Goal: Communication & Community: Answer question/provide support

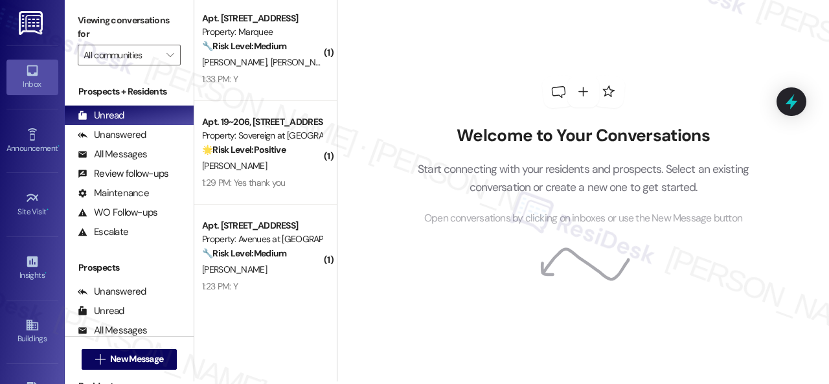
scroll to position [4, 0]
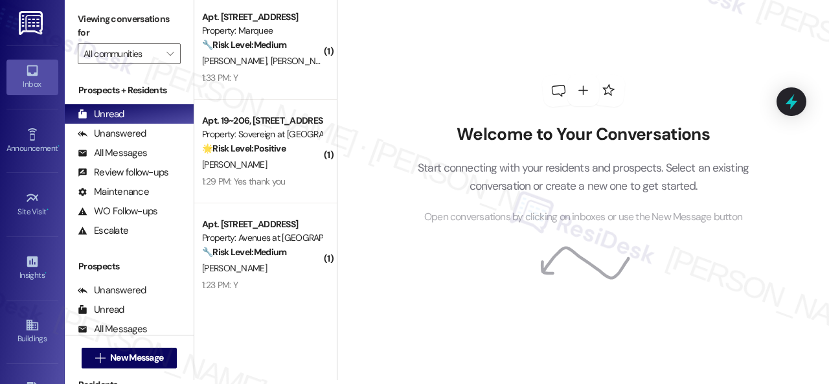
click at [513, 374] on div "Welcome to Your Conversations Start connecting with your residents and prospect…" at bounding box center [583, 188] width 492 height 384
click at [416, 119] on div "Welcome to Your Conversations Start connecting with your residents and prospect…" at bounding box center [583, 149] width 388 height 307
click at [436, 76] on div "Welcome to Your Conversations Start connecting with your residents and prospect…" at bounding box center [583, 149] width 388 height 307
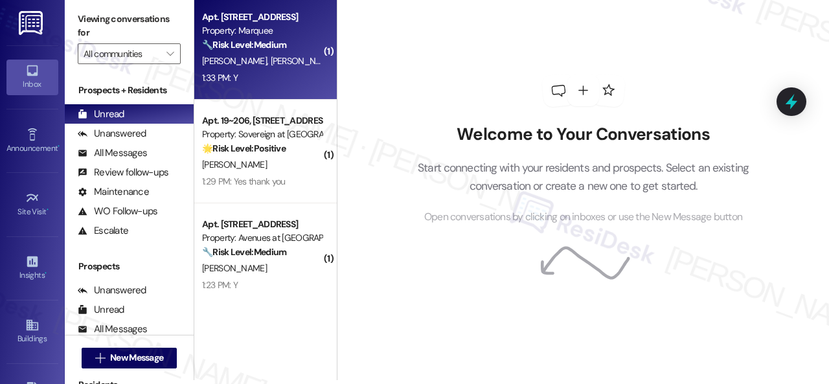
click at [286, 94] on div "Apt. 432, 1400 Nicollet Ave Property: Marquee 🔧 Risk Level: Medium The resident…" at bounding box center [265, 48] width 142 height 104
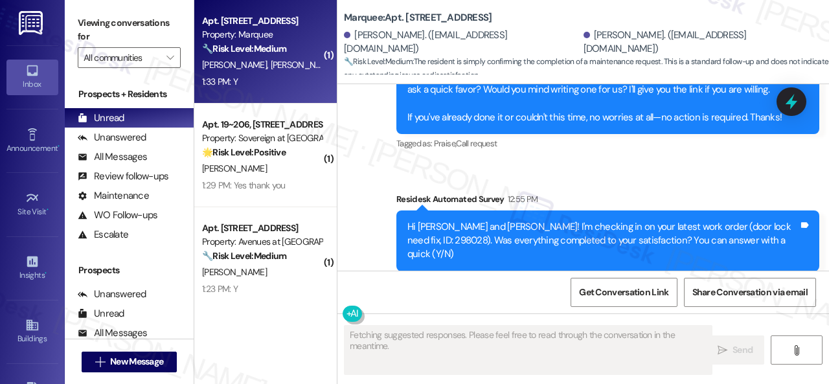
scroll to position [2302, 0]
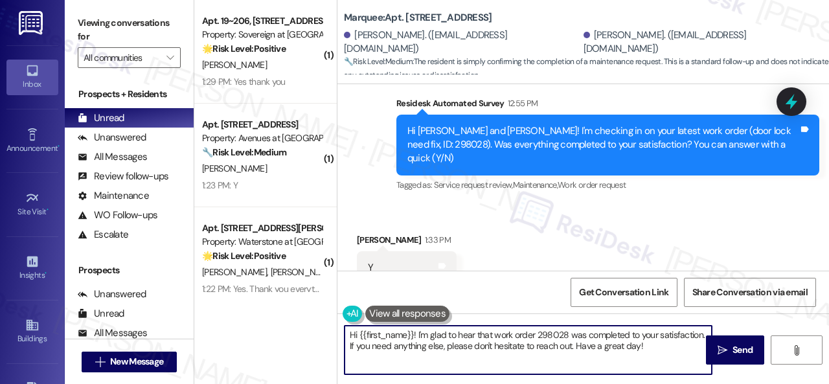
drag, startPoint x: 651, startPoint y: 345, endPoint x: 278, endPoint y: 334, distance: 373.1
click at [278, 334] on div "( 1 ) Apt. 19~206, 13310 Melrose Lane Property: Sovereign at Overland Park 🌟 Ri…" at bounding box center [511, 192] width 634 height 384
paste textarea "We’re happy to know everything’s all set! If your stay at {{property}} met your…"
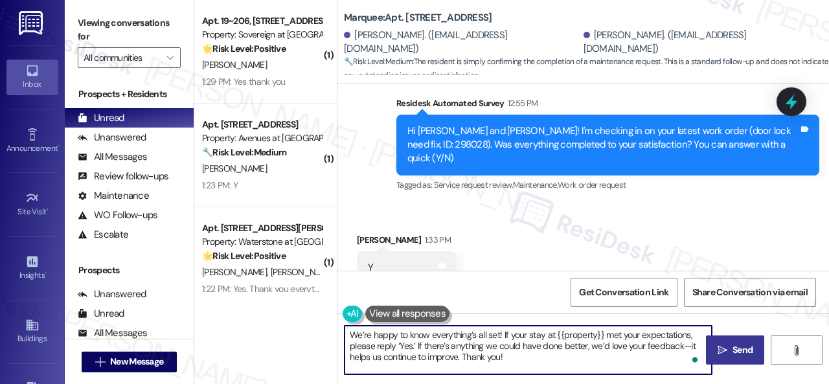
type textarea "We’re happy to know everything’s all set! If your stay at {{property}} met your…"
click at [737, 355] on span "Send" at bounding box center [742, 350] width 20 height 14
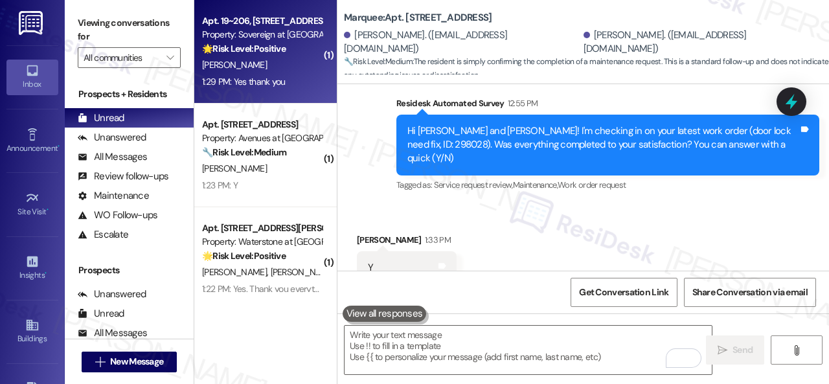
click at [303, 76] on div "1:29 PM: Yes thank you 1:29 PM: Yes thank you" at bounding box center [262, 82] width 122 height 16
type textarea "Fetching suggested responses. Please feel free to read through the conversation…"
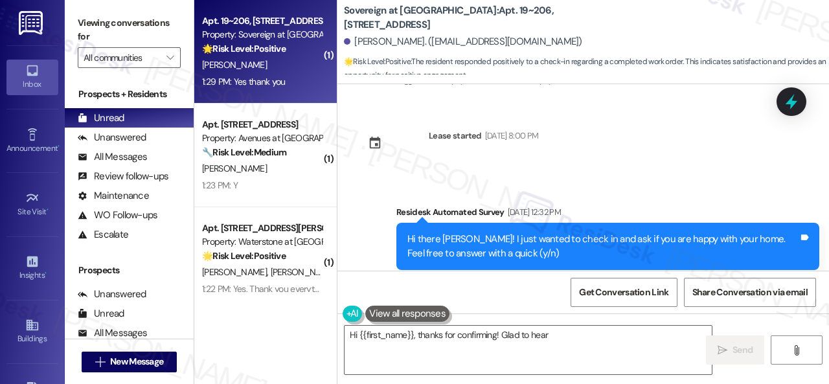
scroll to position [1691, 0]
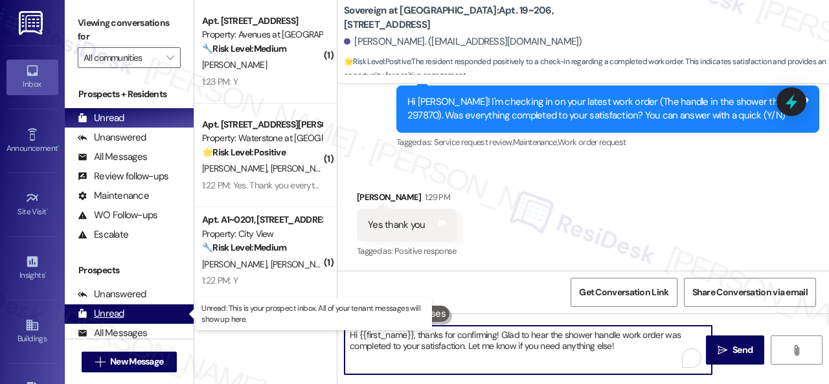
drag, startPoint x: 616, startPoint y: 341, endPoint x: 65, endPoint y: 309, distance: 551.9
click at [65, 309] on div "Viewing conversations for All communities  Prospects + Residents Unread (0) Un…" at bounding box center [447, 192] width 764 height 384
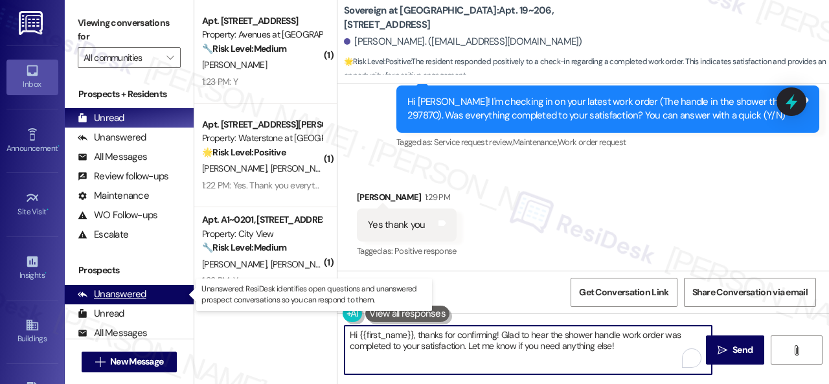
paste textarea "We’re happy to know everything’s all set! If your stay at {{property}} met your…"
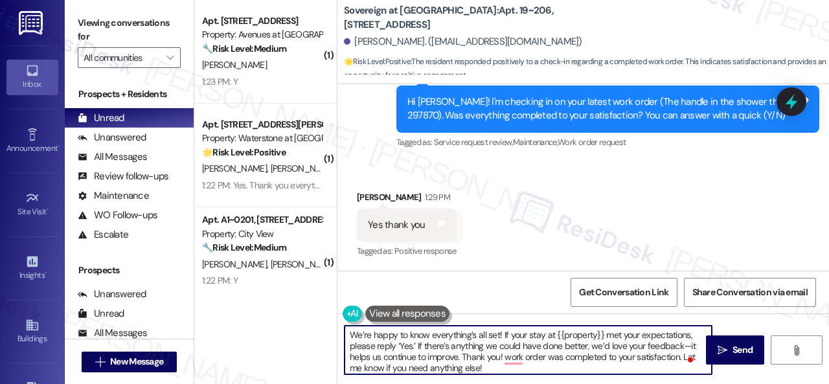
click at [437, 346] on textarea "We’re happy to know everything’s all set! If your stay at {{property}} met your…" at bounding box center [527, 350] width 367 height 49
paste textarea "To enrich screen reader interactions, please activate Accessibility in Grammarl…"
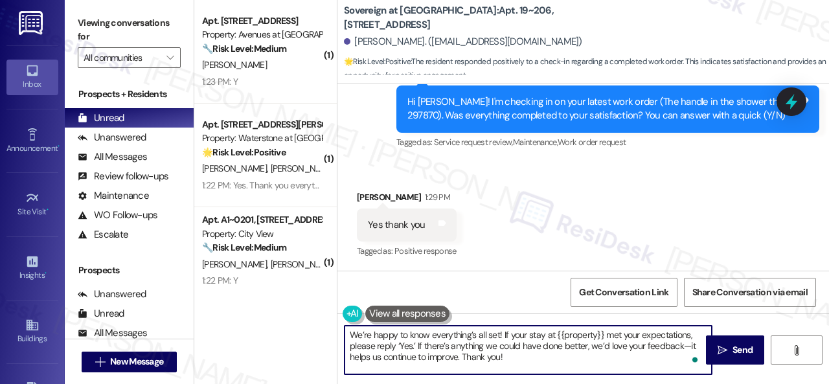
scroll to position [4, 0]
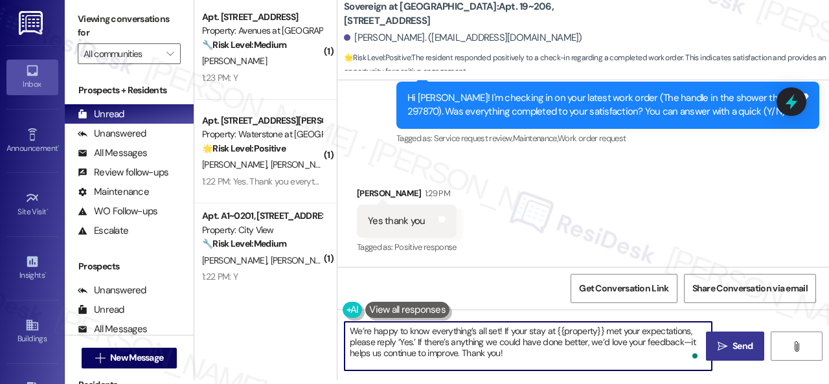
type textarea "We’re happy to know everything’s all set! If your stay at {{property}} met your…"
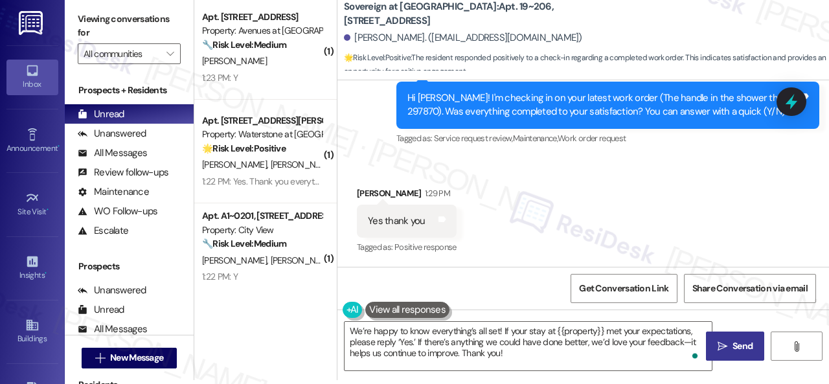
click at [723, 348] on span " Send" at bounding box center [735, 346] width 41 height 14
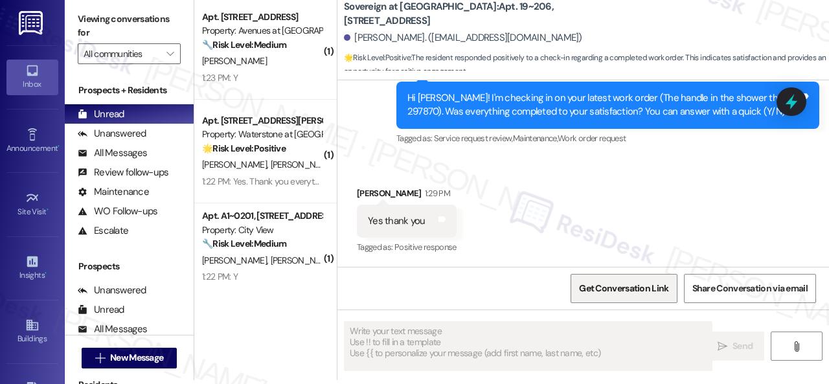
scroll to position [0, 0]
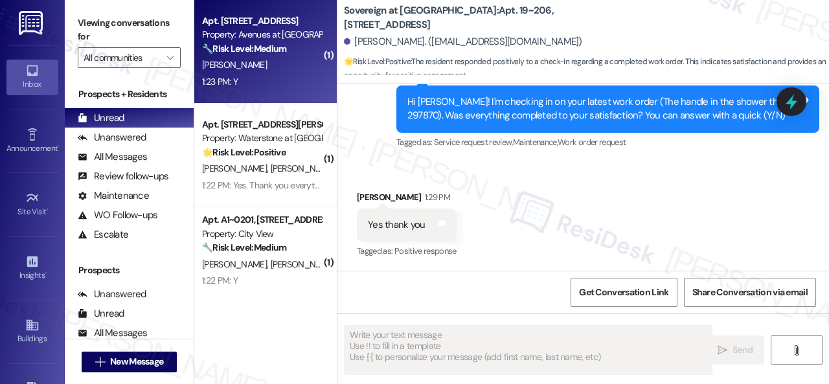
click at [264, 75] on div "1:23 PM: Y 1:23 PM: Y" at bounding box center [262, 82] width 122 height 16
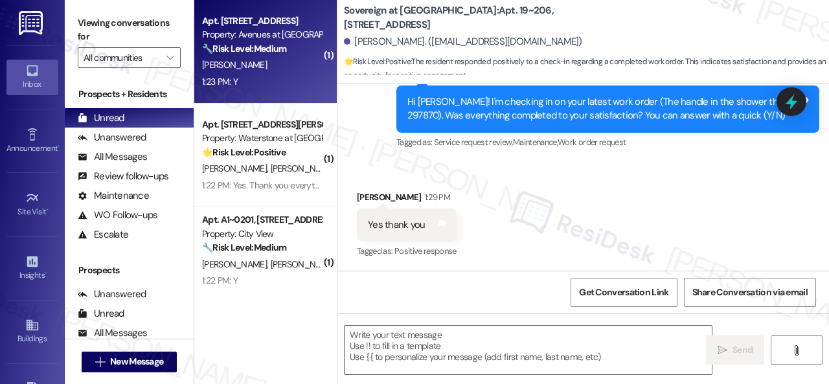
type textarea "Fetching suggested responses. Please feel free to read through the conversation…"
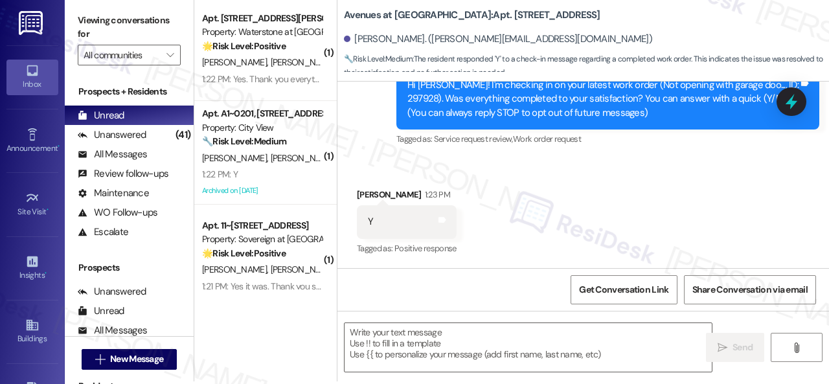
scroll to position [4, 0]
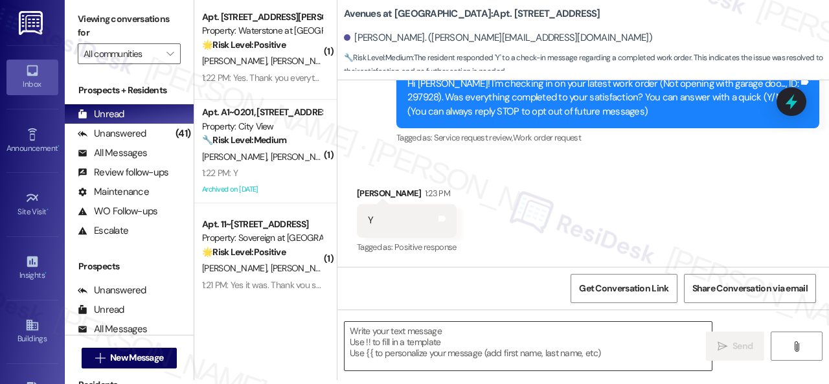
click at [470, 339] on textarea at bounding box center [527, 346] width 367 height 49
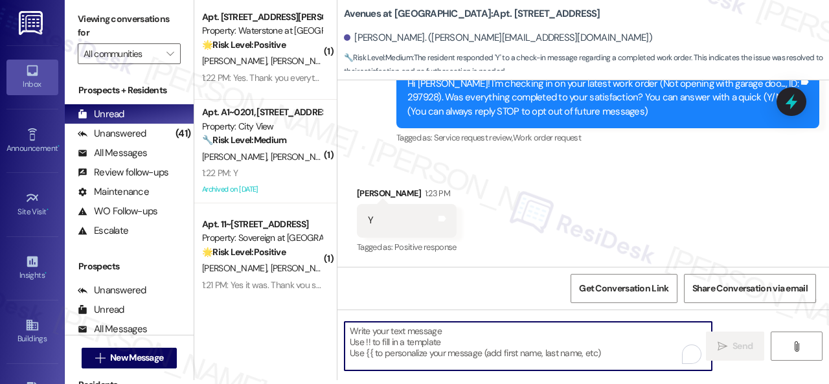
paste textarea "We’re happy to know everything’s all set! If your stay at {{property}} met your…"
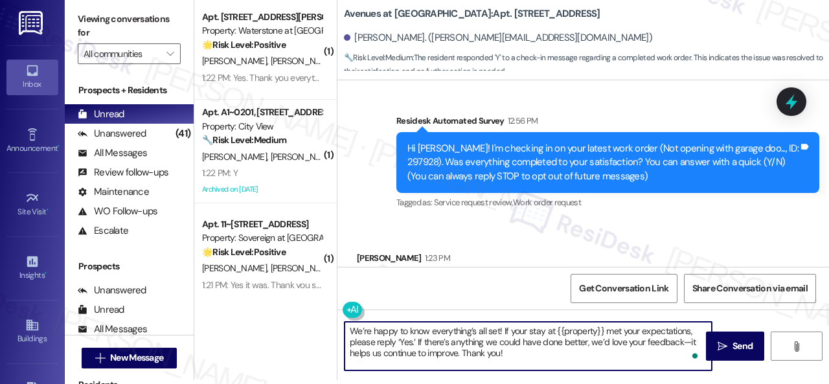
scroll to position [147, 0]
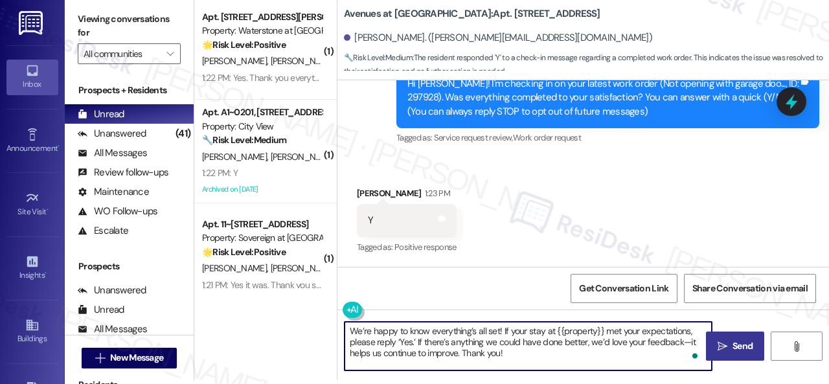
type textarea "We’re happy to know everything’s all set! If your stay at {{property}} met your…"
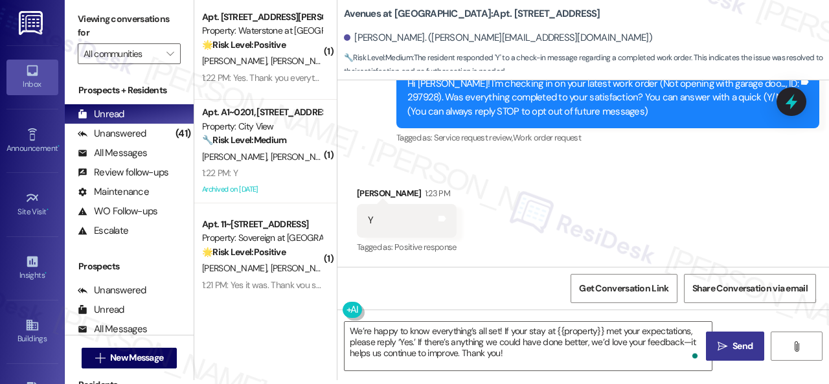
click at [717, 350] on icon "" at bounding box center [722, 346] width 10 height 10
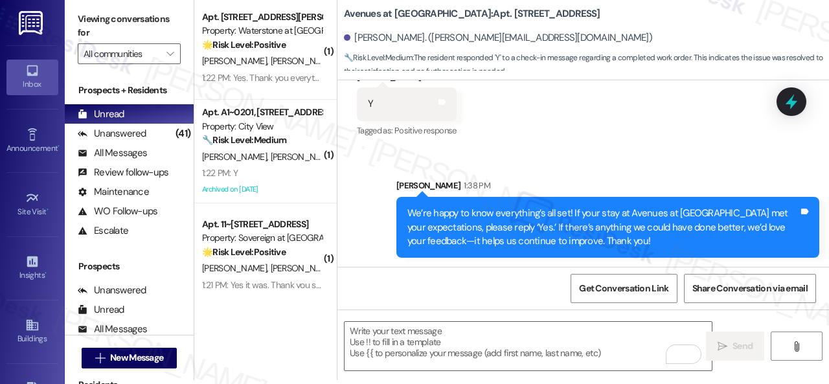
scroll to position [265, 0]
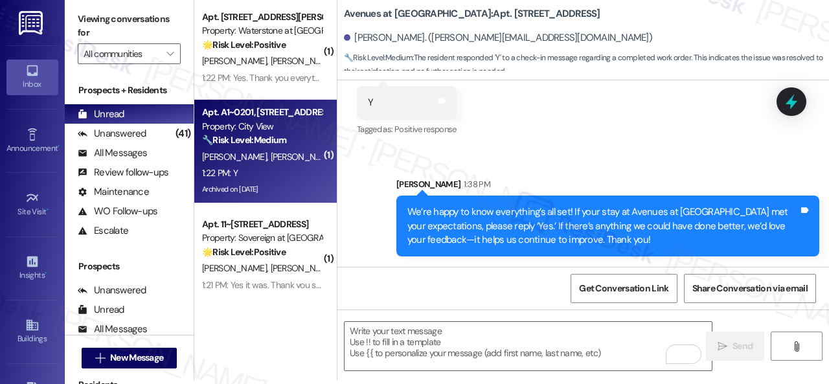
click at [281, 183] on div "Archived on [DATE]" at bounding box center [262, 189] width 122 height 16
type textarea "Fetching suggested responses. Please feel free to read through the conversation…"
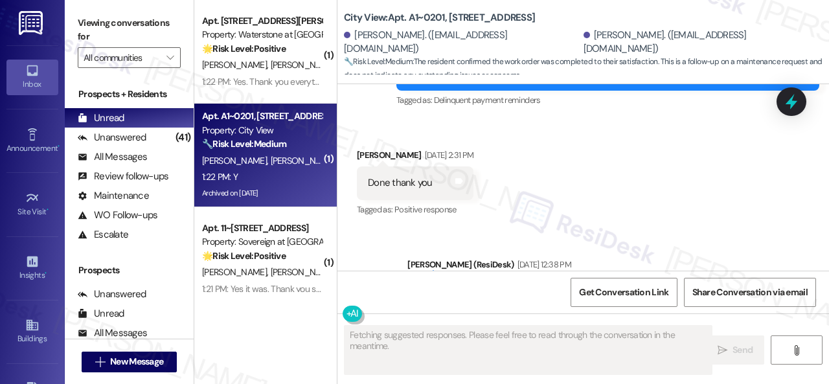
scroll to position [7445, 0]
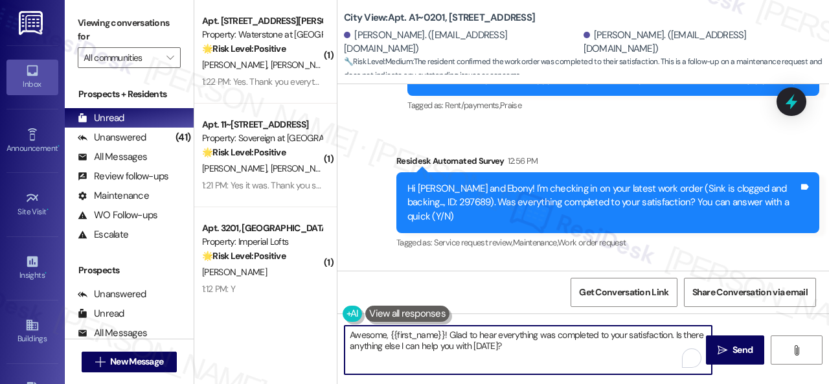
drag, startPoint x: 503, startPoint y: 348, endPoint x: 510, endPoint y: 319, distance: 30.0
click at [255, 319] on div "( 1 ) Apt. 4107, 6855 S Mason Rd Property: Waterstone at Cinco Ranch 🌟 Risk Lev…" at bounding box center [511, 192] width 634 height 384
paste textarea "We’re happy to know everything’s all set! If your stay at {{property}} met your…"
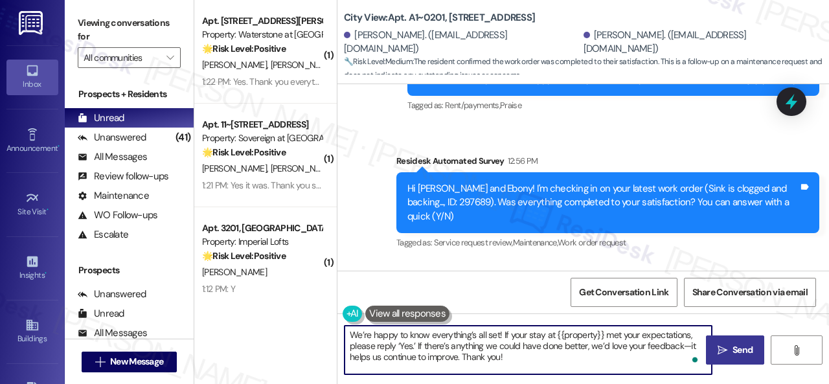
type textarea "We’re happy to know everything’s all set! If your stay at {{property}} met your…"
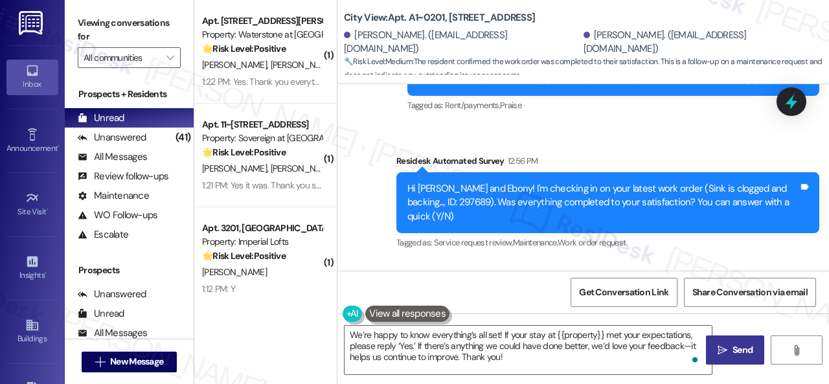
drag, startPoint x: 727, startPoint y: 350, endPoint x: 718, endPoint y: 346, distance: 9.9
click at [730, 350] on span "Send" at bounding box center [742, 350] width 25 height 14
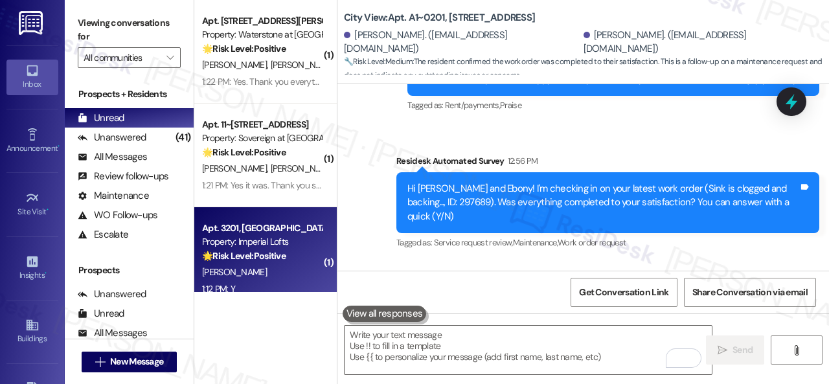
click at [268, 263] on div "🌟 Risk Level: Positive The resident responded positively to a check-in regardin…" at bounding box center [262, 256] width 120 height 14
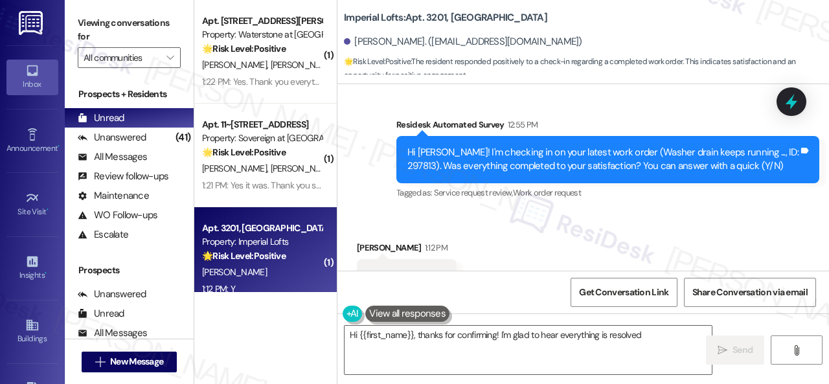
scroll to position [881, 0]
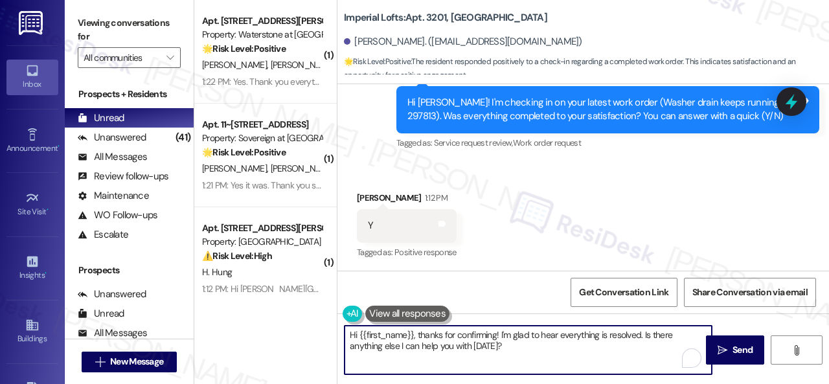
drag, startPoint x: 500, startPoint y: 342, endPoint x: 329, endPoint y: 315, distance: 173.1
click at [298, 326] on div "( 1 ) Apt. 4107, 6855 S Mason Rd Property: Waterstone at Cinco Ranch 🌟 Risk Lev…" at bounding box center [511, 192] width 634 height 384
paste textarea "We’re happy to know everything’s all set! If your stay at {{property}} met your…"
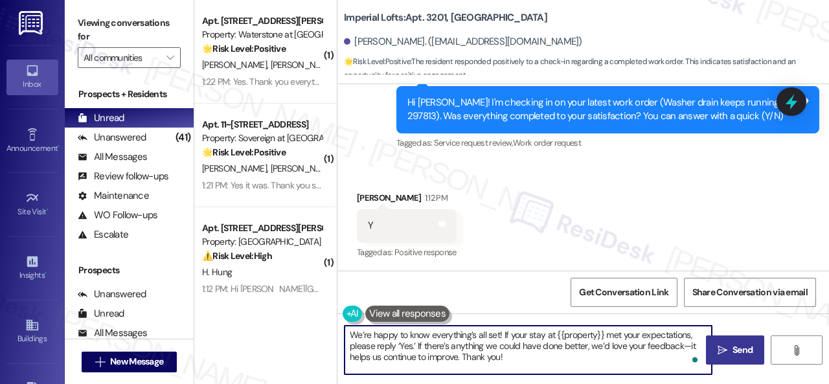
type textarea "We’re happy to know everything’s all set! If your stay at {{property}} met your…"
click at [719, 346] on icon "" at bounding box center [722, 350] width 10 height 10
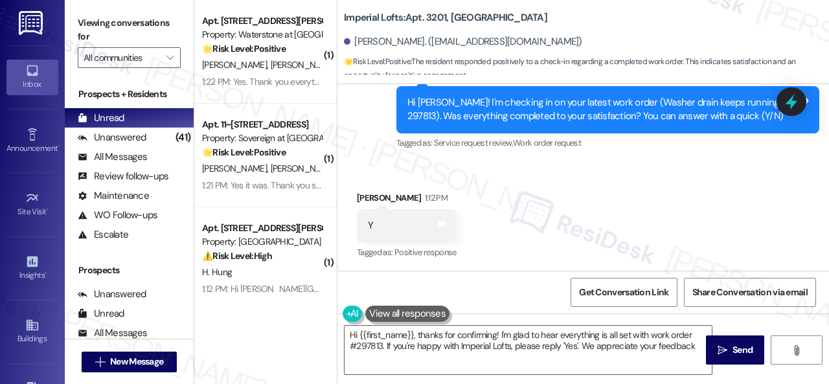
type textarea "Hi {{first_name}}, thanks for confirming! I'm glad to hear everything is all se…"
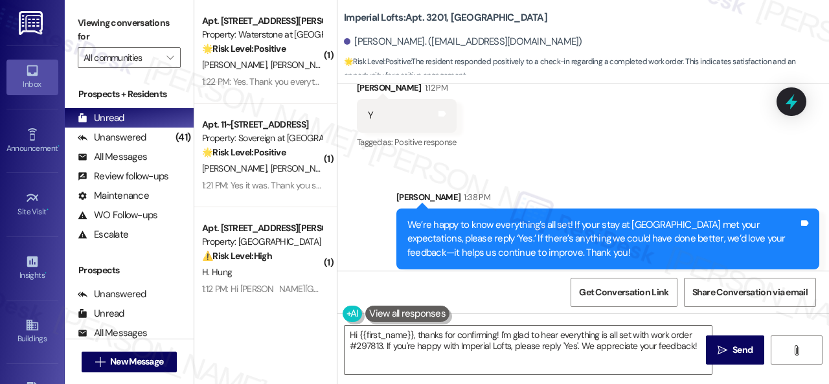
scroll to position [1000, 0]
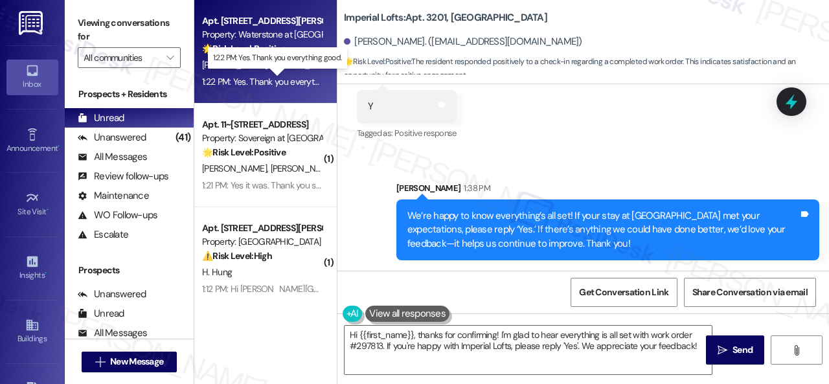
click at [257, 78] on div "1:22 PM: Yes. Thank you everything good. 1:22 PM: Yes. Thank you everything goo…" at bounding box center [277, 82] width 151 height 12
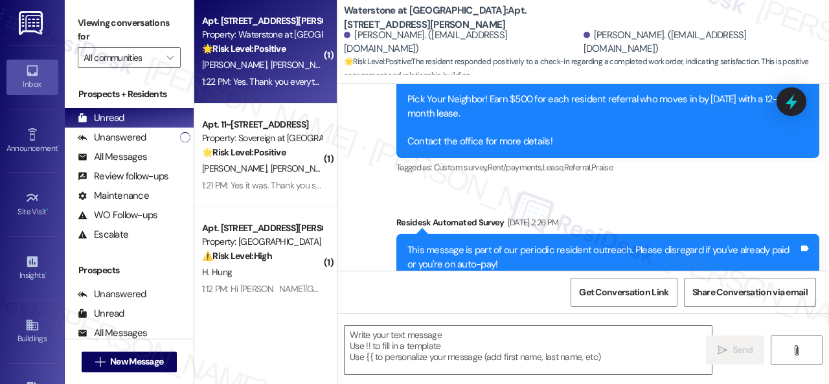
type textarea "Fetching suggested responses. Please feel free to read through the conversation…"
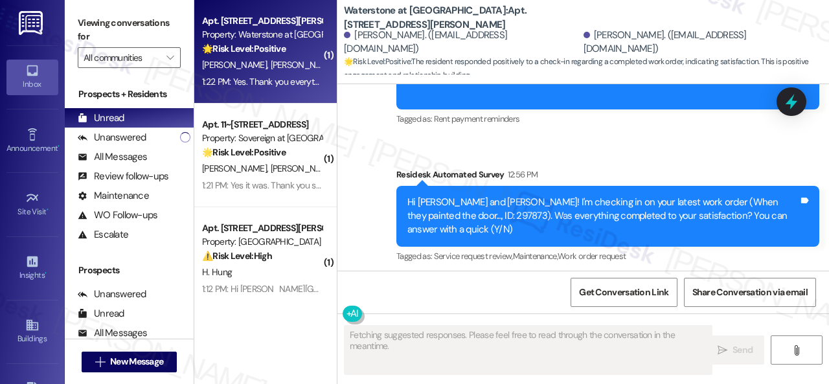
scroll to position [640, 0]
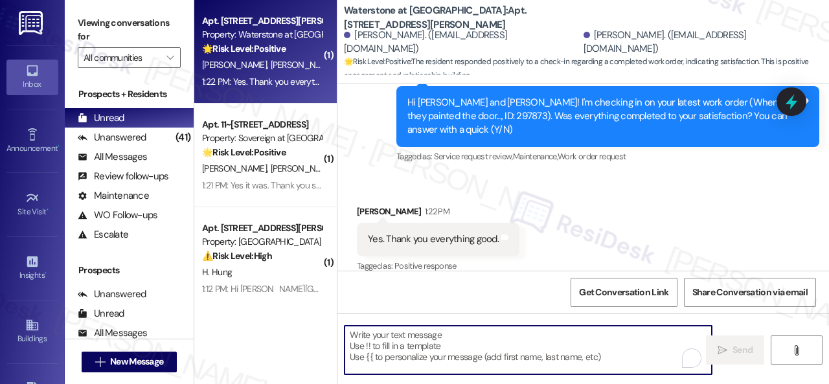
drag, startPoint x: 396, startPoint y: 339, endPoint x: 387, endPoint y: 346, distance: 12.0
drag, startPoint x: 387, startPoint y: 346, endPoint x: 362, endPoint y: 337, distance: 26.5
click at [362, 347] on textarea "To enrich screen reader interactions, please activate Accessibility in Grammarl…" at bounding box center [527, 350] width 367 height 49
paste textarea "We’re happy to know everything’s all set! If your stay at {{property}} met your…"
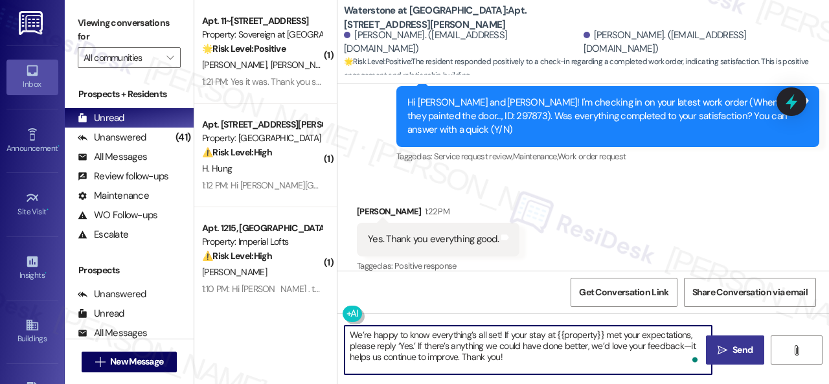
type textarea "We’re happy to know everything’s all set! If your stay at {{property}} met your…"
click at [749, 351] on span "Send" at bounding box center [742, 350] width 25 height 14
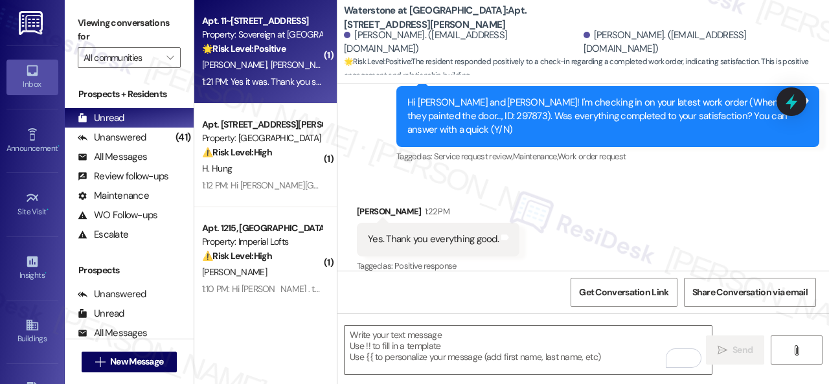
click at [290, 77] on div "1:21 PM: Yes it was. Thank you so much. 1:21 PM: Yes it was. Thank you so much." at bounding box center [274, 82] width 144 height 12
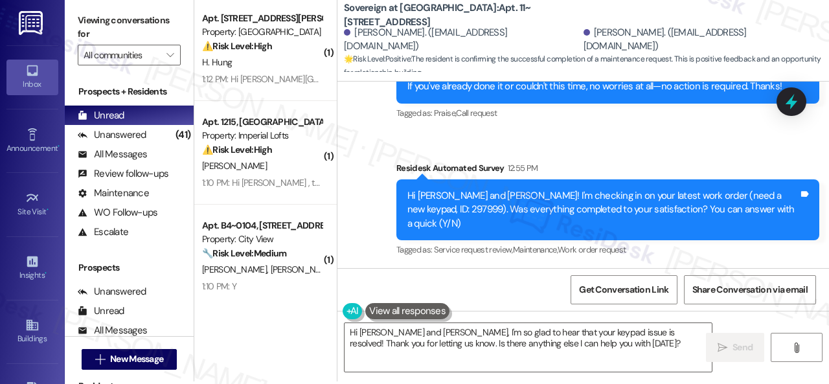
scroll to position [4, 0]
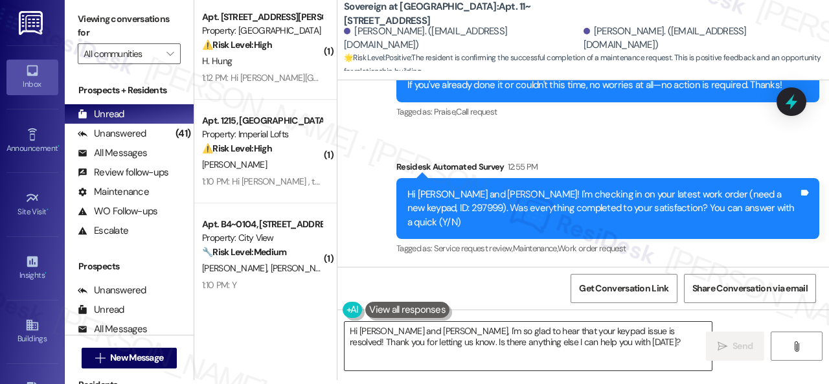
click at [517, 334] on textarea "Hi John and Sharon, I'm so glad to hear that your keypad issue is resolved! Tha…" at bounding box center [527, 346] width 367 height 49
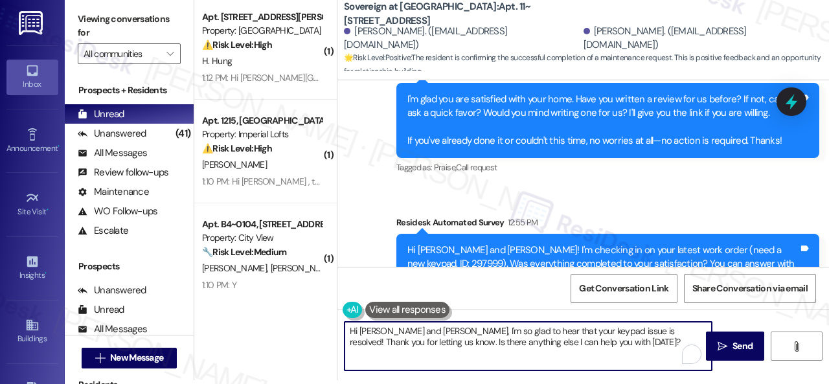
scroll to position [5155, 0]
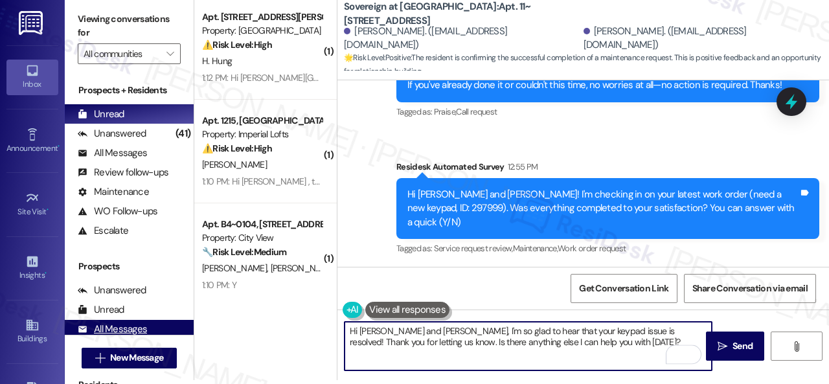
drag, startPoint x: 575, startPoint y: 348, endPoint x: 126, endPoint y: 324, distance: 450.0
click at [126, 324] on div "Viewing conversations for All communities  Prospects + Residents Unread (0) Un…" at bounding box center [447, 188] width 764 height 384
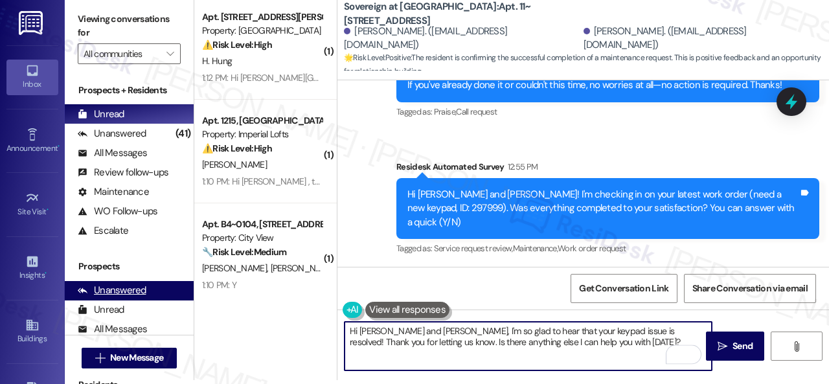
paste textarea "We’re happy to know everything’s all set! If your stay at {{property}} met your…"
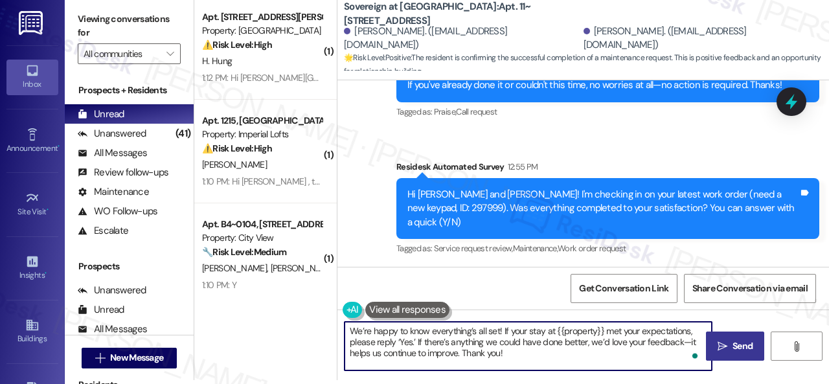
type textarea "We’re happy to know everything’s all set! If your stay at {{property}} met your…"
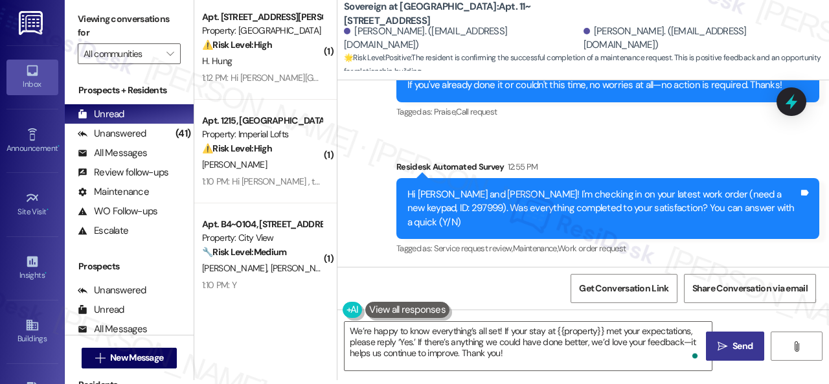
click at [719, 344] on icon "" at bounding box center [722, 346] width 10 height 10
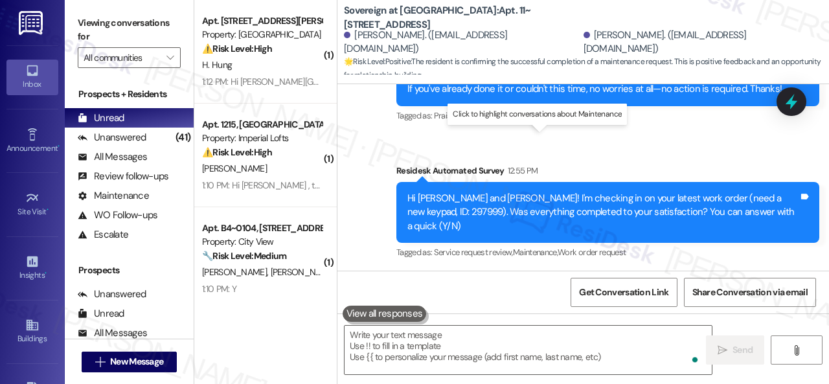
scroll to position [5154, 0]
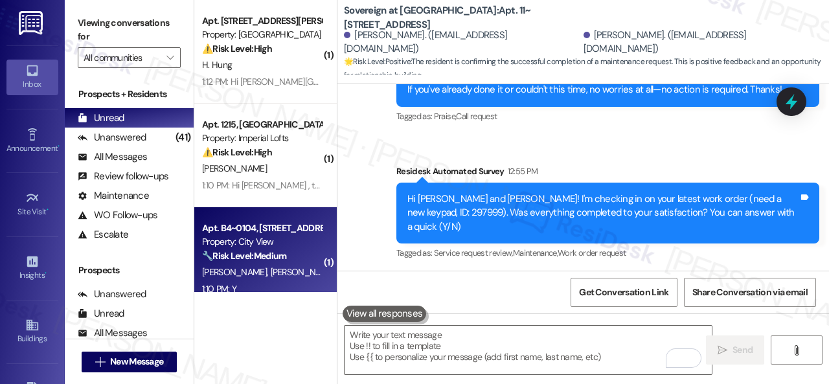
click at [289, 278] on div "K. Callaway Z. Goss" at bounding box center [262, 272] width 122 height 16
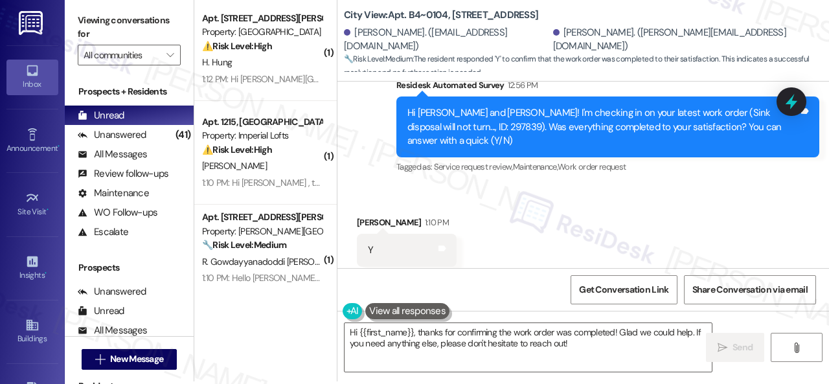
scroll to position [4, 0]
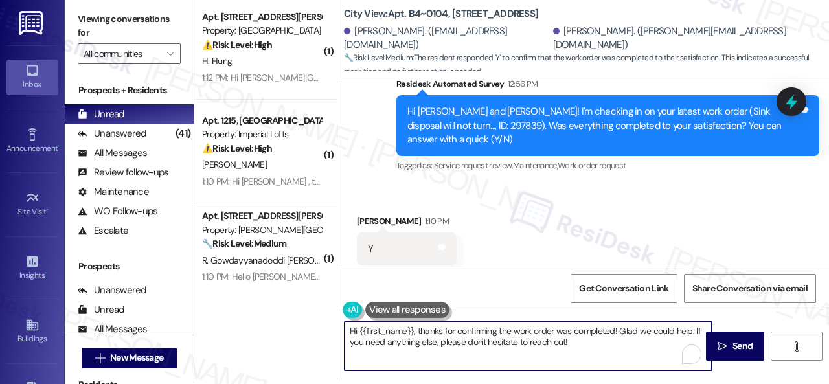
drag, startPoint x: 598, startPoint y: 348, endPoint x: 210, endPoint y: 316, distance: 389.8
click at [210, 316] on div "( 1 ) Apt. 415, 931 Fletcher Avenue Property: Pinnex North Square ⚠️ Risk Level…" at bounding box center [511, 188] width 634 height 384
paste textarea "We’re happy to know everything’s all set! If your stay at {{property}} met your…"
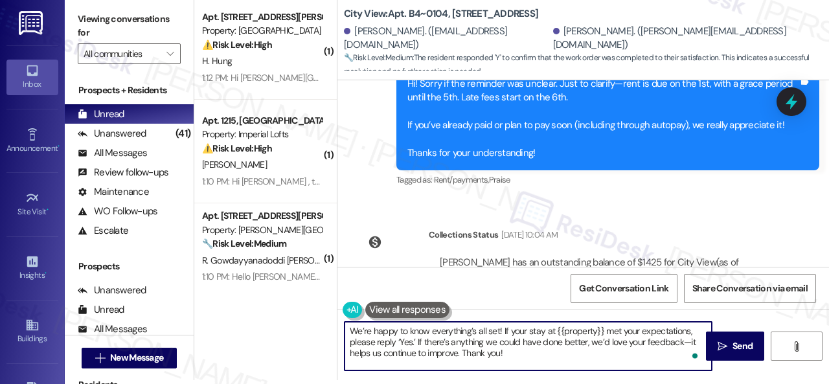
scroll to position [724, 0]
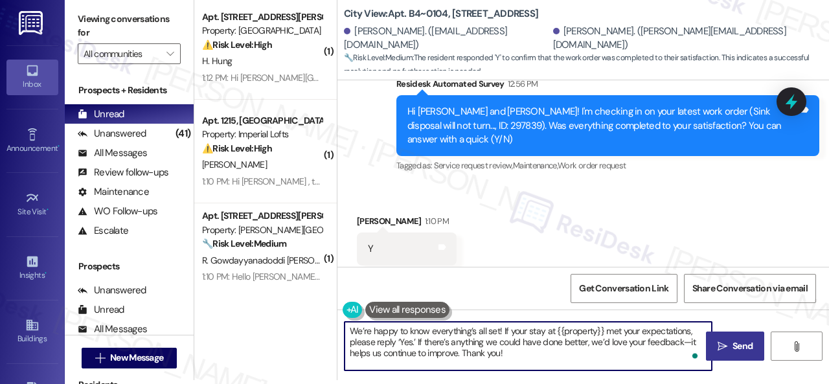
type textarea "We’re happy to know everything’s all set! If your stay at {{property}} met your…"
click at [747, 350] on span "Send" at bounding box center [742, 346] width 20 height 14
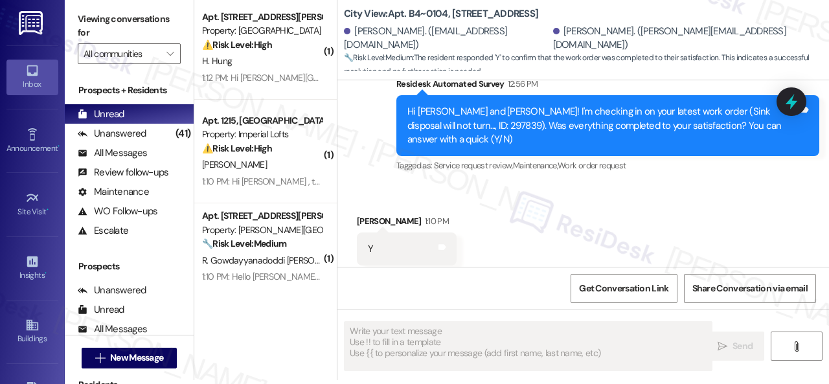
scroll to position [723, 0]
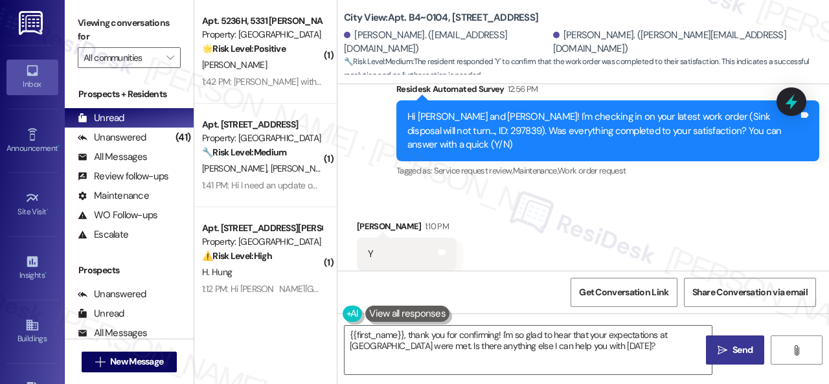
click at [658, 190] on div "Received via SMS Kyle Callaway 1:10 PM Y Tags and notes Tagged as: Positive res…" at bounding box center [582, 244] width 491 height 109
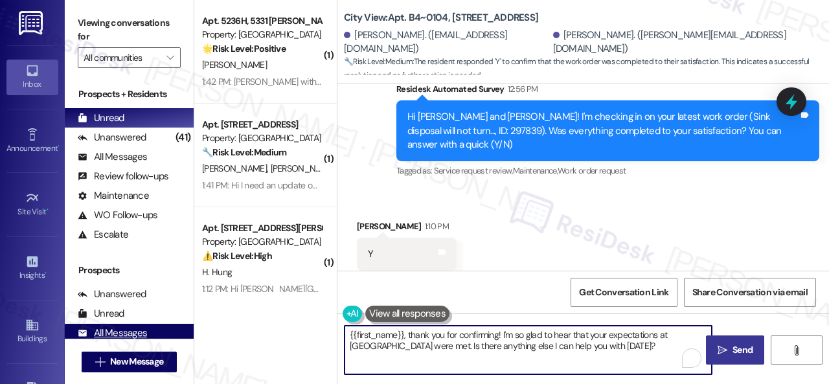
drag, startPoint x: 596, startPoint y: 351, endPoint x: 177, endPoint y: 328, distance: 418.9
click at [177, 328] on div "Viewing conversations for All communities  Prospects + Residents Unread (0) Un…" at bounding box center [447, 192] width 764 height 384
paste textarea "We’re happy to know everything’s all set! If your stay at {{property}} met your…"
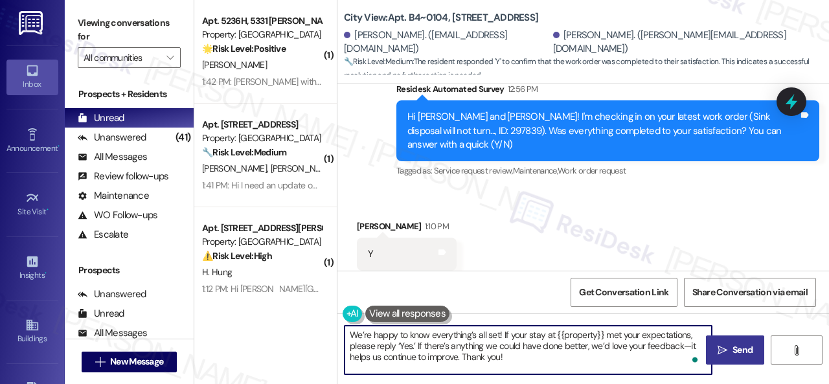
type textarea "We’re happy to know everything’s all set! If your stay at {{property}} met your…"
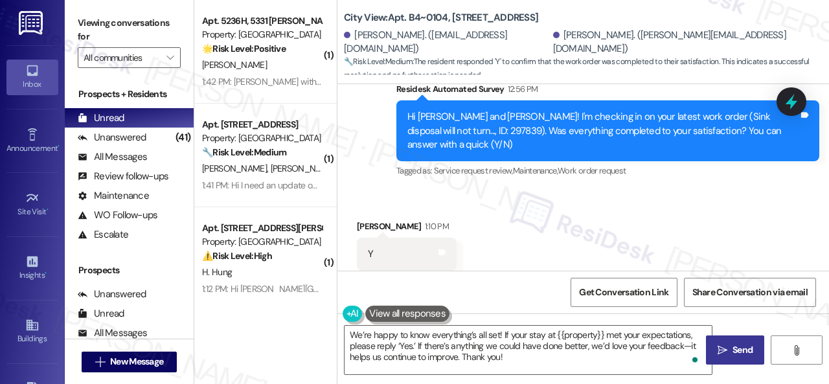
click at [732, 354] on span "Send" at bounding box center [742, 350] width 20 height 14
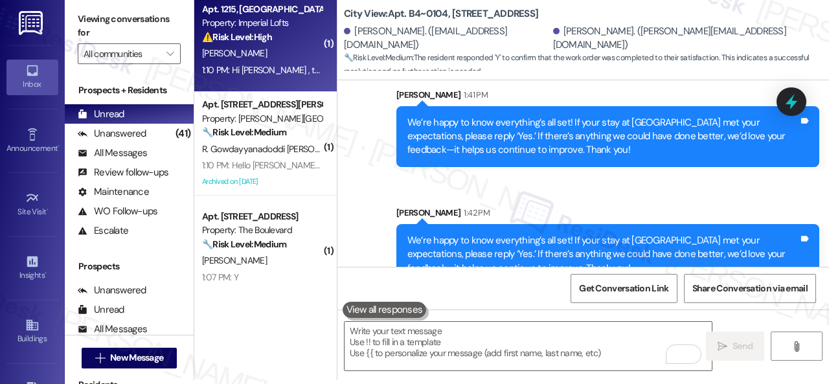
scroll to position [324, 0]
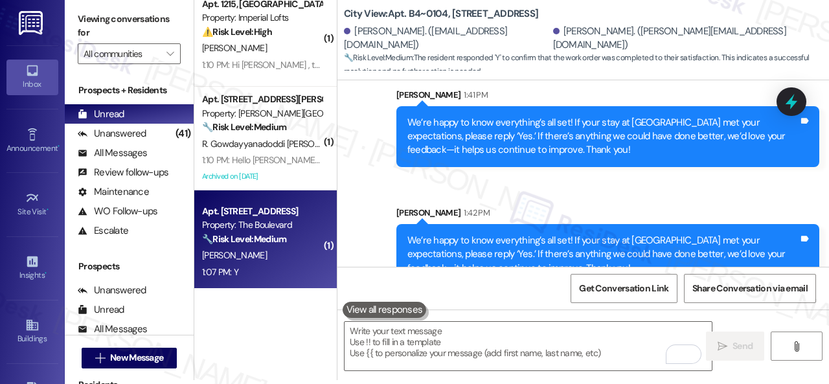
click at [283, 278] on div "1:07 PM: Y 1:07 PM: Y" at bounding box center [262, 272] width 122 height 16
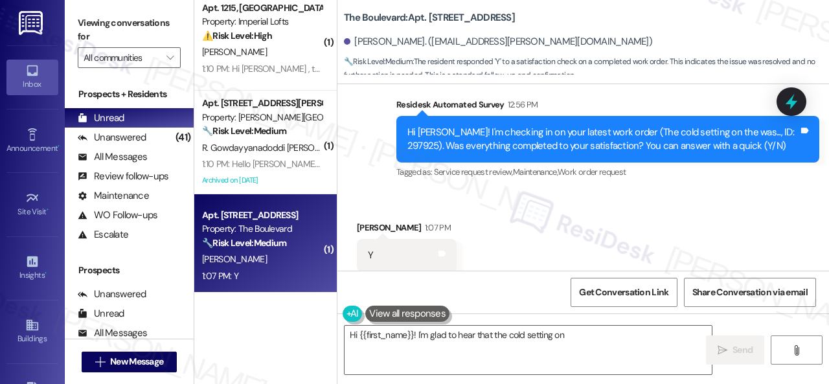
scroll to position [1634, 0]
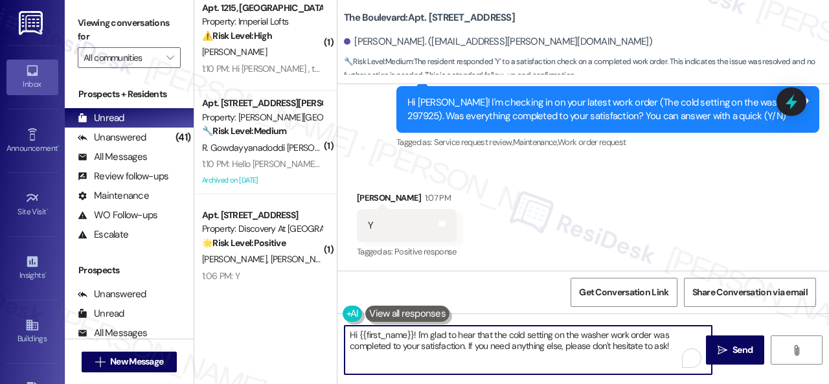
drag, startPoint x: 344, startPoint y: 344, endPoint x: 203, endPoint y: 341, distance: 141.2
click at [203, 341] on div "( 1 ) Apt. 3401, 1550 Katy Gap Rd Property: Grand Villas 🔧 Risk Level: Medium T…" at bounding box center [511, 192] width 634 height 384
paste textarea "We’re happy to know everything’s all set! If your stay at {{property}} met your…"
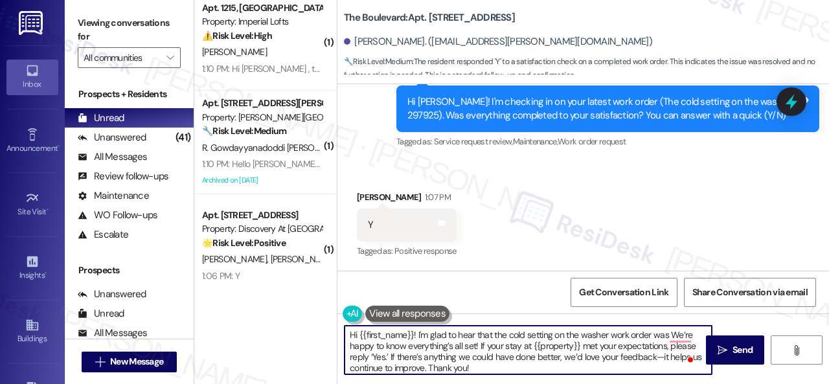
scroll to position [0, 0]
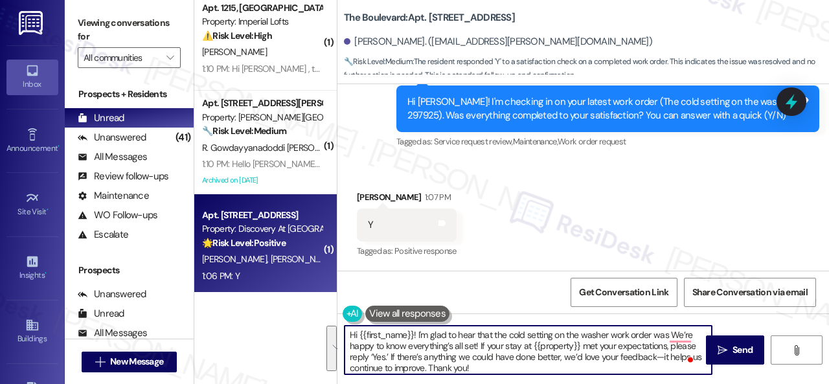
drag, startPoint x: 485, startPoint y: 372, endPoint x: 211, endPoint y: 289, distance: 286.3
click at [211, 289] on div "( 1 ) Apt. 3401, 1550 Katy Gap Rd Property: Grand Villas 🔧 Risk Level: Medium T…" at bounding box center [511, 192] width 634 height 384
paste textarea "To enrich screen reader interactions, please activate Accessibility in Grammarl…"
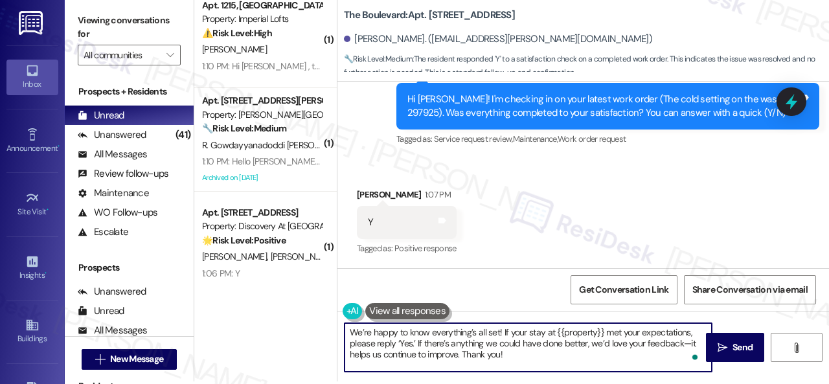
scroll to position [4, 0]
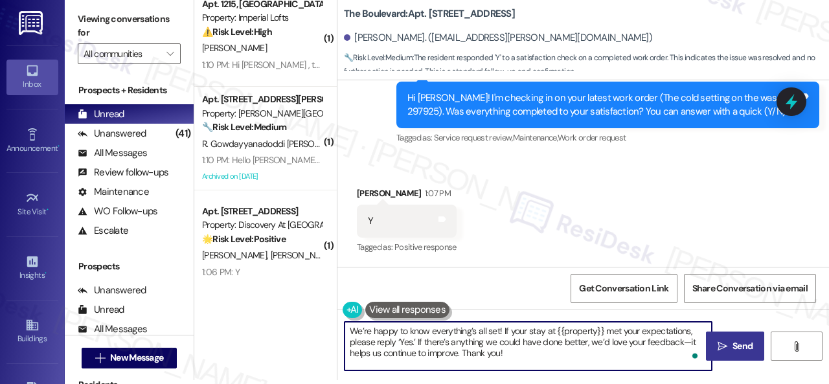
type textarea "We’re happy to know everything’s all set! If your stay at {{property}} met your…"
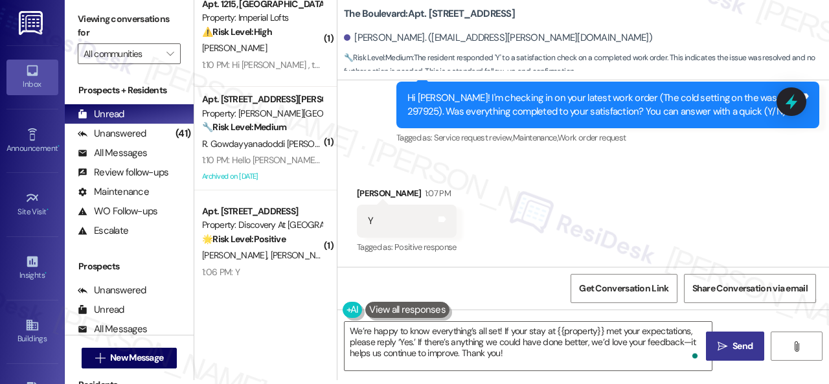
click at [724, 351] on span " Send" at bounding box center [735, 346] width 41 height 14
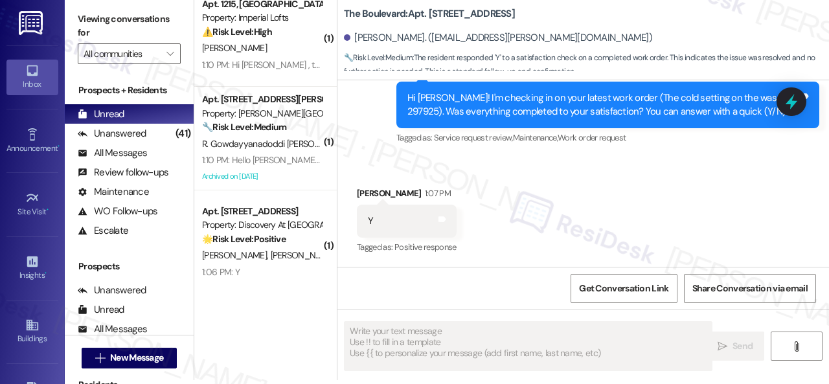
scroll to position [1634, 0]
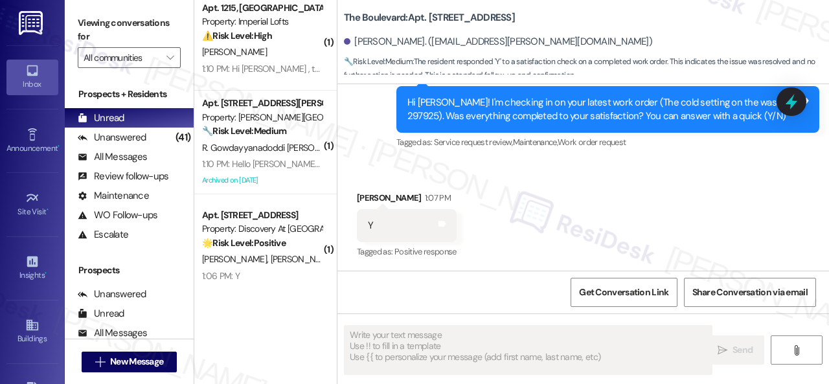
click at [298, 284] on div "1:06 PM: Y 1:06 PM: Y" at bounding box center [262, 276] width 122 height 16
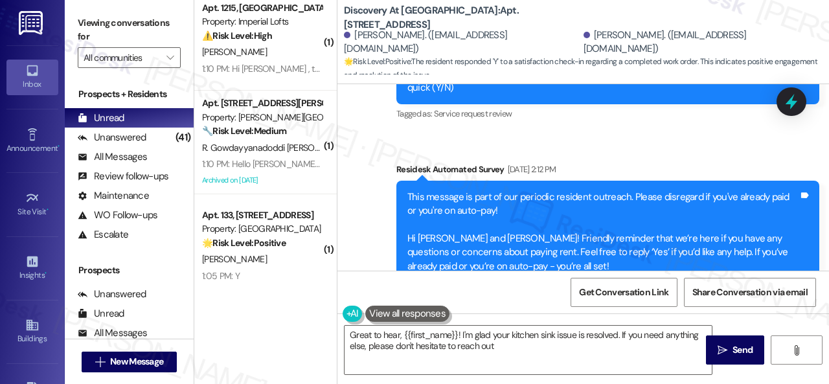
type textarea "Great to hear, {{first_name}}! I'm glad your kitchen sink issue is resolved. If…"
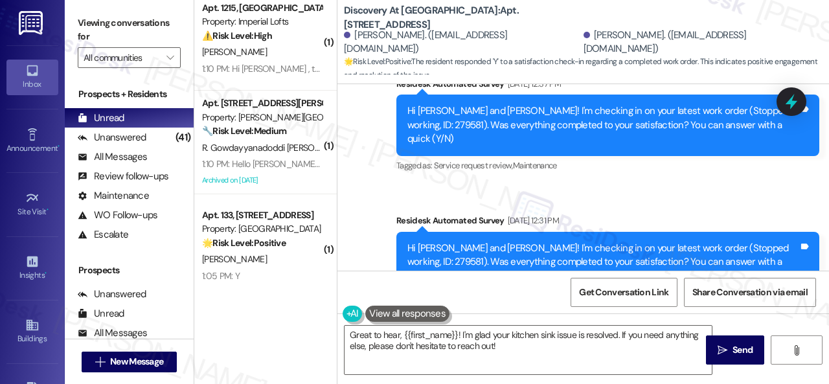
scroll to position [1439, 0]
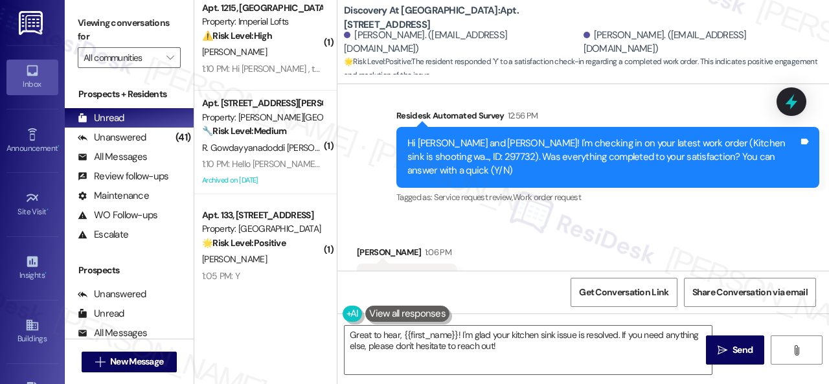
scroll to position [4, 0]
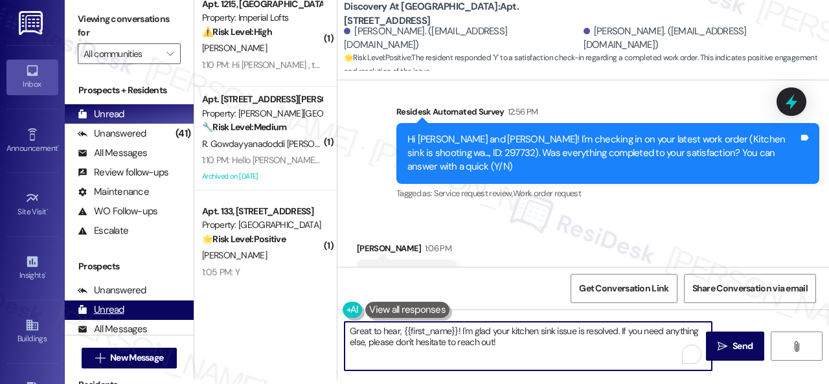
click at [140, 315] on div "Viewing conversations for All communities  Prospects + Residents Unread (0) Un…" at bounding box center [447, 188] width 764 height 384
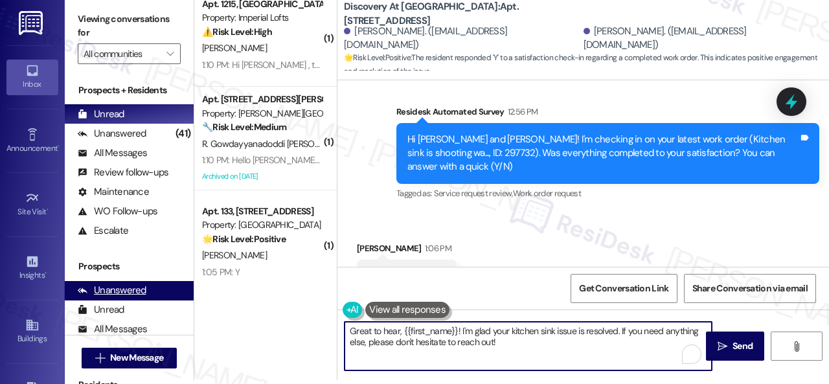
paste textarea "We’re happy to know everything’s all set! If your stay at {{property}} met your…"
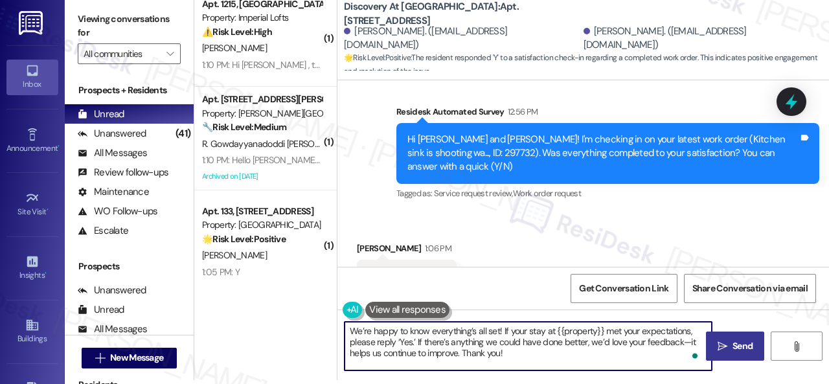
type textarea "We’re happy to know everything’s all set! If your stay at {{property}} met your…"
click at [719, 341] on icon "" at bounding box center [722, 346] width 10 height 10
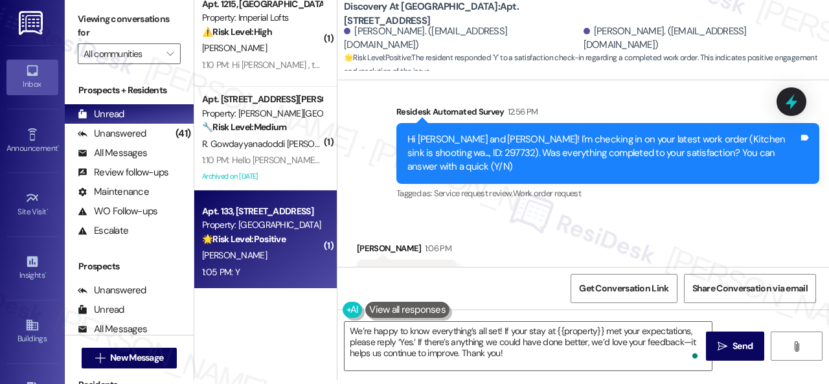
click at [249, 264] on div "1:05 PM: Y 1:05 PM: Y" at bounding box center [262, 272] width 122 height 16
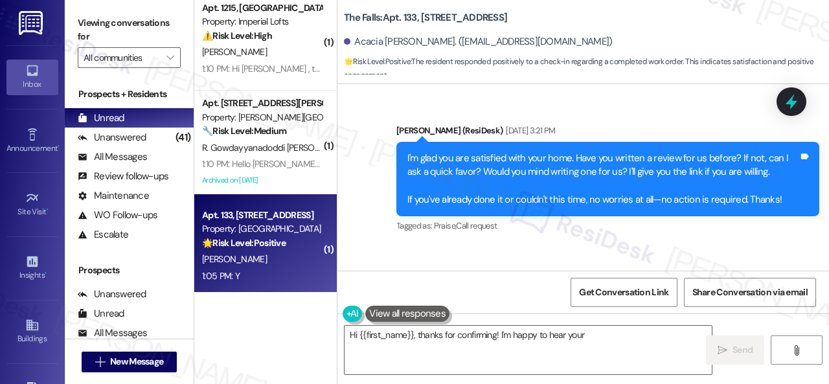
scroll to position [1350, 0]
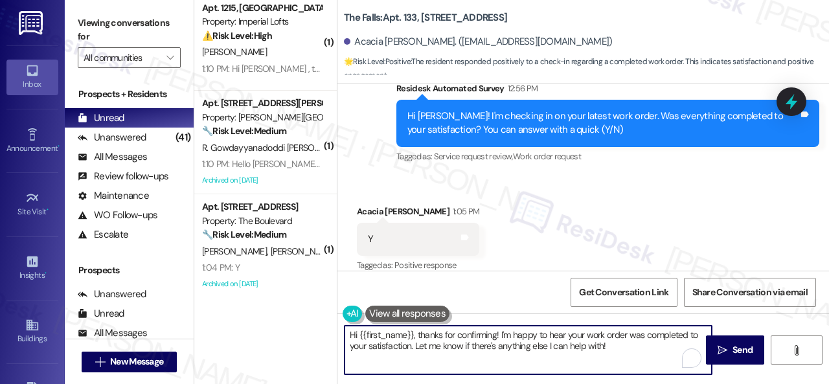
drag, startPoint x: 615, startPoint y: 346, endPoint x: 275, endPoint y: 339, distance: 340.6
click at [275, 339] on div "( 1 ) Apt. 3401, 1550 Katy Gap Rd Property: Grand Villas 🔧 Risk Level: Medium T…" at bounding box center [511, 192] width 634 height 384
paste textarea "We’re happy to know everything’s all set! If your stay at {{property}} met your…"
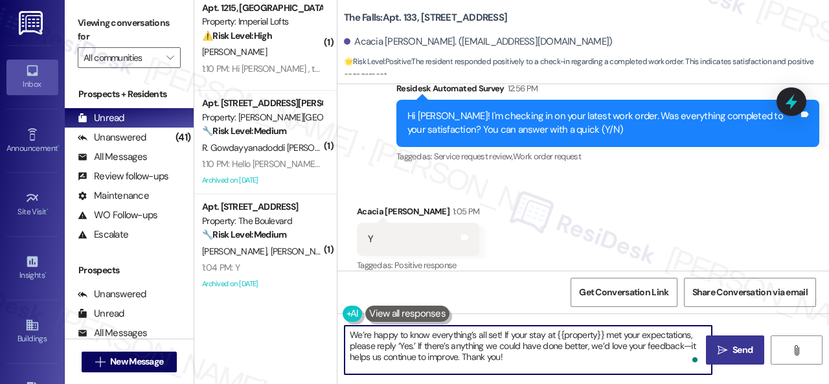
type textarea "We’re happy to know everything’s all set! If your stay at {{property}} met your…"
click at [736, 359] on button " Send" at bounding box center [735, 349] width 58 height 29
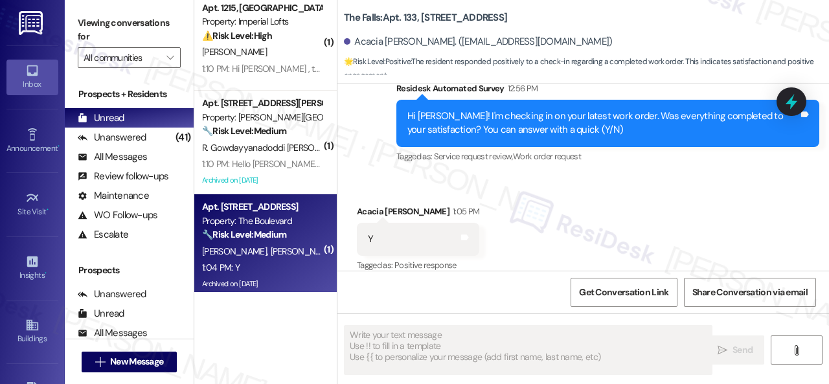
click at [281, 265] on div "1:04 PM: Y 1:04 PM: Y" at bounding box center [262, 268] width 122 height 16
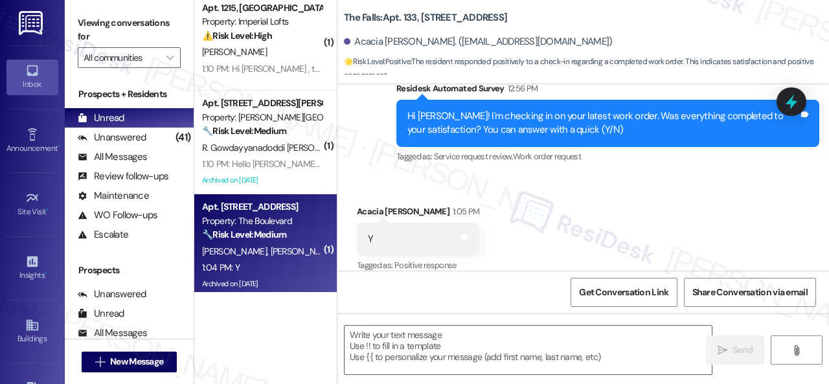
type textarea "Fetching suggested responses. Please feel free to read through the conversation…"
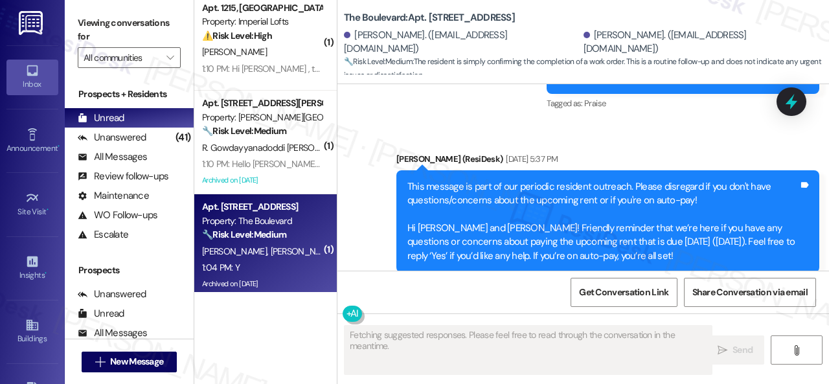
scroll to position [5013, 0]
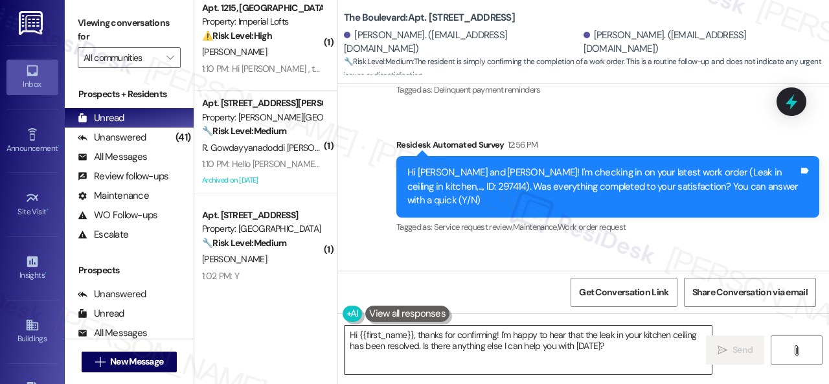
click at [392, 341] on textarea "Hi {{first_name}}, thanks for confirming! I'm happy to hear that the leak in yo…" at bounding box center [527, 350] width 367 height 49
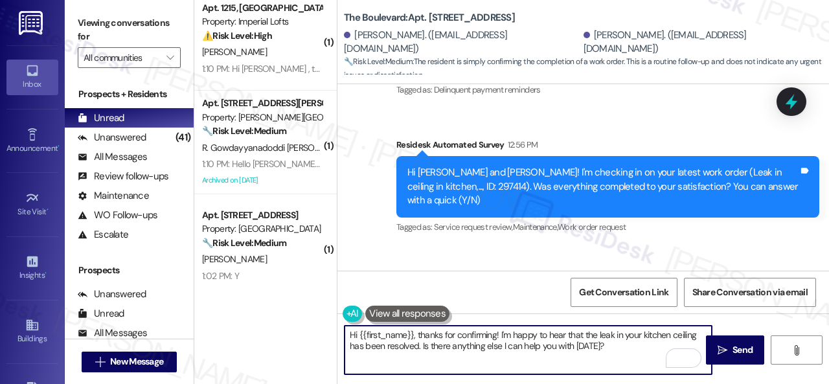
paste textarea "We’re happy to know everything’s all set! If your stay at {{property}} met your…"
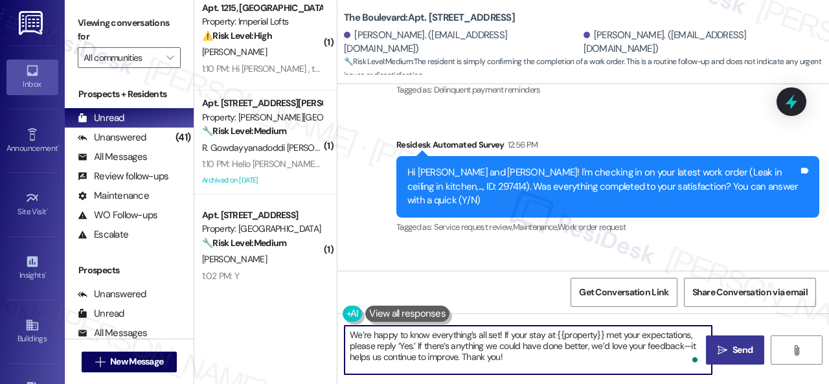
type textarea "We’re happy to know everything’s all set! If your stay at {{property}} met your…"
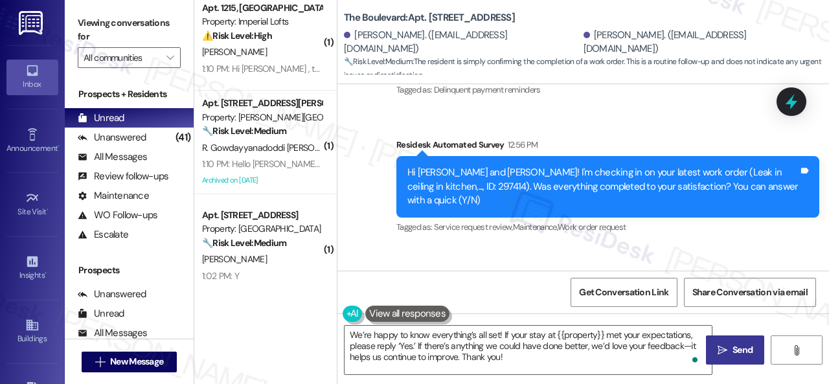
click at [717, 348] on icon "" at bounding box center [722, 350] width 10 height 10
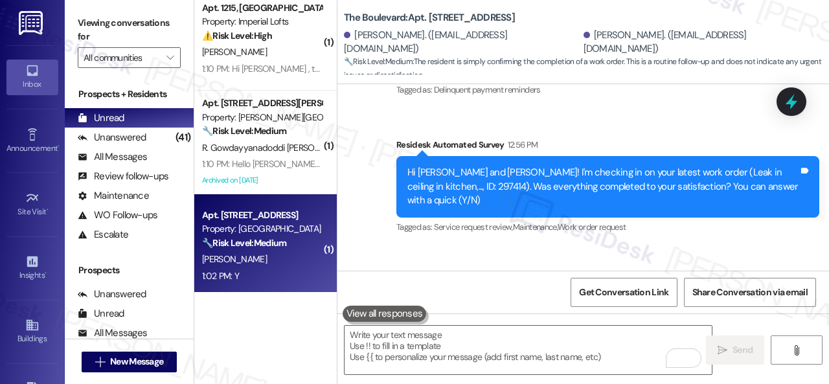
click at [256, 273] on div "1:02 PM: Y 1:02 PM: Y" at bounding box center [262, 276] width 122 height 16
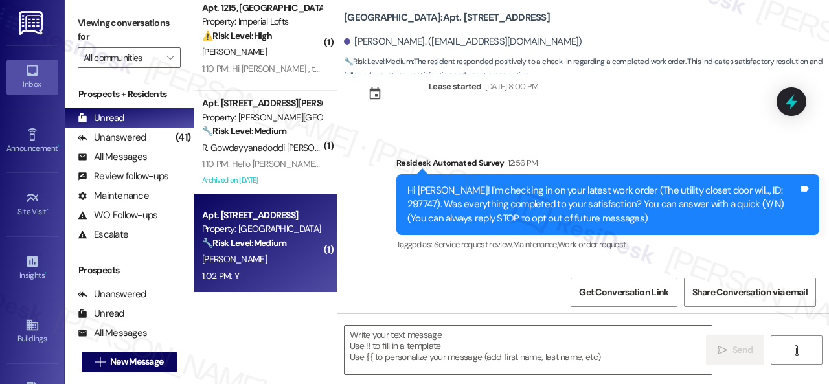
scroll to position [146, 0]
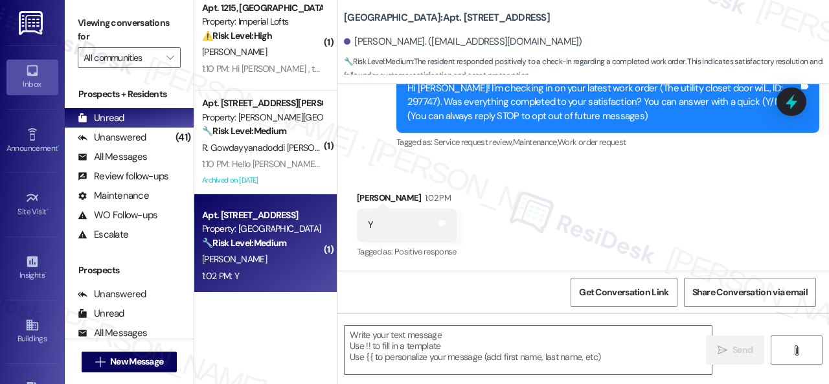
type textarea "Fetching suggested responses. Please feel free to read through the conversation…"
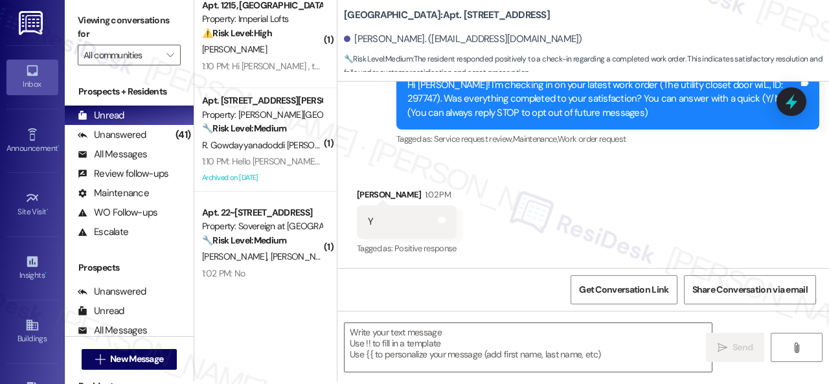
scroll to position [4, 0]
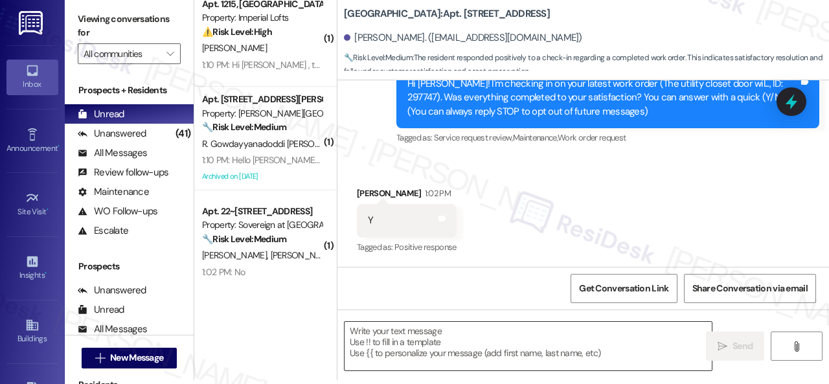
click at [544, 330] on textarea at bounding box center [527, 346] width 367 height 49
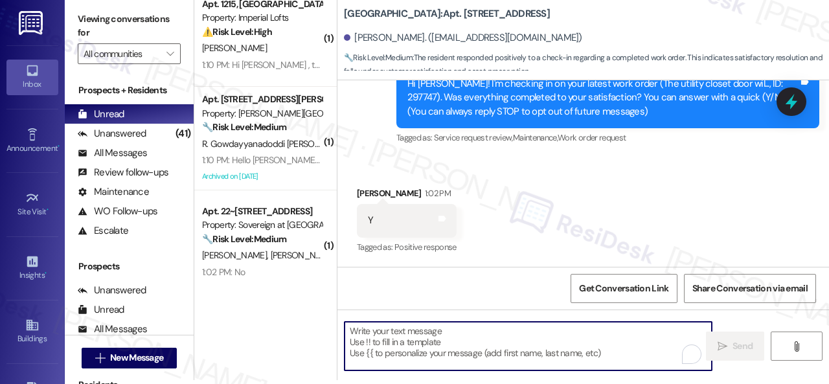
paste textarea "We’re happy to know everything’s all set! If your stay at {{property}} met your…"
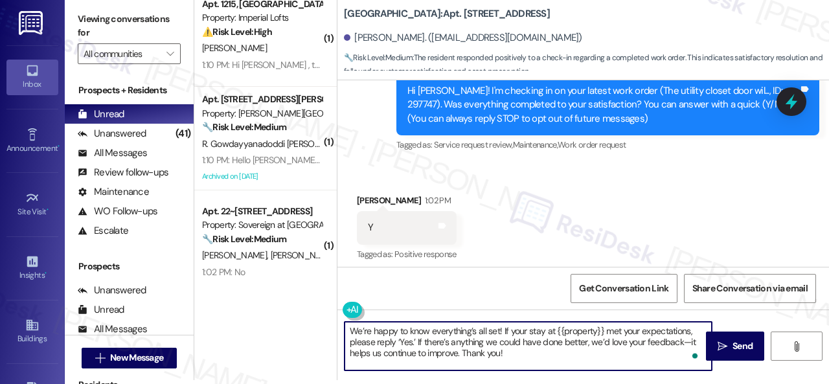
scroll to position [147, 0]
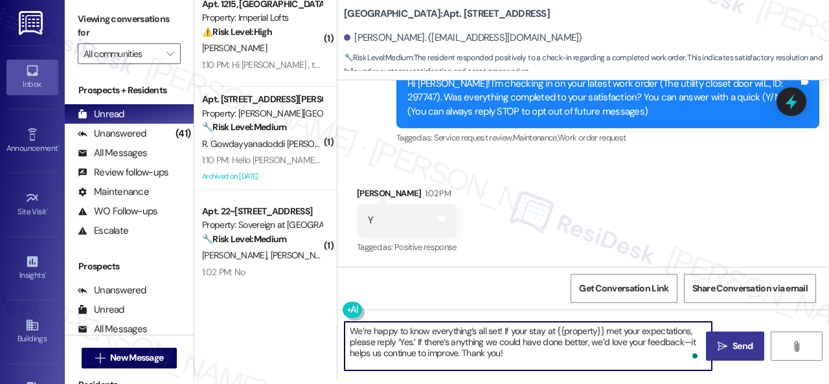
type textarea "We’re happy to know everything’s all set! If your stay at {{property}} met your…"
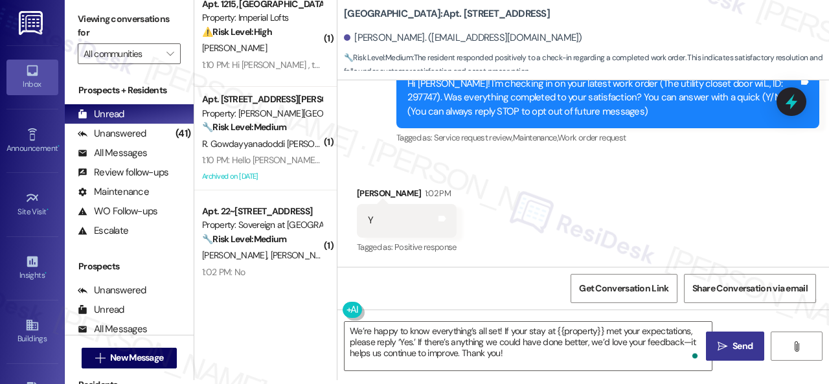
click at [730, 342] on span "Send" at bounding box center [742, 346] width 25 height 14
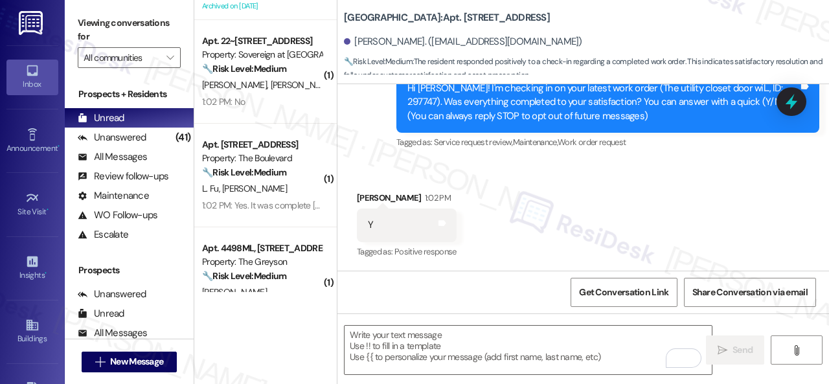
scroll to position [518, 0]
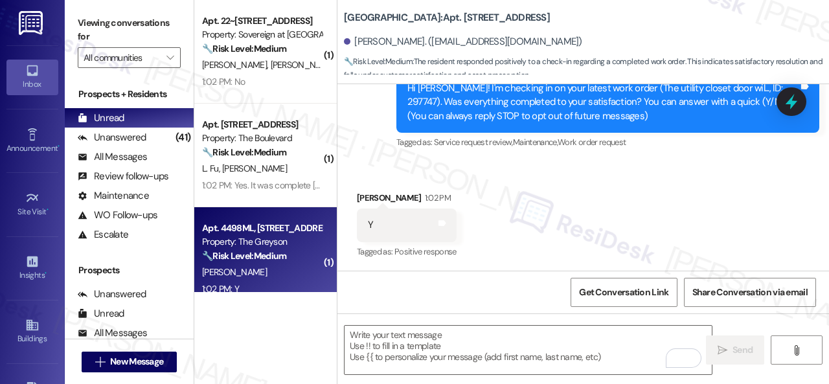
click at [286, 272] on div "J. Holdsworth" at bounding box center [262, 272] width 122 height 16
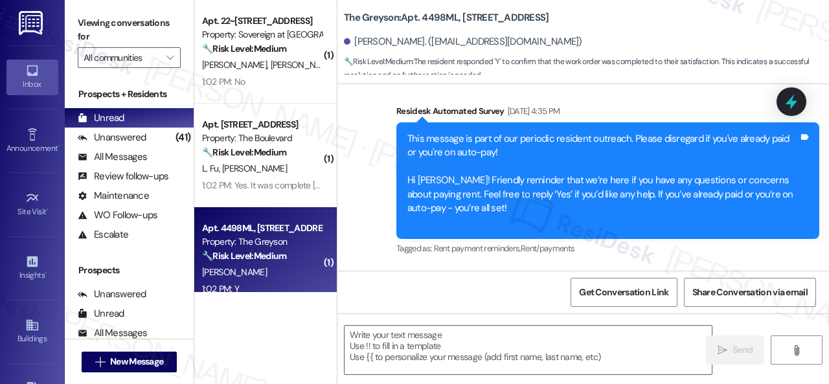
type textarea "Fetching suggested responses. Please feel free to read through the conversation…"
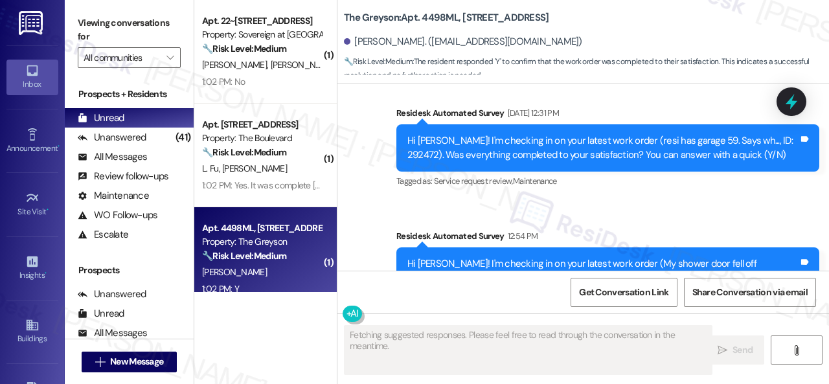
scroll to position [3578, 0]
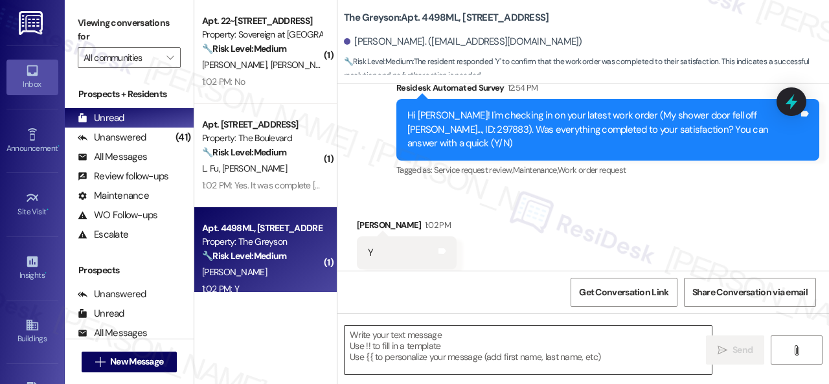
click at [438, 339] on textarea at bounding box center [527, 350] width 367 height 49
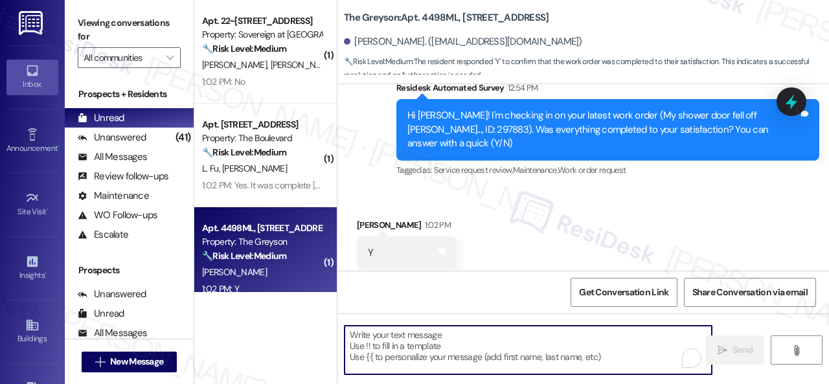
paste textarea "We’re happy to know everything’s all set! If your stay at {{property}} met your…"
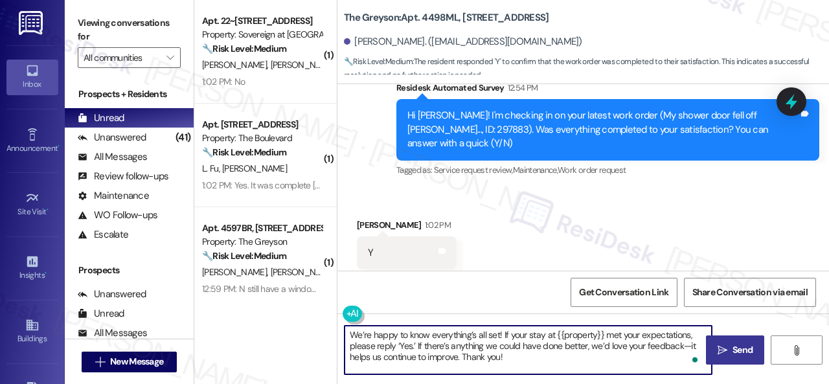
type textarea "We’re happy to know everything’s all set! If your stay at {{property}} met your…"
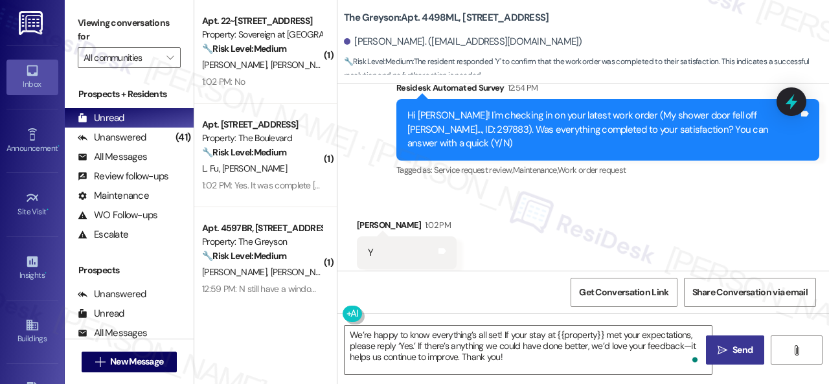
click at [715, 350] on span " Send" at bounding box center [735, 350] width 41 height 14
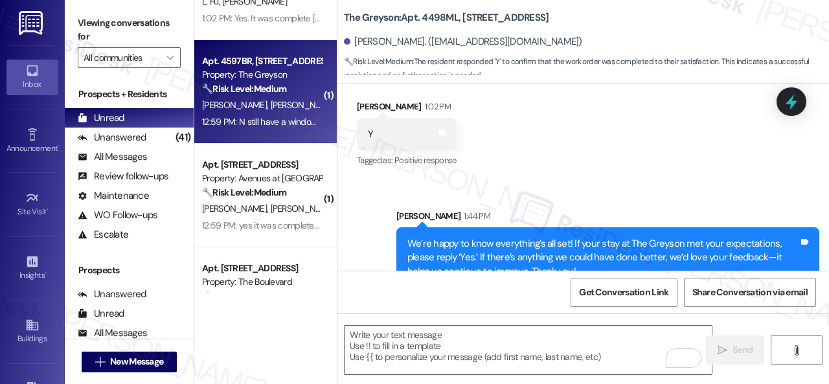
scroll to position [712, 0]
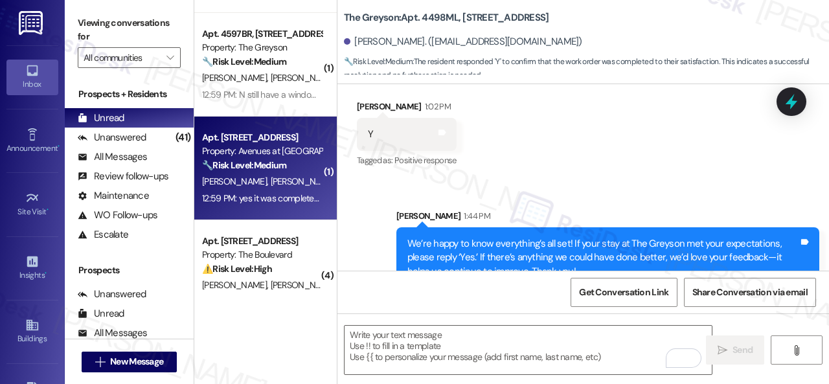
click at [284, 175] on div "L. Trice K. Wilson" at bounding box center [262, 182] width 122 height 16
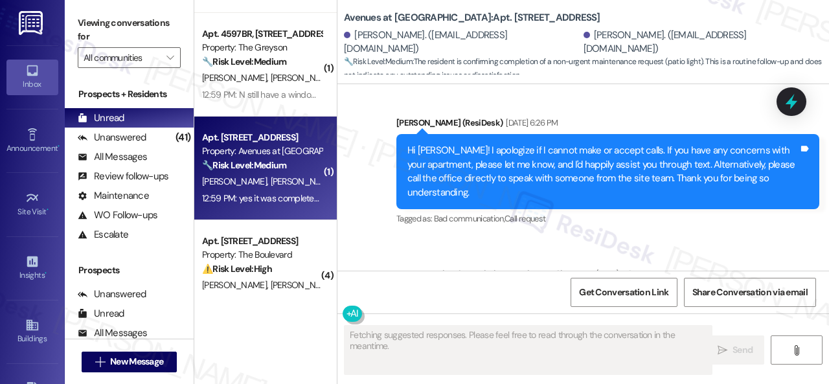
scroll to position [7404, 0]
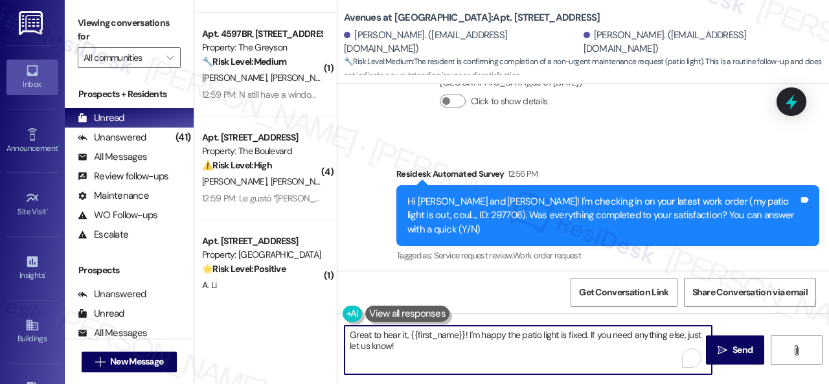
drag, startPoint x: 407, startPoint y: 350, endPoint x: 285, endPoint y: 307, distance: 129.6
click at [285, 307] on div "( 1 ) Apt. 335, 4101 S Custer Rd Property: Craig Ranch 🔧 Risk Level: Medium The…" at bounding box center [511, 192] width 634 height 384
paste textarea "We’re happy to know everything’s all set! If your stay at {{property}} met your…"
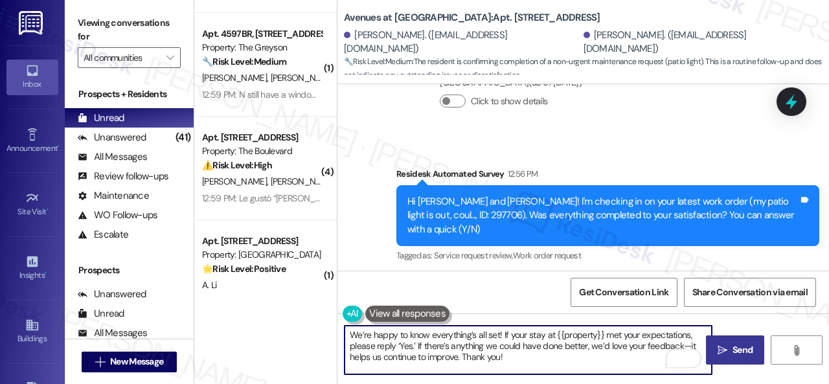
type textarea "We’re happy to know everything’s all set! If your stay at {{property}} met your…"
click at [708, 346] on button " Send" at bounding box center [735, 349] width 58 height 29
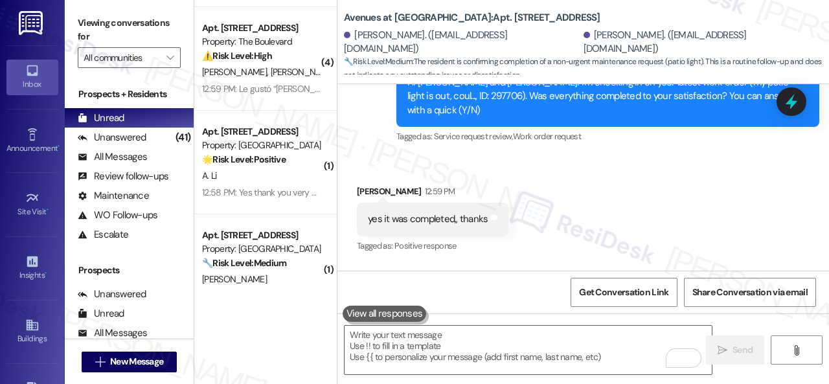
scroll to position [842, 0]
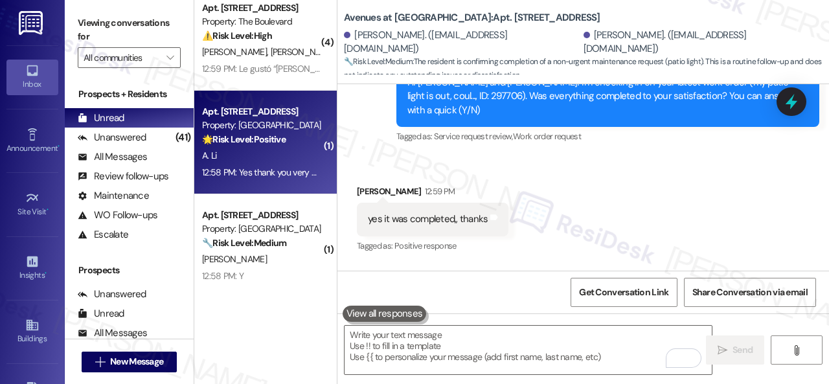
click at [268, 171] on div "12:58 PM: Yes thank you very much 12:58 PM: Yes thank you very much" at bounding box center [267, 172] width 131 height 12
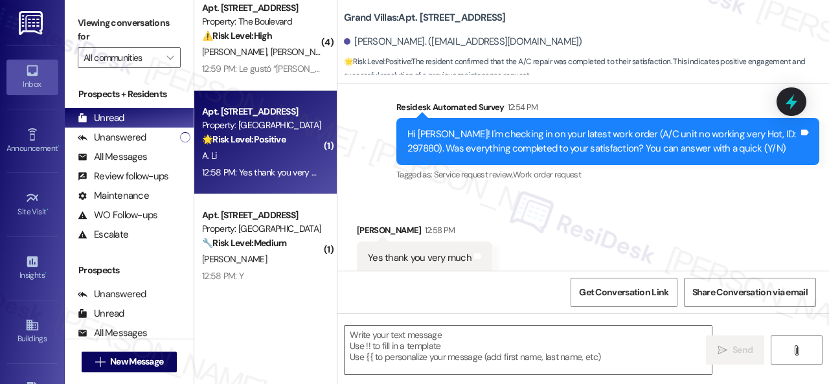
type textarea "Fetching suggested responses. Please feel free to read through the conversation…"
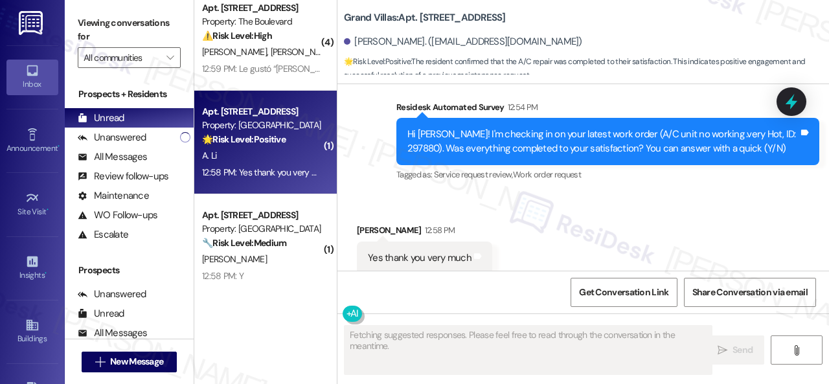
scroll to position [269, 0]
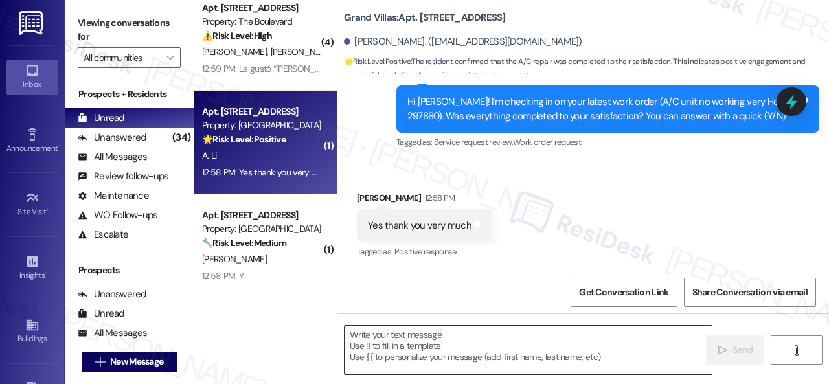
click at [394, 341] on textarea at bounding box center [527, 350] width 367 height 49
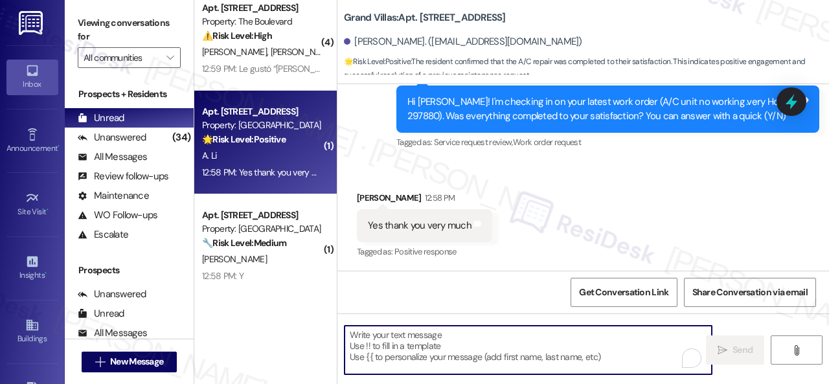
paste textarea "We’re happy to know everything’s all set! If your stay at {{property}} met your…"
type textarea "We’re happy to know everything’s all set! If your stay at {{property}} met your…"
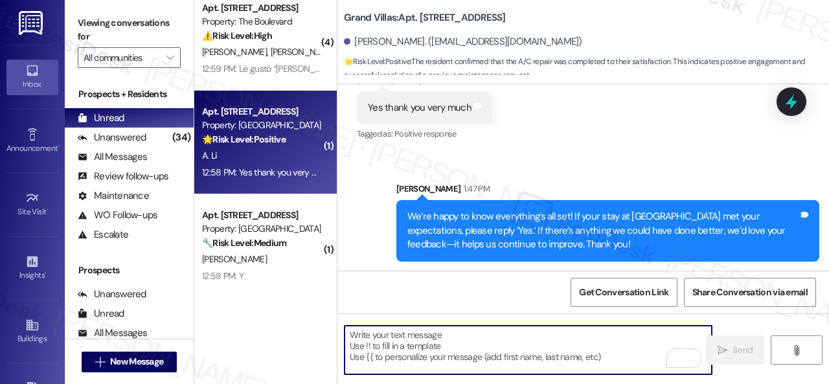
scroll to position [388, 0]
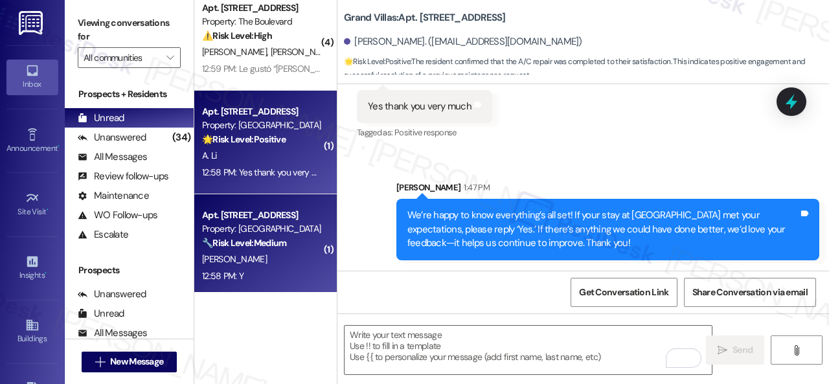
click at [245, 272] on div "12:58 PM: Y 12:58 PM: Y" at bounding box center [262, 276] width 122 height 16
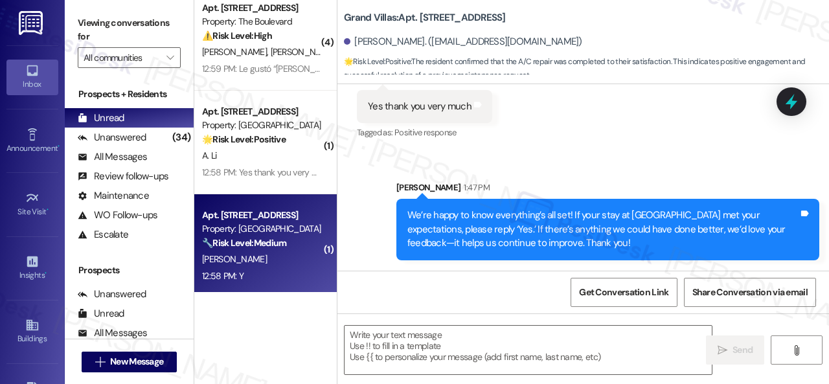
type textarea "Fetching suggested responses. Please feel free to read through the conversation…"
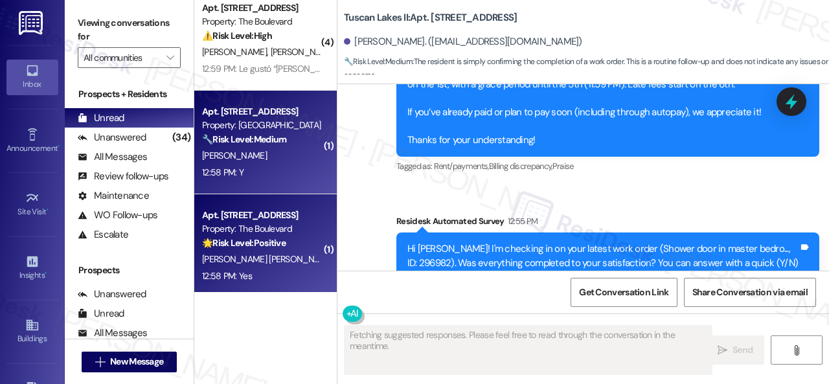
scroll to position [3708, 0]
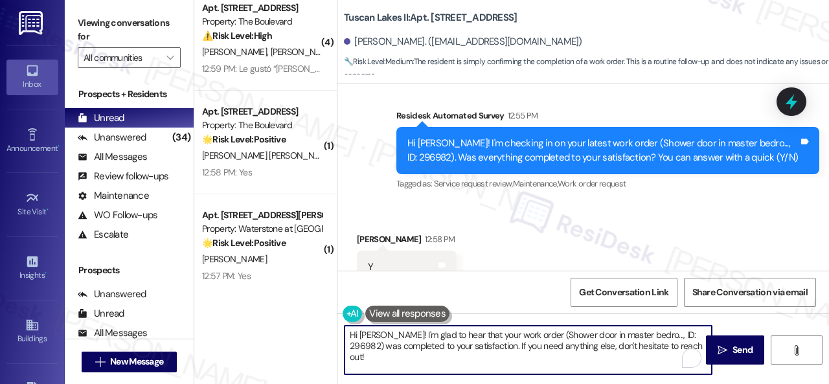
drag, startPoint x: 675, startPoint y: 348, endPoint x: 227, endPoint y: 342, distance: 447.4
click at [227, 342] on div "( 1 ) Apt. 4756, 4800 Skyline Dr Property: The Boulevard 🔧 Risk Level: Medium T…" at bounding box center [511, 192] width 634 height 384
paste textarea "We’re happy to know everything’s all set! If your stay at {{property}} met your…"
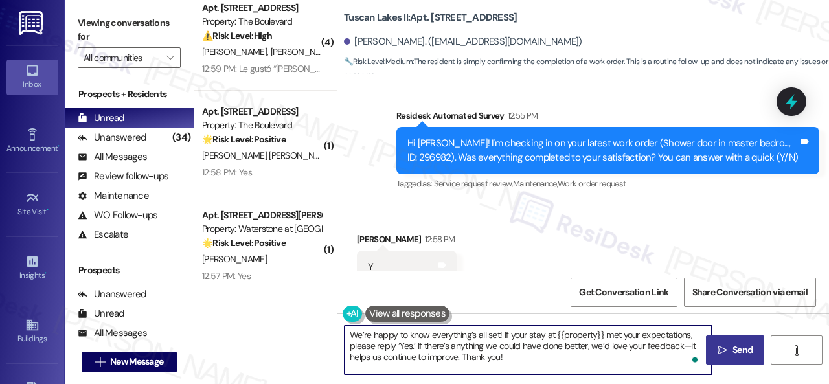
type textarea "We’re happy to know everything’s all set! If your stay at {{property}} met your…"
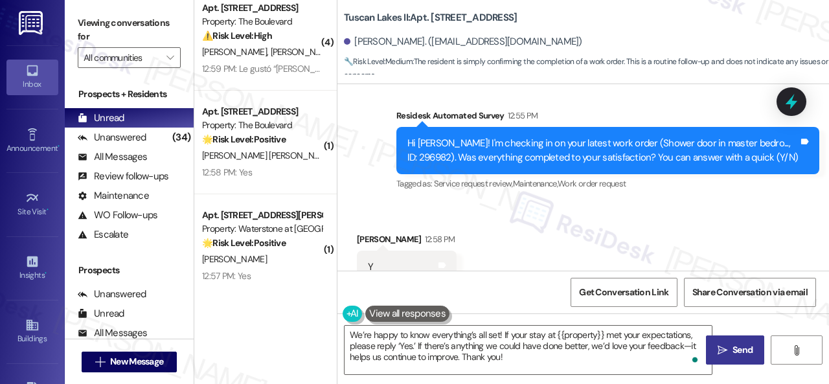
click at [720, 348] on icon "" at bounding box center [722, 350] width 10 height 10
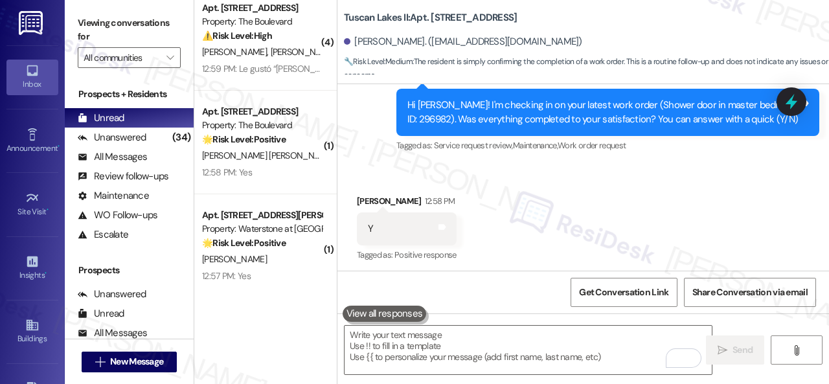
scroll to position [3773, 0]
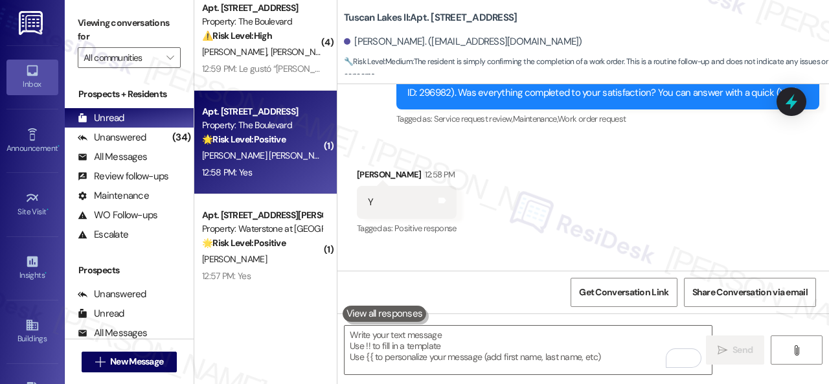
click at [272, 174] on div "12:58 PM: Yes 12:58 PM: Yes" at bounding box center [262, 172] width 122 height 16
type textarea "Fetching suggested responses. Please feel free to read through the conversation…"
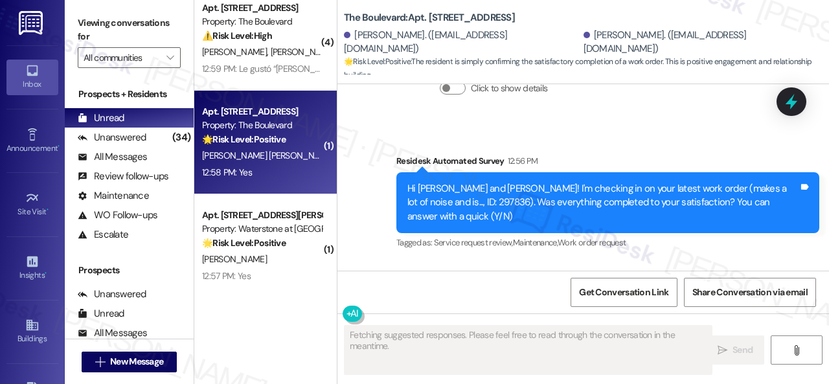
scroll to position [3033, 0]
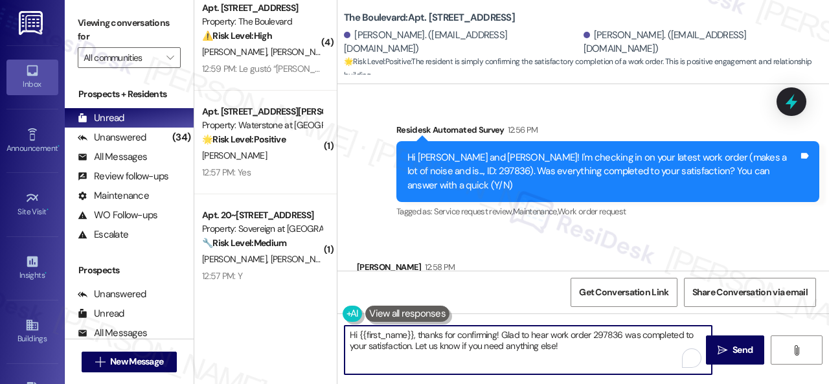
drag, startPoint x: 567, startPoint y: 345, endPoint x: 275, endPoint y: 325, distance: 292.7
click at [276, 325] on div "( 1 ) Apt. 4756, 4800 Skyline Dr Property: The Boulevard 🔧 Risk Level: Medium T…" at bounding box center [511, 192] width 634 height 384
paste textarea "We’re happy to know everything’s all set! If your stay at {{property}} met your…"
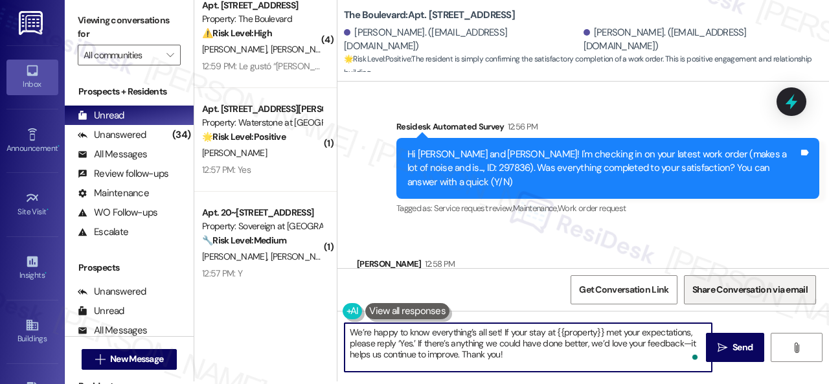
scroll to position [4, 0]
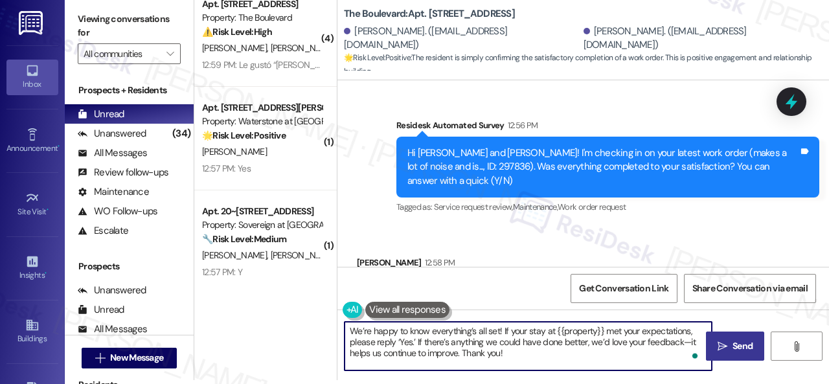
type textarea "We’re happy to know everything’s all set! If your stay at {{property}} met your…"
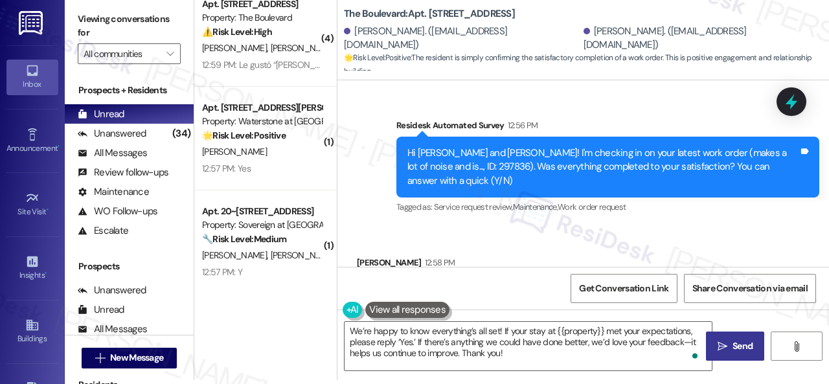
click at [721, 346] on icon "" at bounding box center [722, 346] width 10 height 10
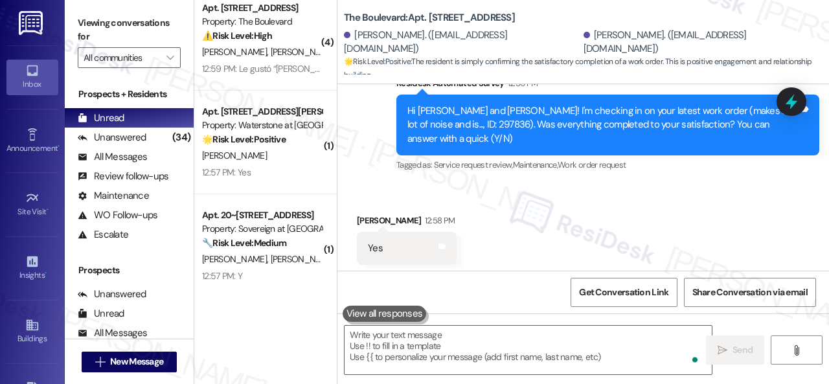
scroll to position [3151, 0]
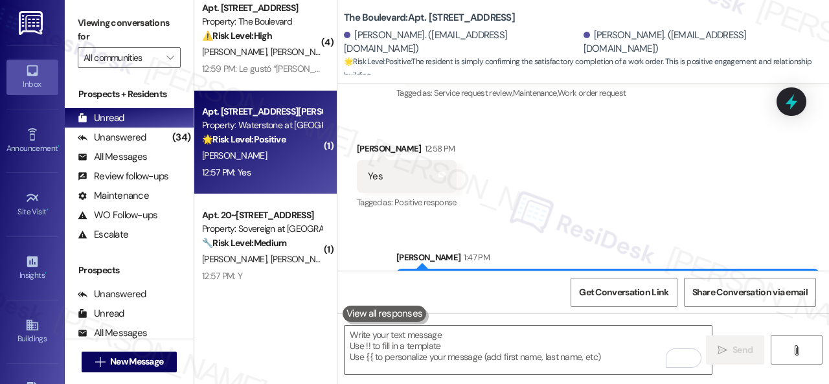
click at [284, 164] on div "12:57 PM: Yes 12:57 PM: Yes" at bounding box center [262, 172] width 122 height 16
type textarea "Fetching suggested responses. Please feel free to read through the conversation…"
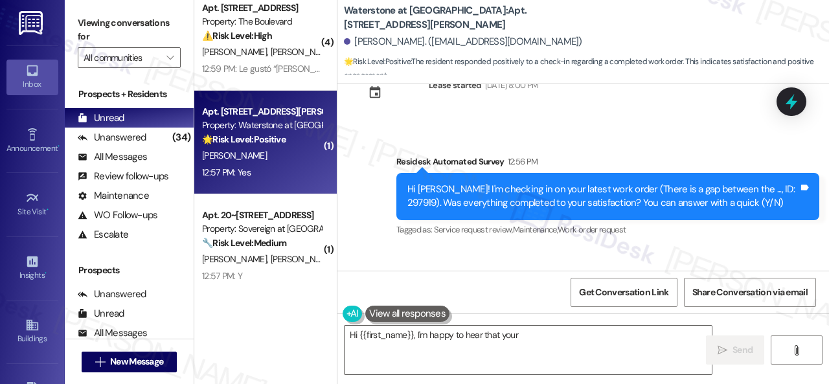
scroll to position [4017, 0]
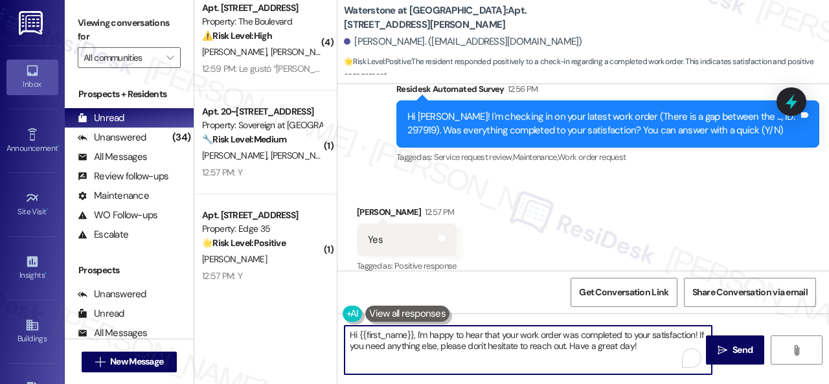
drag, startPoint x: 634, startPoint y: 351, endPoint x: 253, endPoint y: 334, distance: 381.7
click at [253, 334] on div "( 1 ) Apt. 4756, 4800 Skyline Dr Property: The Boulevard 🔧 Risk Level: Medium T…" at bounding box center [511, 192] width 634 height 384
paste textarea "We’re happy to know everything’s all set! If your stay at {{property}} met your…"
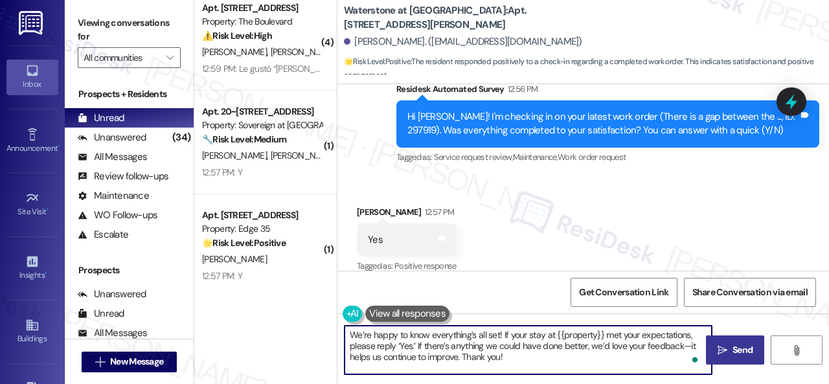
type textarea "We’re happy to know everything’s all set! If your stay at {{property}} met your…"
click at [742, 353] on span "Send" at bounding box center [742, 350] width 20 height 14
drag, startPoint x: 447, startPoint y: 359, endPoint x: 311, endPoint y: 325, distance: 140.7
click at [311, 325] on div "( 1 ) Apt. 4756, 4800 Skyline Dr Property: The Boulevard 🔧 Risk Level: Medium T…" at bounding box center [511, 192] width 634 height 384
paste textarea "We’re happy to know everything’s all set! If your stay at {{property}} met your…"
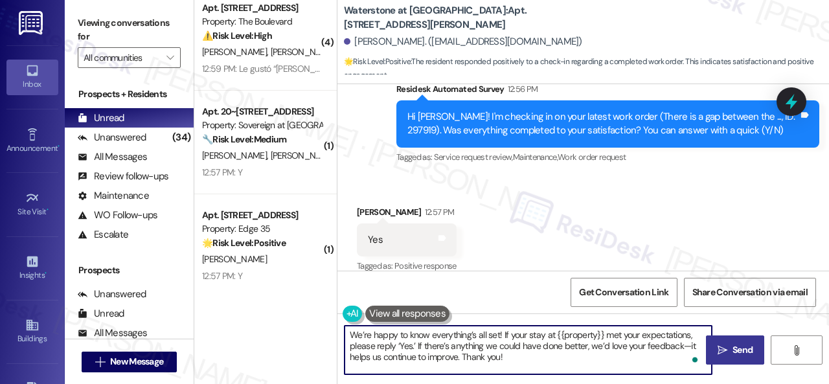
type textarea "We’re happy to know everything’s all set! If your stay at {{property}} met your…"
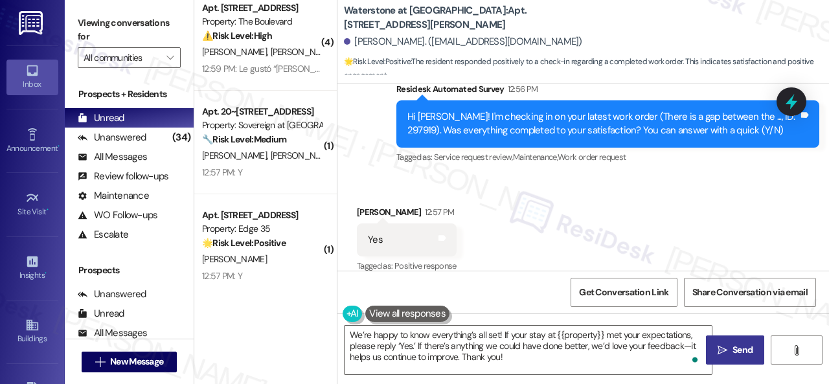
click at [713, 357] on button " Send" at bounding box center [735, 349] width 58 height 29
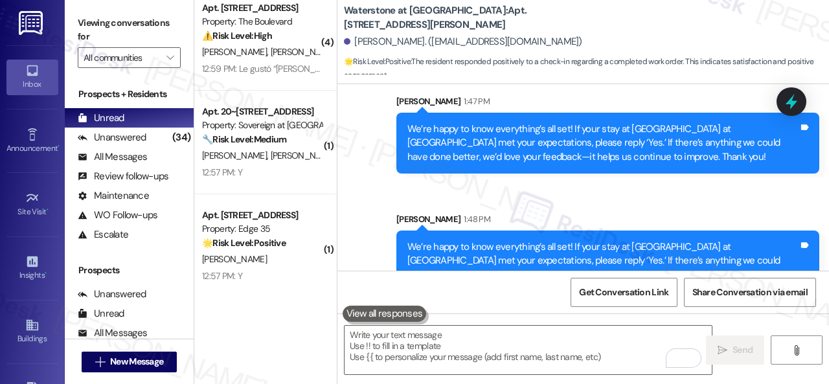
scroll to position [4254, 0]
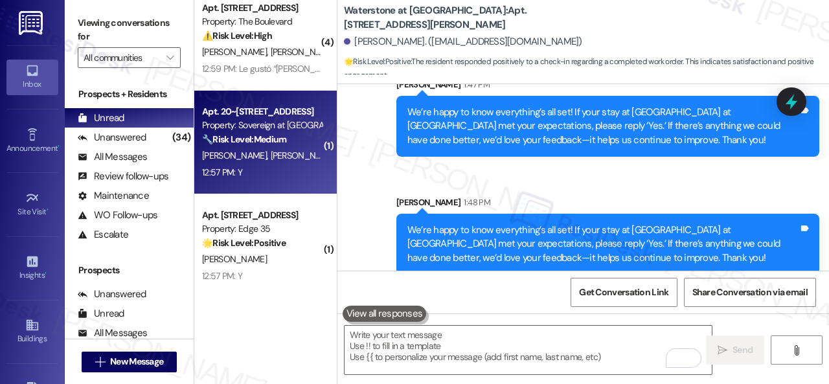
click at [206, 160] on span "[PERSON_NAME]" at bounding box center [236, 156] width 69 height 12
type textarea "Fetching suggested responses. Please feel free to read through the conversation…"
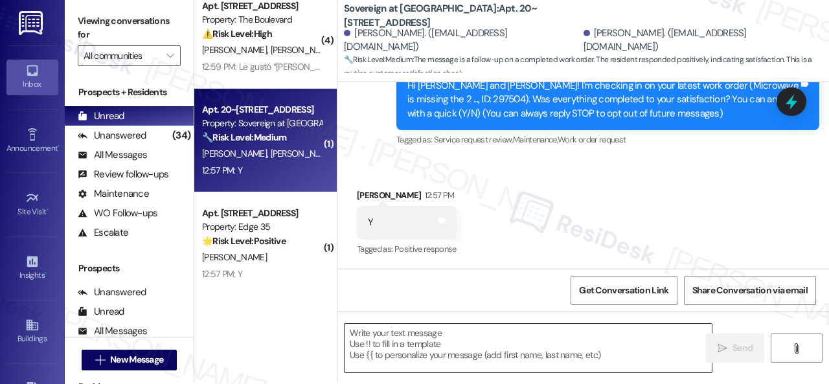
scroll to position [4, 0]
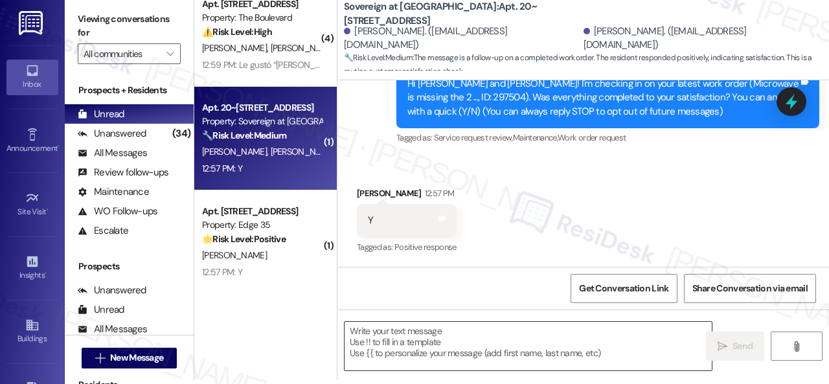
click at [449, 344] on textarea at bounding box center [527, 346] width 367 height 49
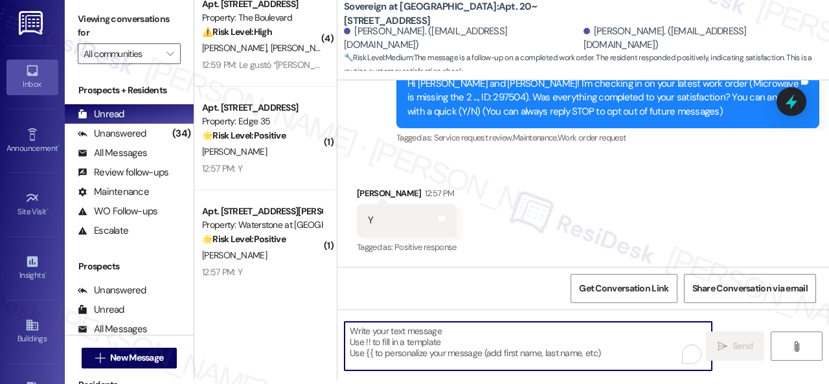
paste textarea "We’re happy to know everything’s all set! If your stay at {{property}} met your…"
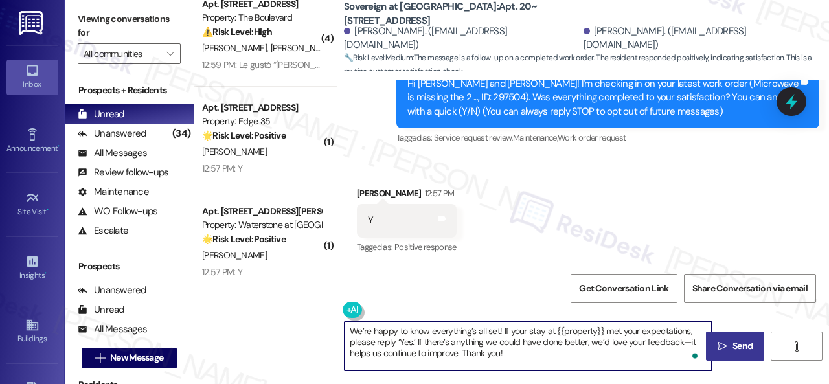
type textarea "We’re happy to know everything’s all set! If your stay at {{property}} met your…"
click at [732, 357] on button " Send" at bounding box center [735, 345] width 58 height 29
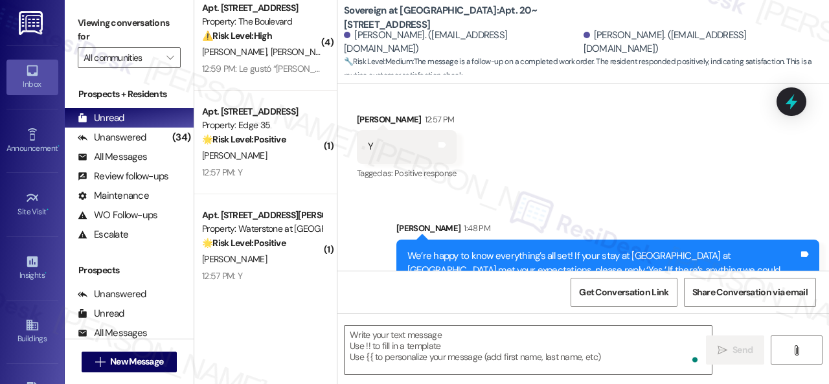
scroll to position [473, 0]
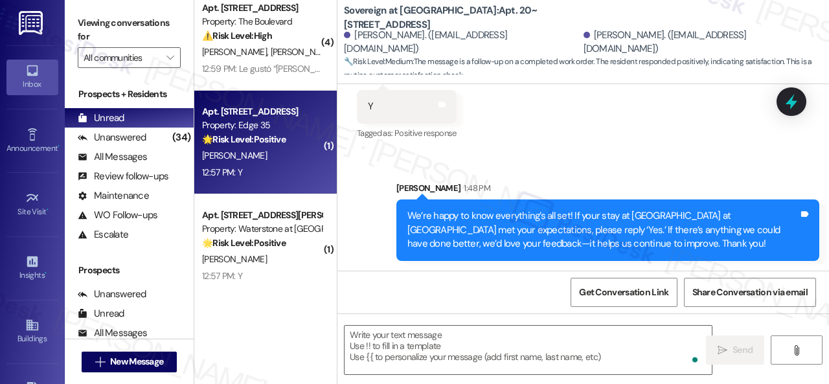
click at [308, 168] on div "12:57 PM: Y 12:57 PM: Y" at bounding box center [262, 172] width 122 height 16
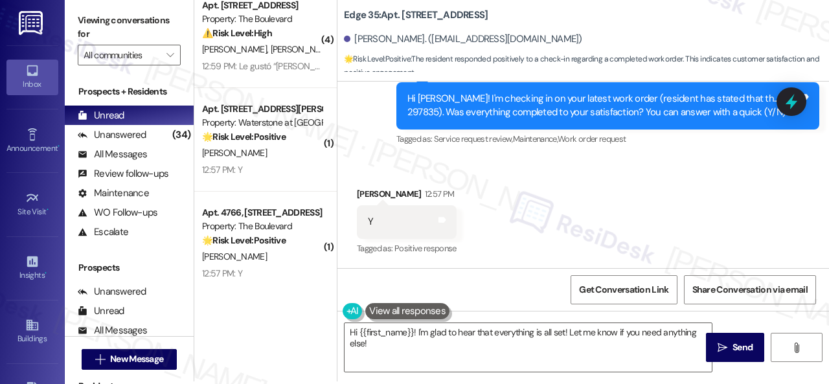
scroll to position [4, 0]
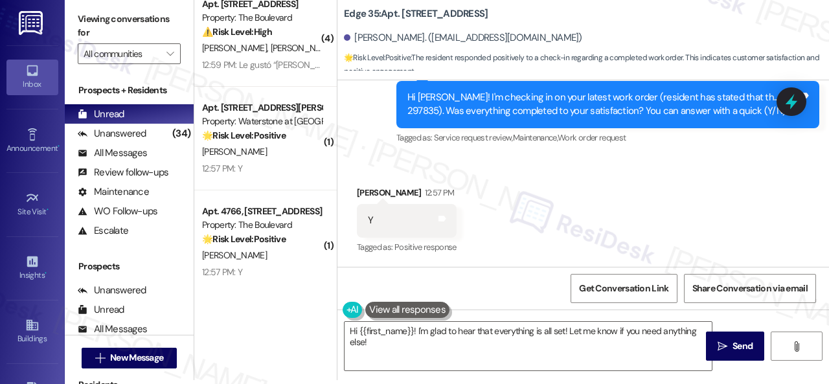
drag, startPoint x: 373, startPoint y: 344, endPoint x: 278, endPoint y: 313, distance: 99.9
click at [285, 326] on div "( 1 ) Apt. 4756, 4800 Skyline Dr Property: The Boulevard 🔧 Risk Level: Medium T…" at bounding box center [511, 188] width 634 height 384
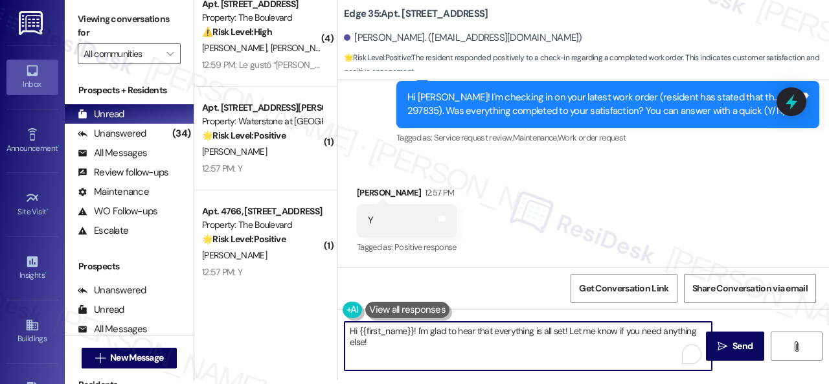
paste textarea "We’re happy to know everything’s all set! If your stay at {{property}} met your…"
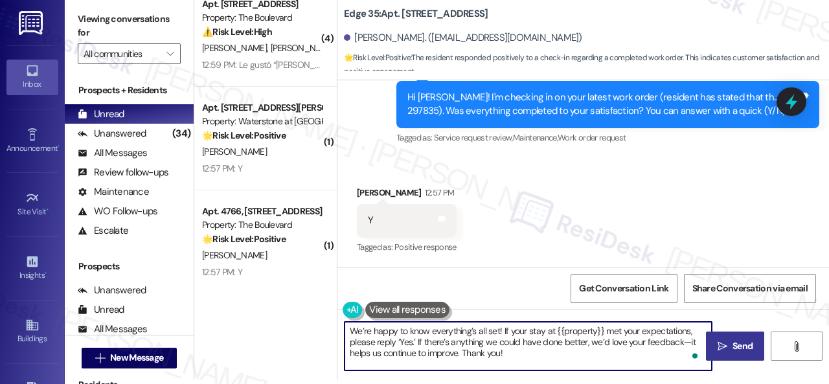
type textarea "We’re happy to know everything’s all set! If your stay at {{property}} met your…"
click at [721, 353] on span " Send" at bounding box center [735, 346] width 41 height 14
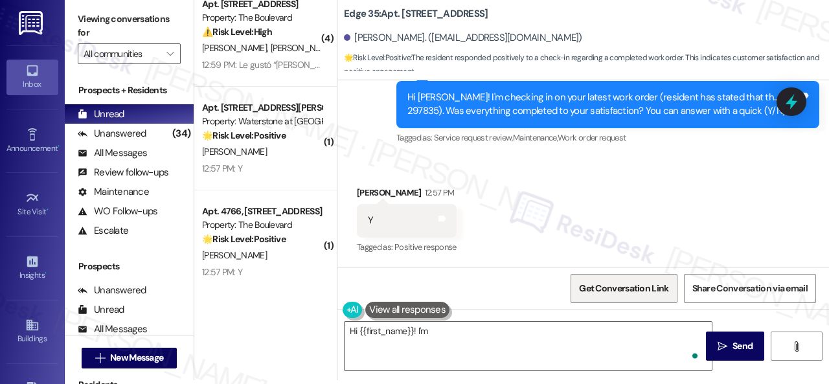
scroll to position [2673, 0]
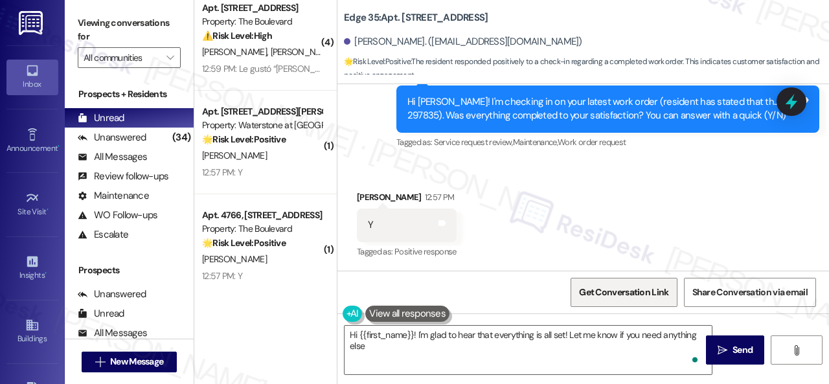
type textarea "Hi {{first_name}}! I'm glad to hear that everything is all set! Let me know if …"
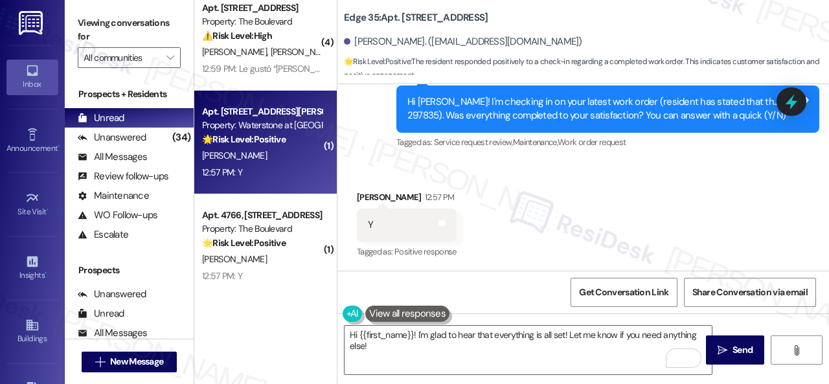
click at [262, 166] on div "12:57 PM: Y 12:57 PM: Y" at bounding box center [262, 172] width 122 height 16
type textarea "Fetching suggested responses. Please feel free to read through the conversation…"
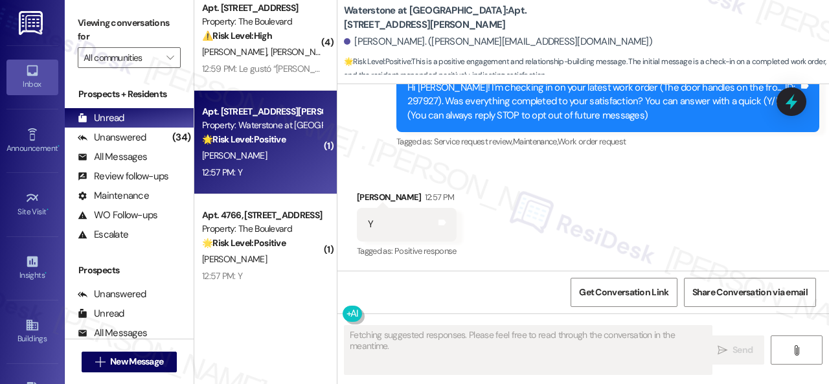
scroll to position [147, 0]
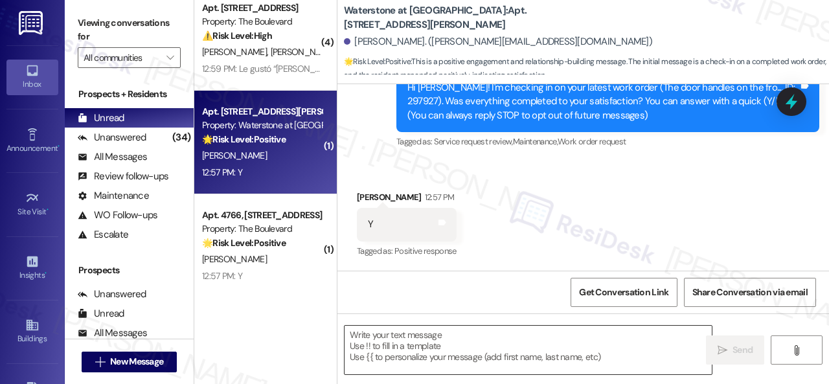
click at [453, 331] on textarea at bounding box center [527, 350] width 367 height 49
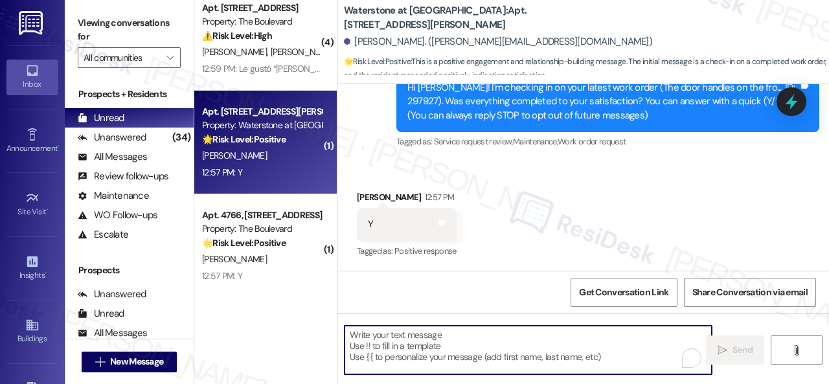
paste textarea "We’re happy to know everything’s all set! If your stay at {{property}} met your…"
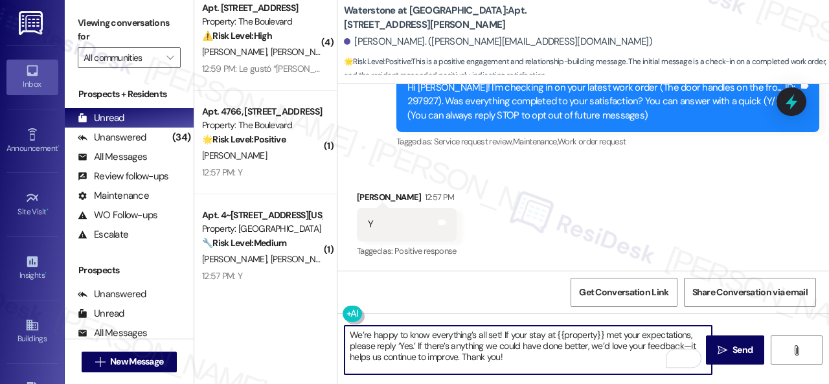
scroll to position [4, 0]
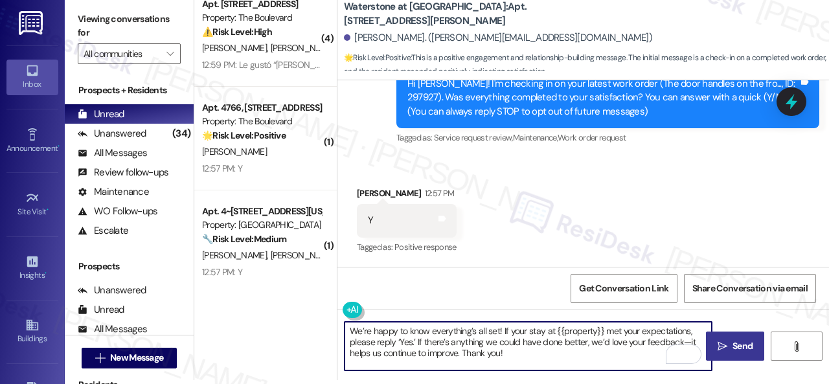
type textarea "We’re happy to know everything’s all set! If your stay at {{property}} met your…"
click at [717, 344] on icon "" at bounding box center [722, 346] width 10 height 10
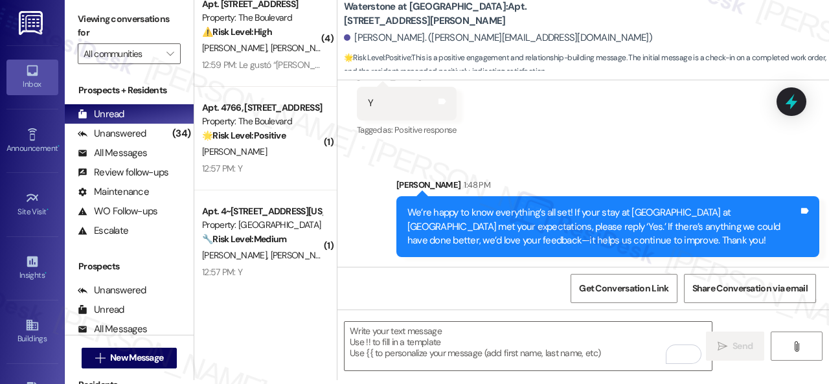
scroll to position [265, 0]
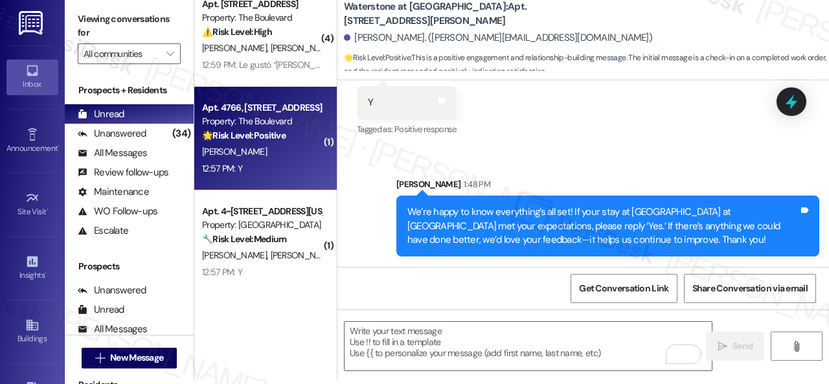
click at [271, 166] on div "12:57 PM: Y 12:57 PM: Y" at bounding box center [262, 169] width 122 height 16
type textarea "Fetching suggested responses. Please feel free to read through the conversation…"
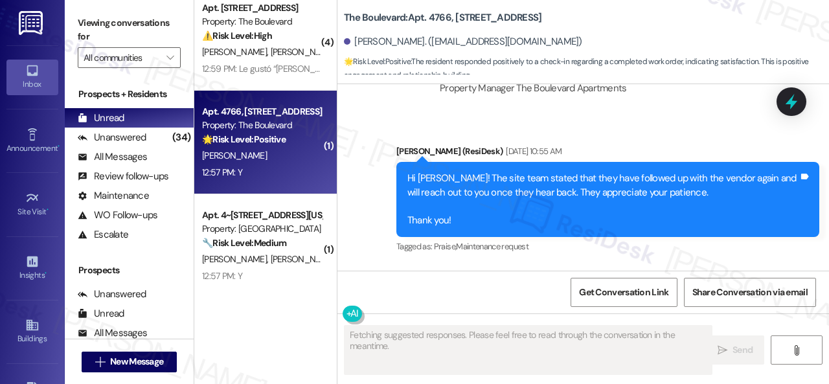
scroll to position [7857, 0]
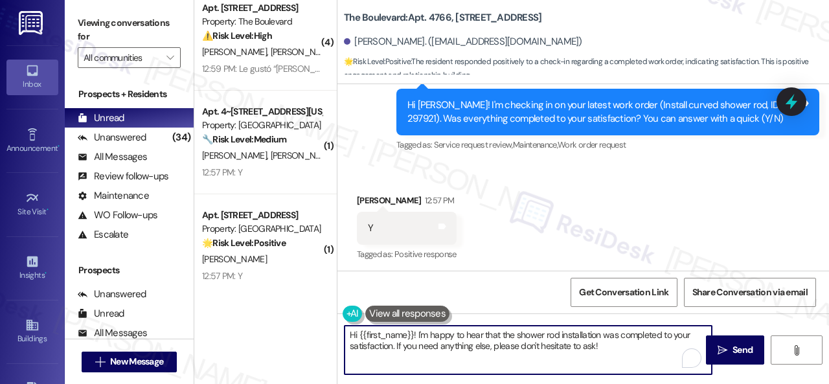
drag, startPoint x: 609, startPoint y: 354, endPoint x: 305, endPoint y: 327, distance: 304.9
click at [305, 327] on div "( 1 ) Apt. 4756, 4800 Skyline Dr Property: The Boulevard 🔧 Risk Level: Medium T…" at bounding box center [511, 192] width 634 height 384
paste textarea "We’re happy to know everything’s all set! If your stay at {{property}} met your…"
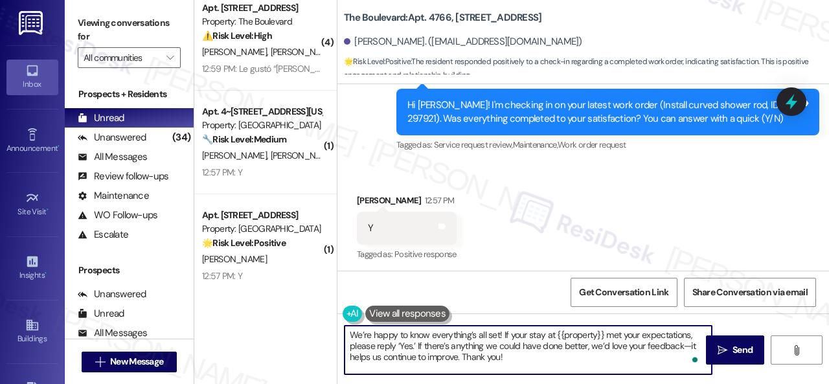
scroll to position [7857, 0]
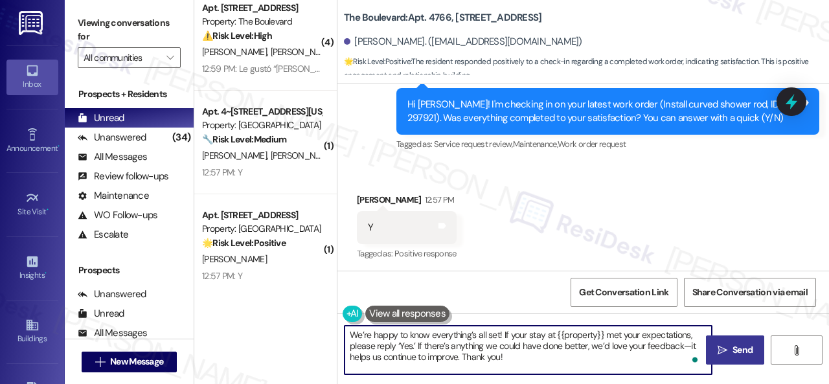
type textarea "We’re happy to know everything’s all set! If your stay at {{property}} met your…"
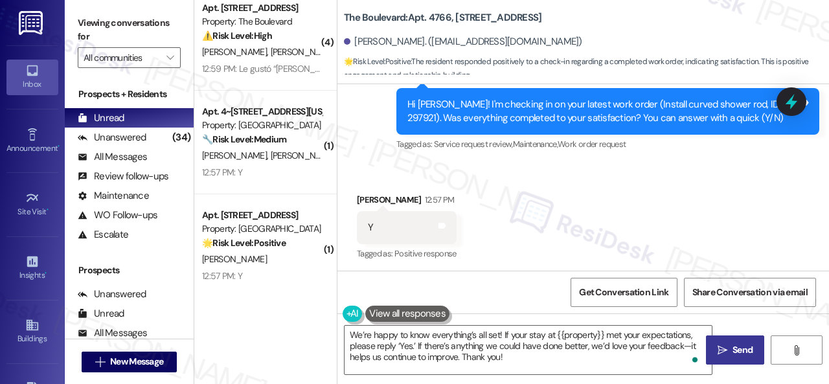
click at [730, 345] on span "Send" at bounding box center [742, 350] width 25 height 14
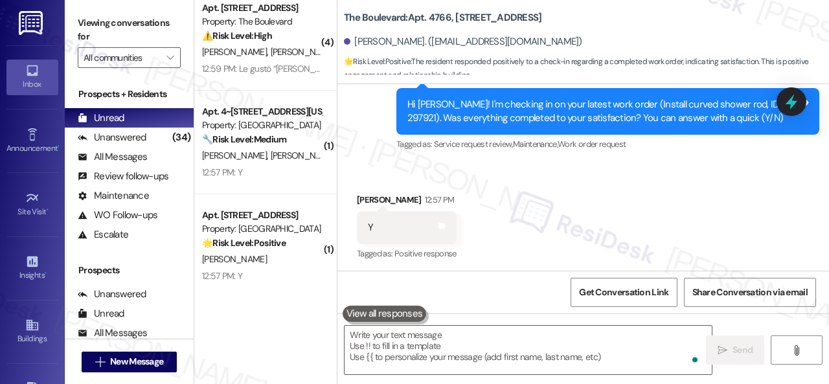
scroll to position [7857, 0]
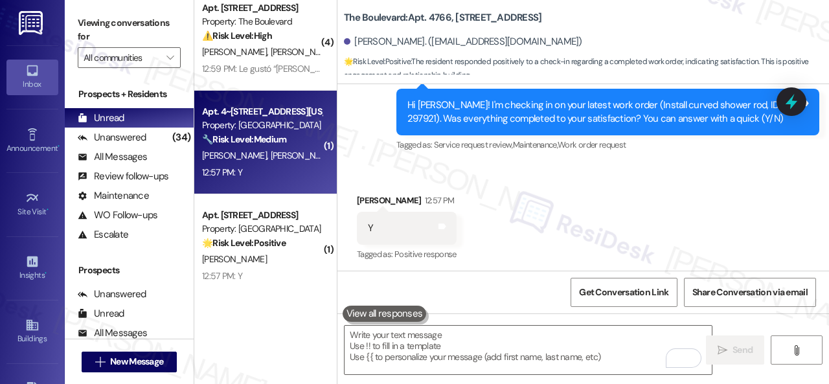
click at [294, 181] on div "Apt. 4~302, 12415 Pennsylvania Street Property: Penn Circle 🔧 Risk Level: Mediu…" at bounding box center [265, 143] width 142 height 104
type textarea "Fetching suggested responses. Please feel free to read through the conversation…"
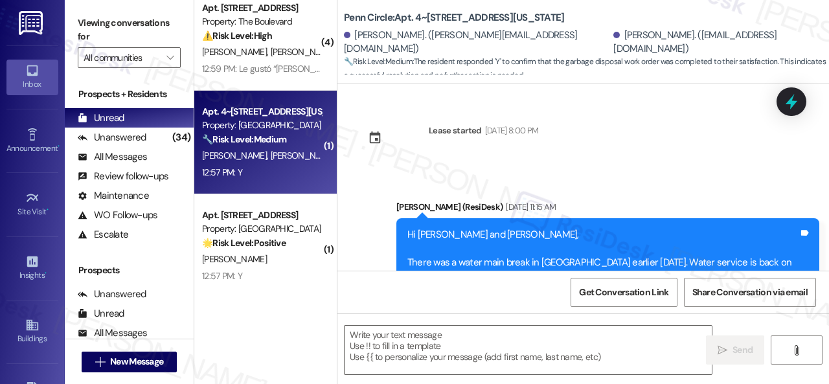
type textarea "Fetching suggested responses. Please feel free to read through the conversation…"
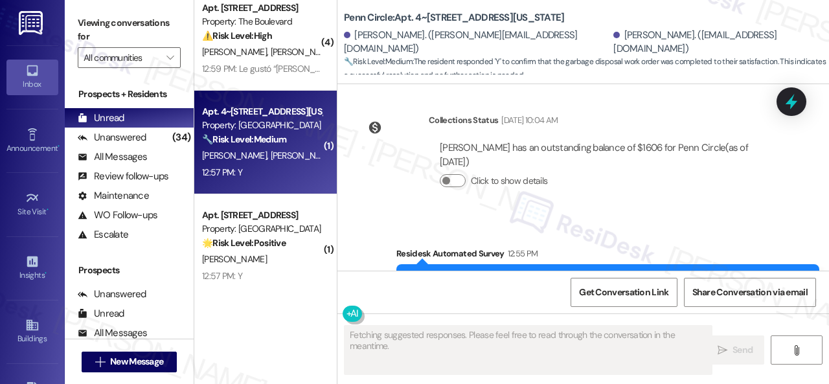
scroll to position [827, 0]
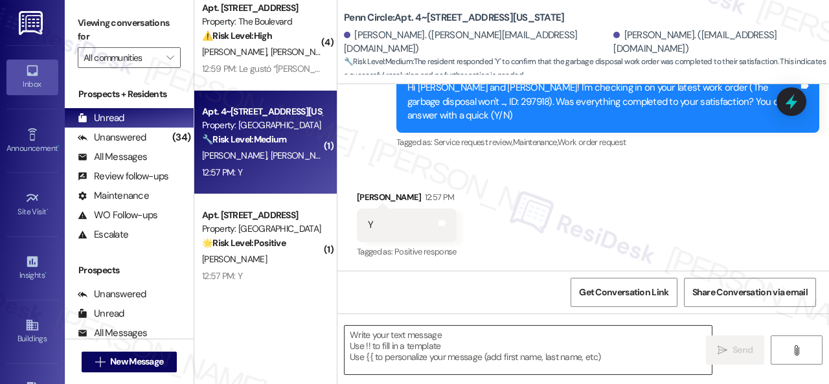
click at [459, 337] on textarea at bounding box center [527, 350] width 367 height 49
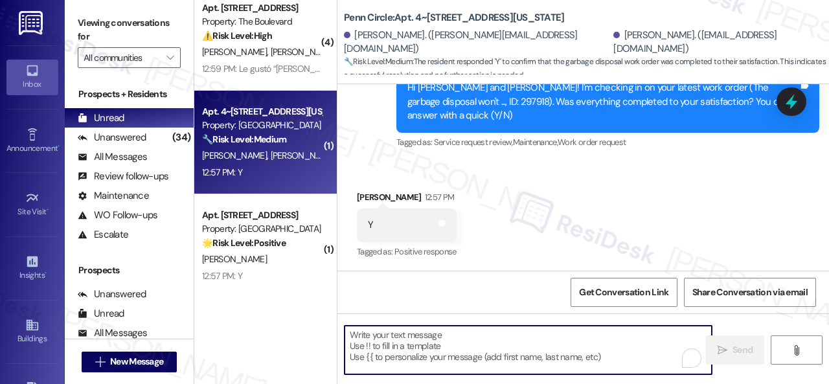
paste textarea "We’re happy to know everything’s all set! If your stay at {{property}} met your…"
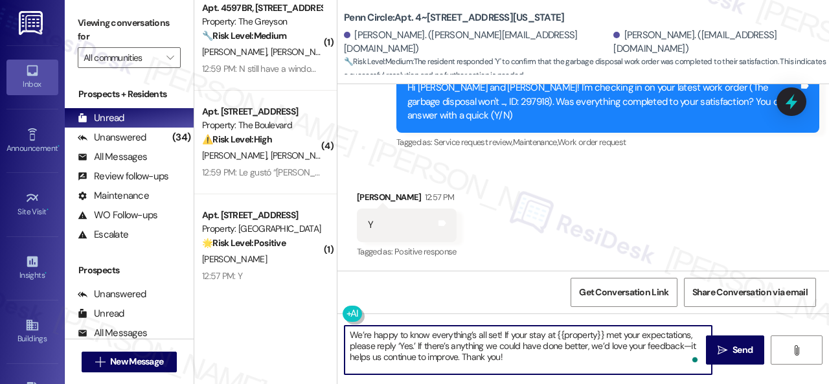
scroll to position [828, 0]
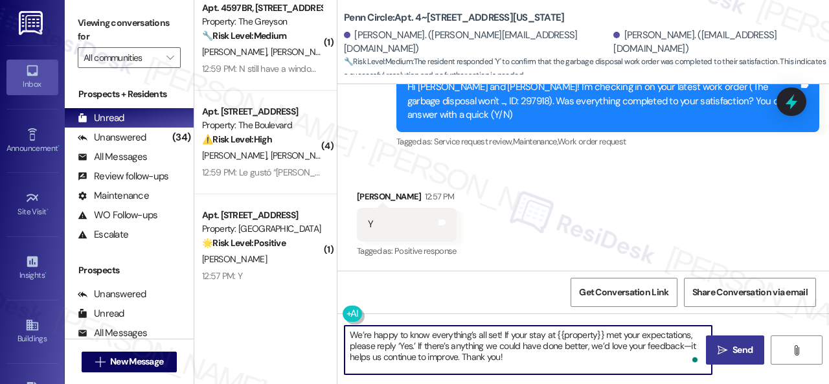
type textarea "We’re happy to know everything’s all set! If your stay at {{property}} met your…"
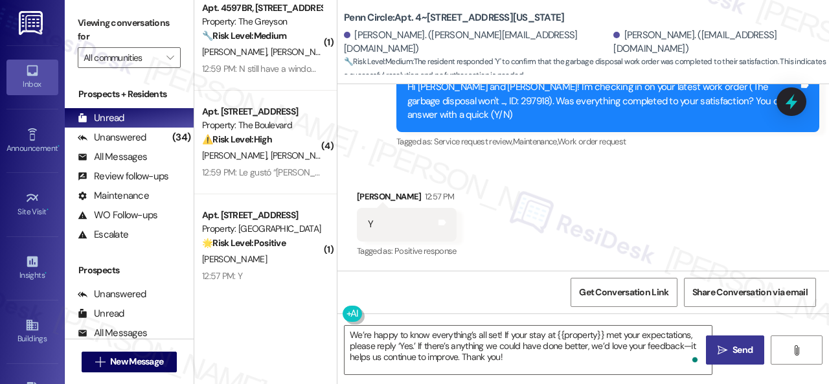
click at [738, 358] on button " Send" at bounding box center [735, 349] width 58 height 29
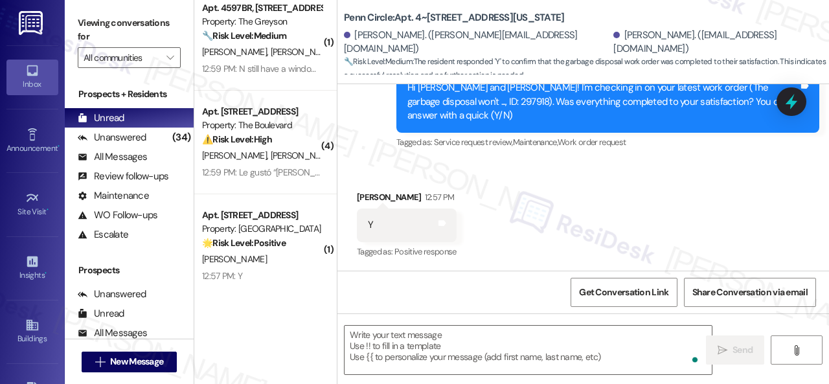
scroll to position [946, 0]
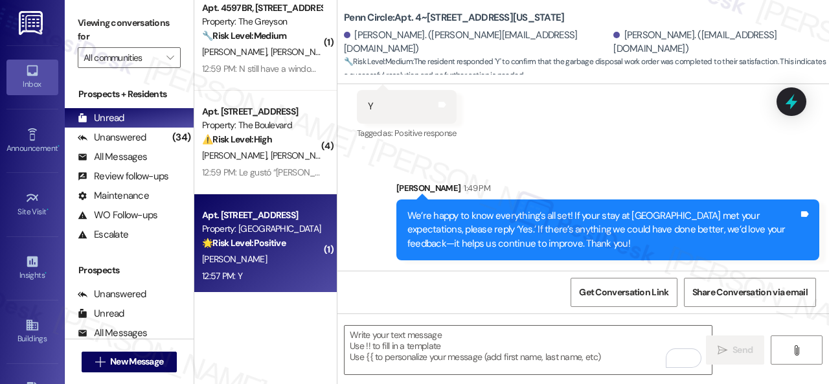
click at [270, 274] on div "12:57 PM: Y 12:57 PM: Y" at bounding box center [262, 276] width 122 height 16
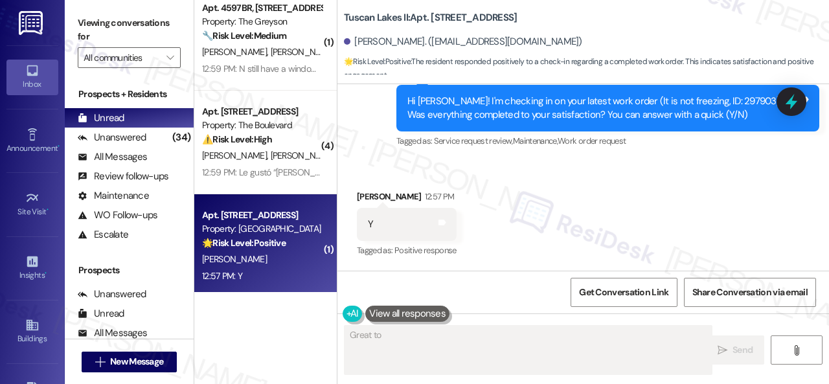
scroll to position [394, 0]
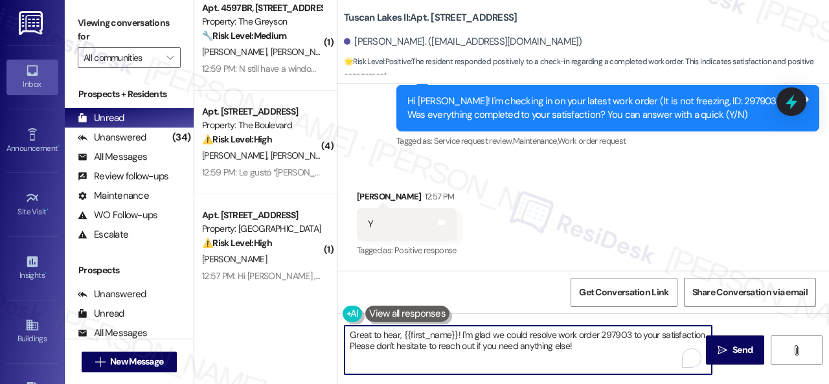
drag, startPoint x: 627, startPoint y: 345, endPoint x: 221, endPoint y: 309, distance: 406.9
click at [221, 309] on div "( 1 ) Apt. 22~201, 13310 Melrose Lane Property: Sovereign at Overland Park 🔧 Ri…" at bounding box center [511, 192] width 634 height 384
paste textarea "We’re happy to know everything’s all set! If your stay at {{property}} met your…"
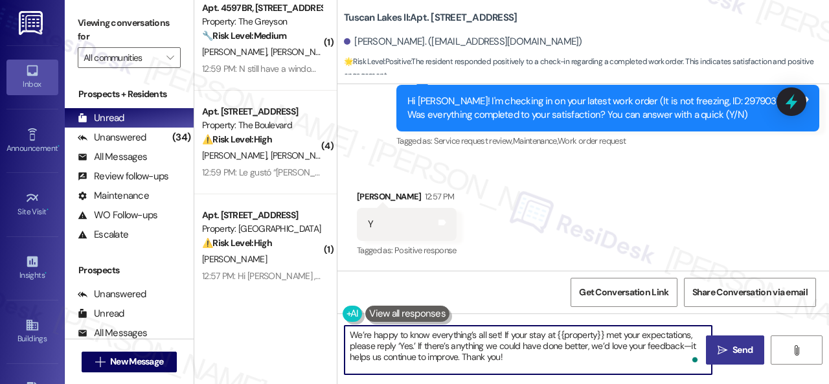
type textarea "We’re happy to know everything’s all set! If your stay at {{property}} met your…"
click at [730, 346] on span "Send" at bounding box center [742, 350] width 25 height 14
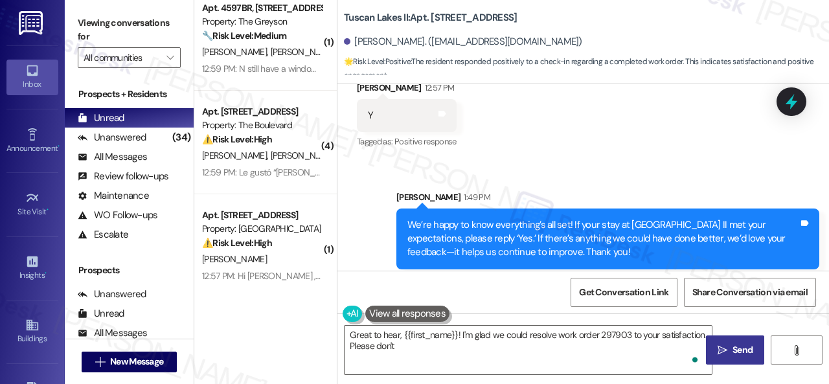
scroll to position [511, 0]
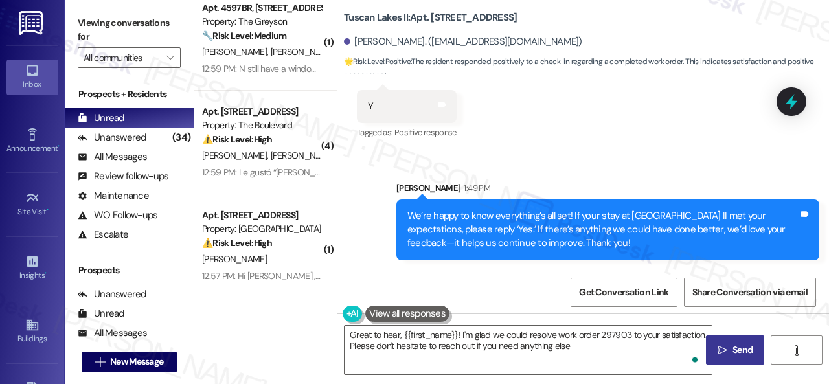
type textarea "Great to hear, {{first_name}}! I'm glad we could resolve work order 297903 to y…"
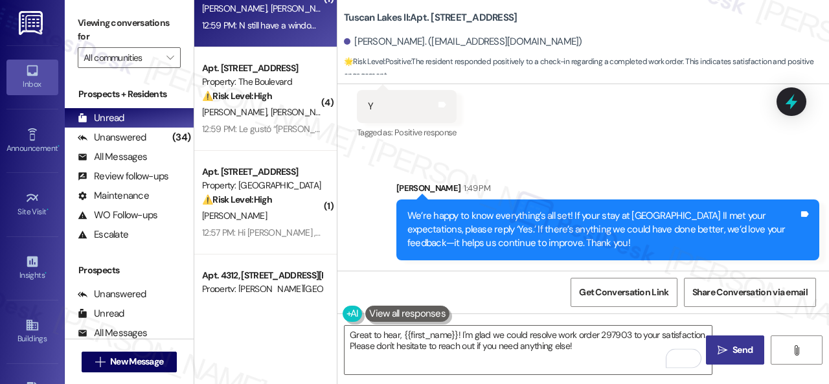
scroll to position [1036, 0]
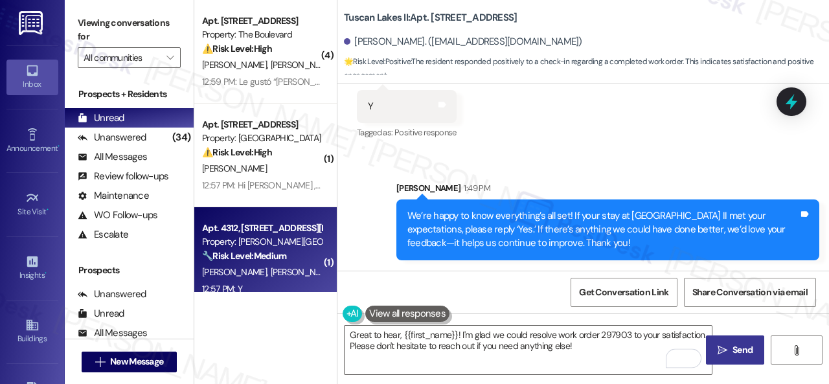
click at [308, 269] on div "A. Butler S. Massey" at bounding box center [262, 272] width 122 height 16
type textarea "Fetching suggested responses. Please feel free to read through the conversation…"
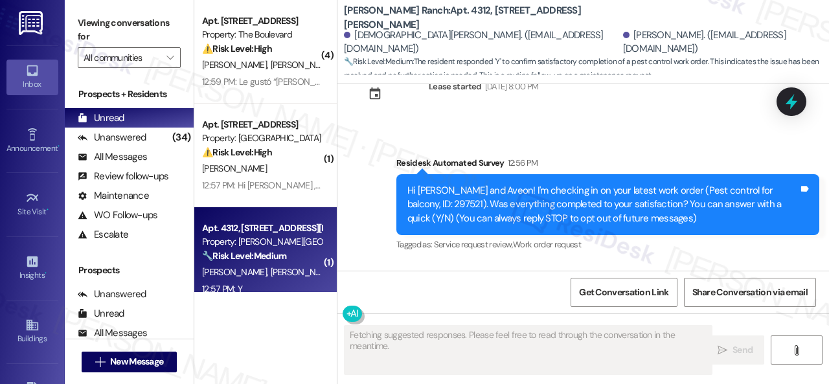
type textarea "Fetching suggested responses. Please feel free to read through the conversation…"
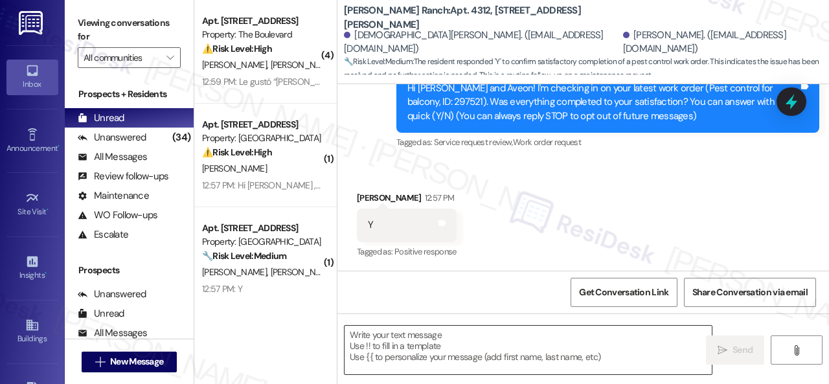
click at [427, 337] on textarea at bounding box center [527, 350] width 367 height 49
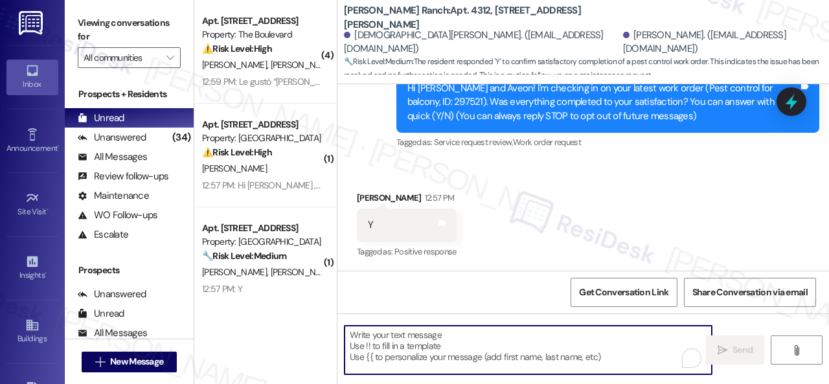
paste textarea "We’re happy to know everything’s all set! If your stay at {{property}} met your…"
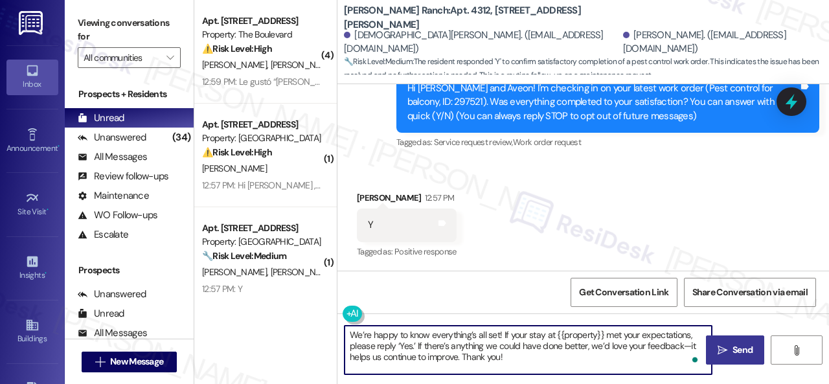
type textarea "We’re happy to know everything’s all set! If your stay at {{property}} met your…"
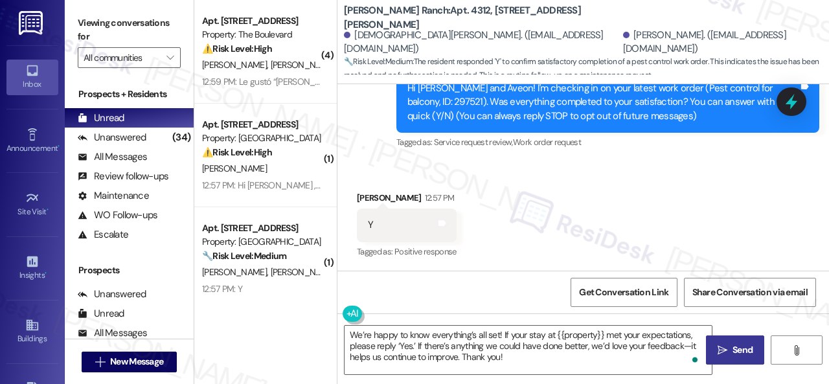
click at [719, 350] on icon "" at bounding box center [722, 350] width 10 height 10
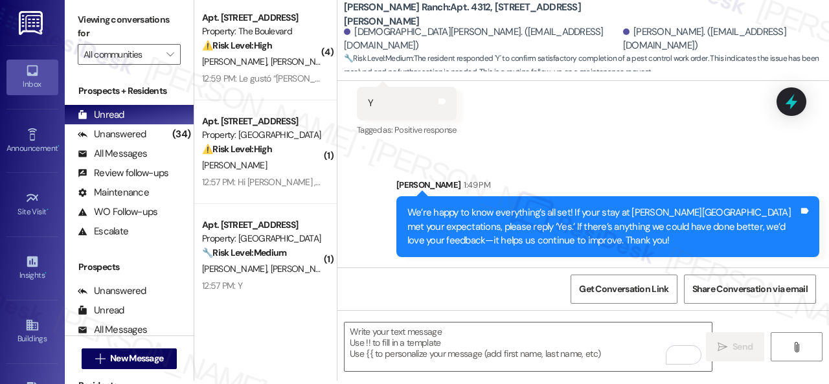
scroll to position [4, 0]
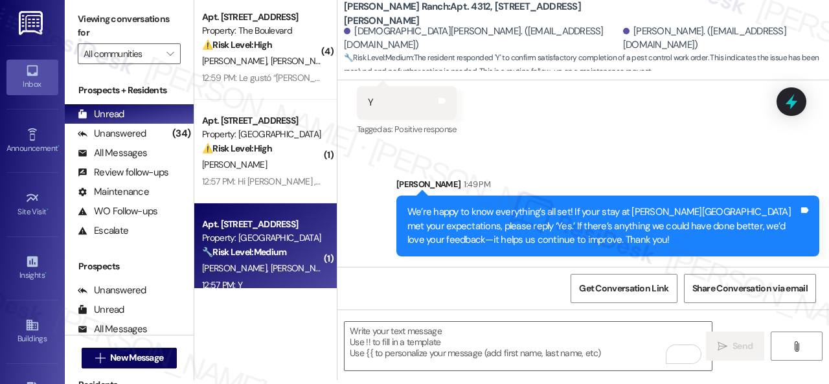
click at [272, 283] on div "12:57 PM: Y 12:57 PM: Y" at bounding box center [262, 285] width 122 height 16
type textarea "Fetching suggested responses. Please feel free to read through the conversation…"
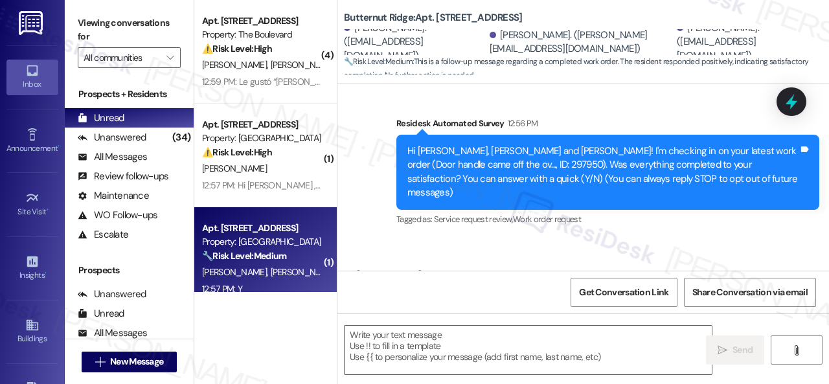
scroll to position [146, 0]
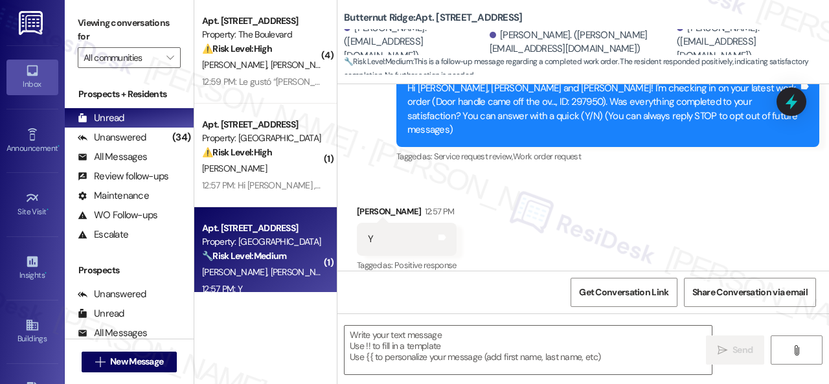
type textarea "Fetching suggested responses. Please feel free to read through the conversation…"
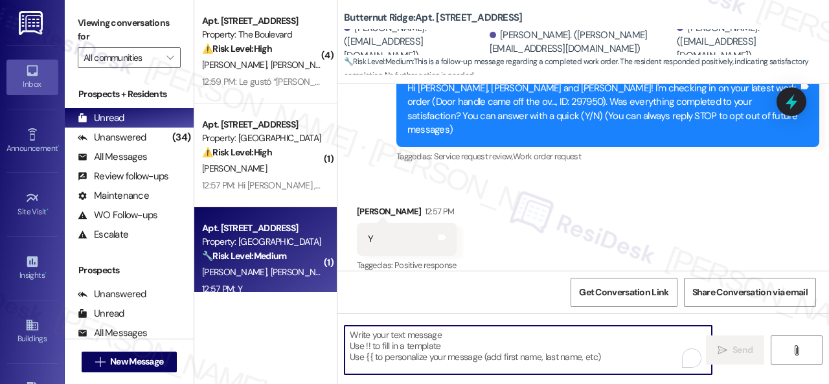
click at [440, 337] on textarea "To enrich screen reader interactions, please activate Accessibility in Grammarl…" at bounding box center [527, 350] width 367 height 49
paste textarea "We’re happy to know everything’s all set! If your stay at {{property}} met your…"
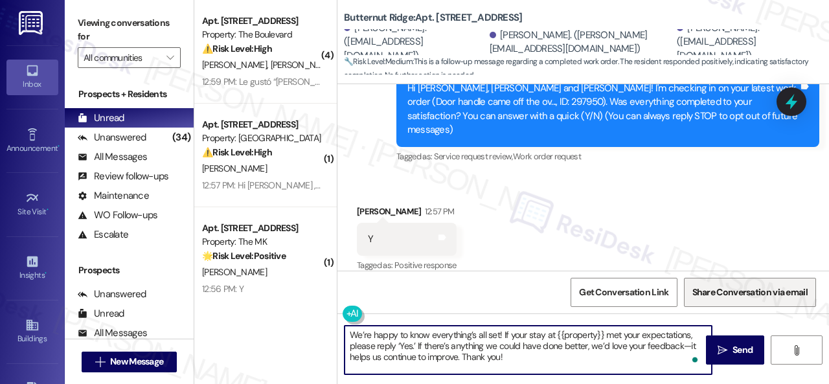
scroll to position [147, 0]
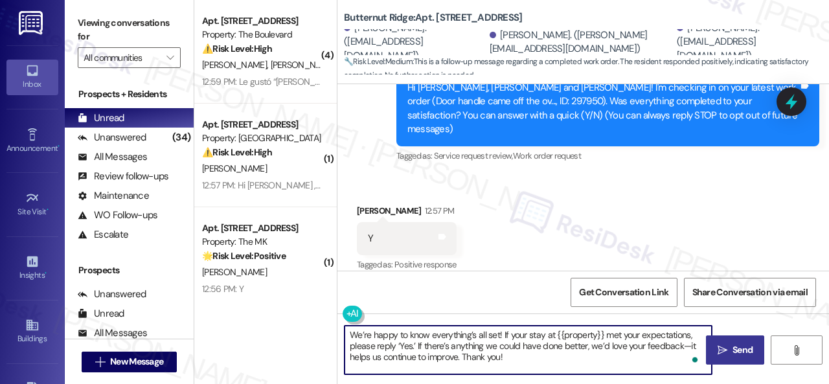
type textarea "We’re happy to know everything’s all set! If your stay at {{property}} met your…"
click at [732, 354] on span "Send" at bounding box center [742, 350] width 20 height 14
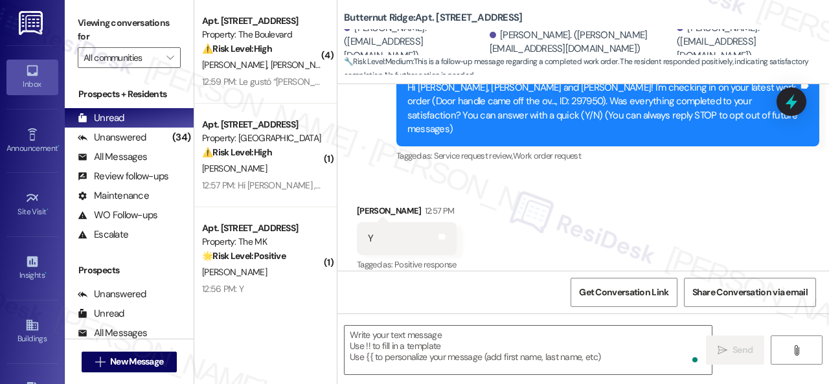
scroll to position [146, 0]
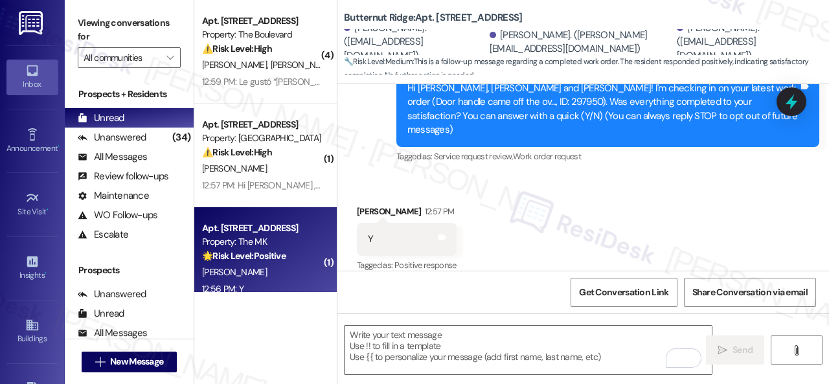
click at [282, 283] on div "12:56 PM: Y 12:56 PM: Y" at bounding box center [262, 289] width 122 height 16
type textarea "Fetching suggested responses. Please feel free to read through the conversation…"
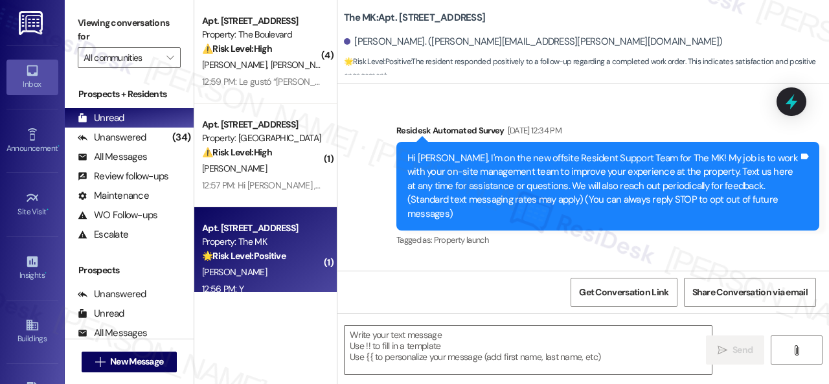
type textarea "Fetching suggested responses. Please feel free to read through the conversation…"
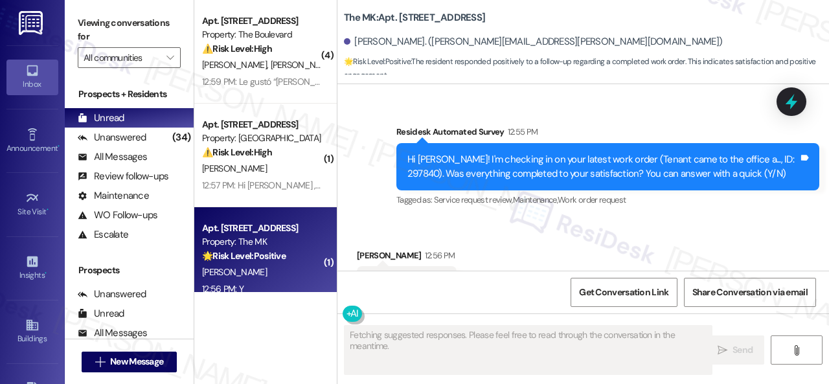
scroll to position [3957, 0]
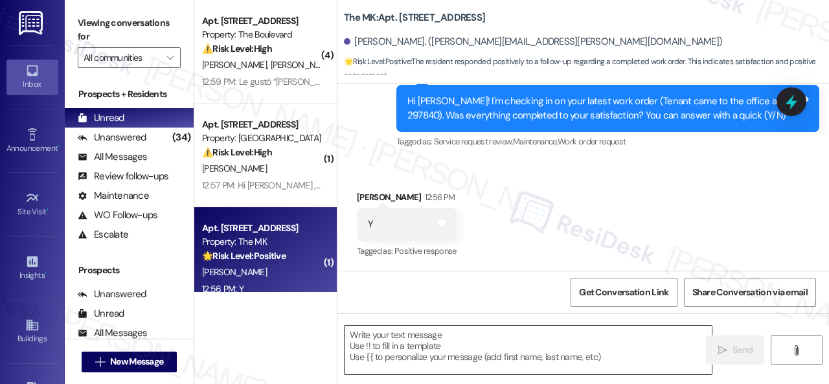
click at [446, 341] on textarea at bounding box center [527, 350] width 367 height 49
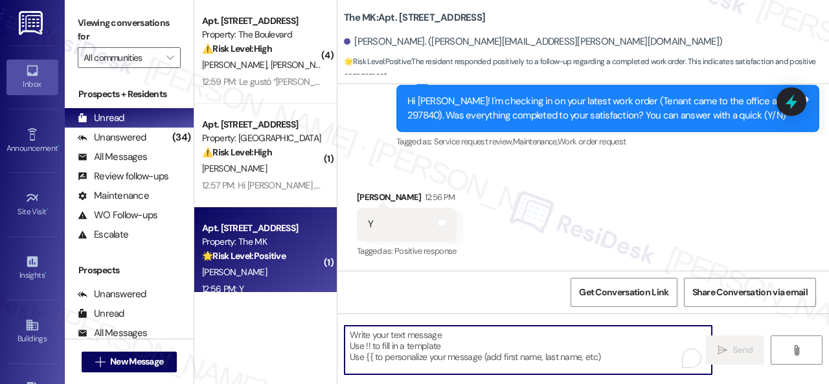
paste textarea "We’re happy to know everything’s all set! If your stay at {{property}} met your…"
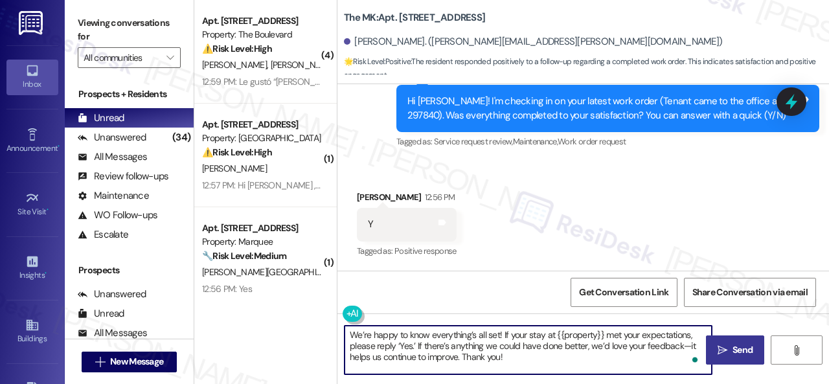
type textarea "We’re happy to know everything’s all set! If your stay at {{property}} met your…"
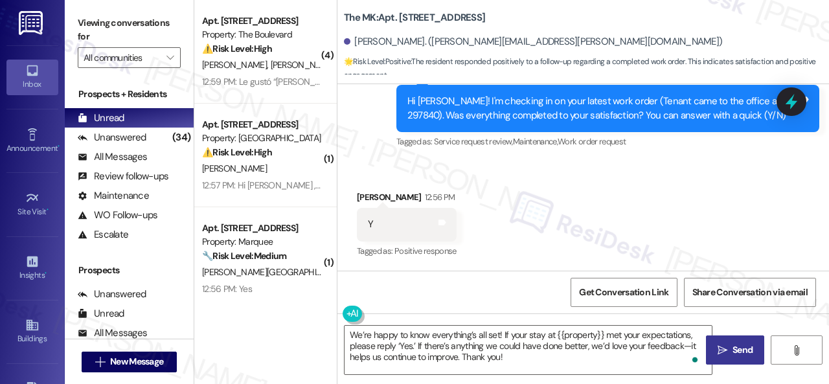
click at [729, 341] on button " Send" at bounding box center [735, 349] width 58 height 29
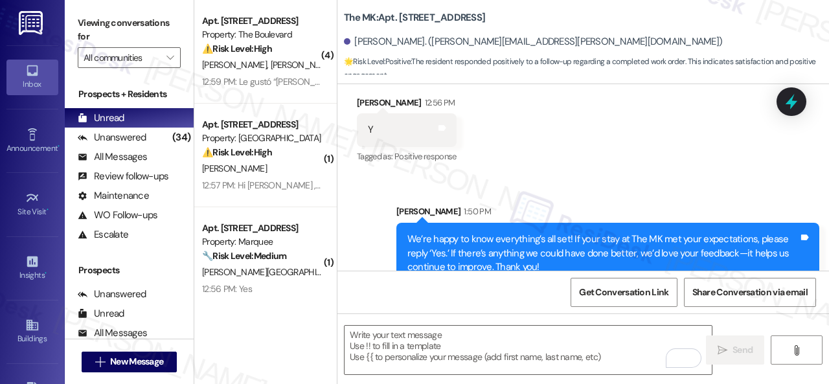
scroll to position [4075, 0]
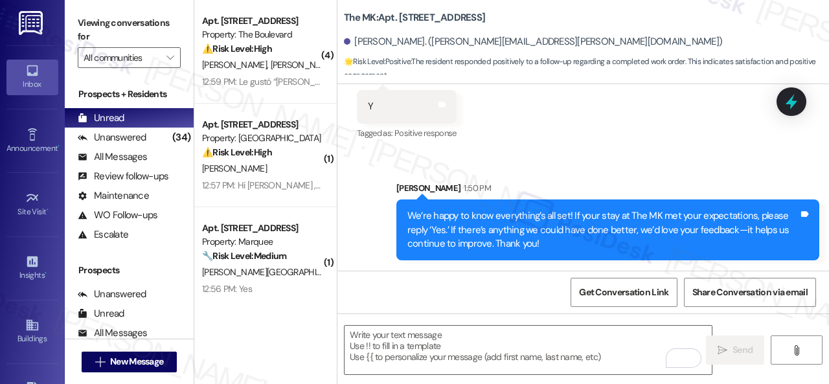
click at [301, 293] on div "( 1 ) Apt. 4756, 4800 Skyline Dr Property: The Boulevard 🔧 Risk Level: Medium T…" at bounding box center [265, 192] width 142 height 384
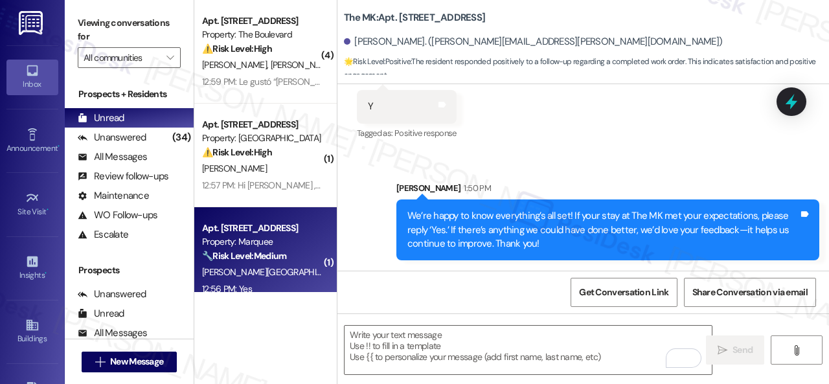
click at [305, 269] on div "S. Namburi D. Jammidi" at bounding box center [262, 272] width 122 height 16
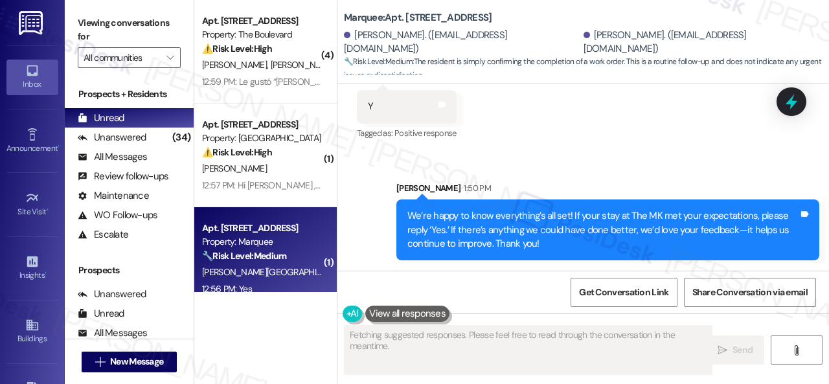
type textarea "Great"
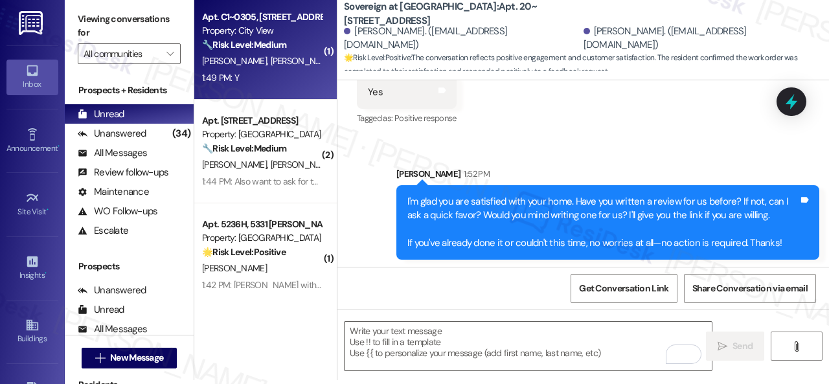
click at [297, 70] on div "1:49 PM: Y 1:49 PM: Y" at bounding box center [262, 78] width 122 height 16
type textarea "Fetching suggested responses. Please feel free to read through the conversation…"
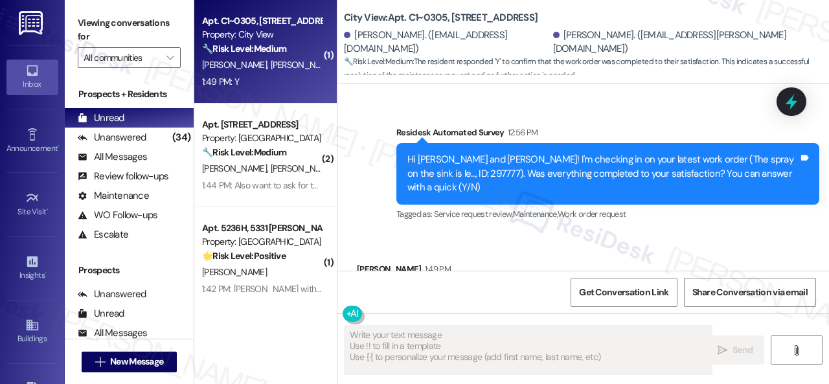
scroll to position [1567, 0]
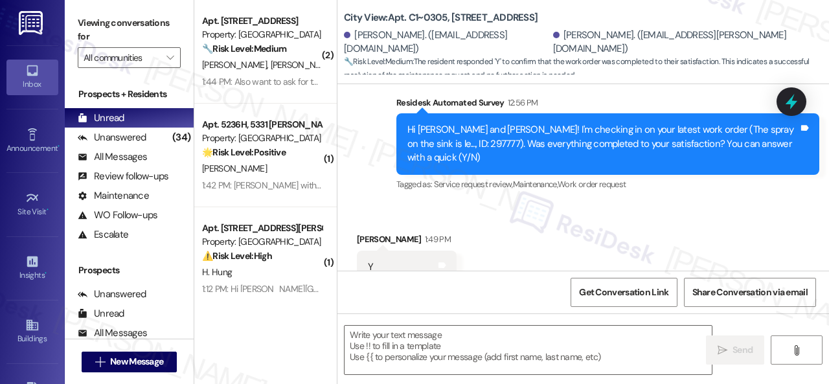
click at [488, 71] on span "🔧 Risk Level: Medium : The resident responded 'Y' to confirm that the work orde…" at bounding box center [586, 69] width 485 height 28
click at [413, 223] on div "Received via SMS [PERSON_NAME] 1:49 PM Y Tags and notes Tagged as: Positive res…" at bounding box center [406, 268] width 119 height 90
click at [439, 348] on textarea at bounding box center [527, 350] width 367 height 49
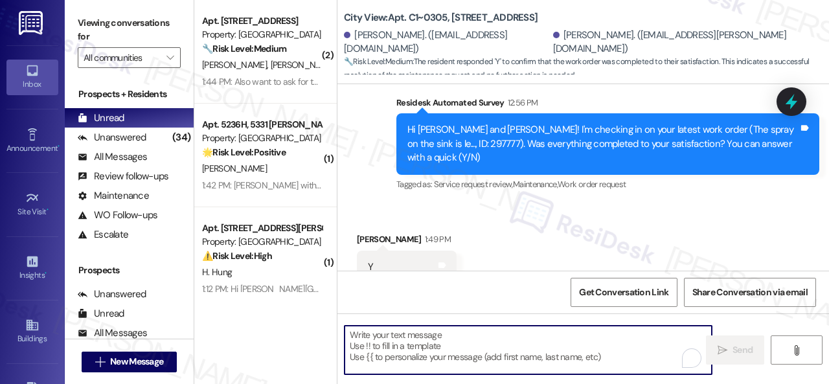
paste textarea "We’re happy to know everything’s all set! If your stay at {{property}} met your…"
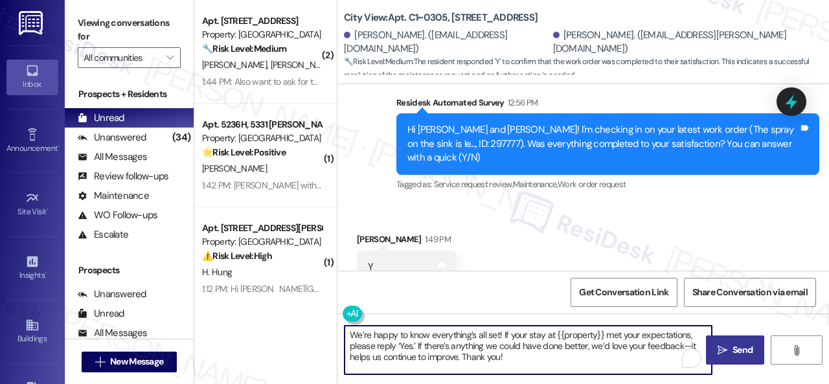
type textarea "We’re happy to know everything’s all set! If your stay at {{property}} met your…"
click at [721, 345] on icon "" at bounding box center [722, 350] width 10 height 10
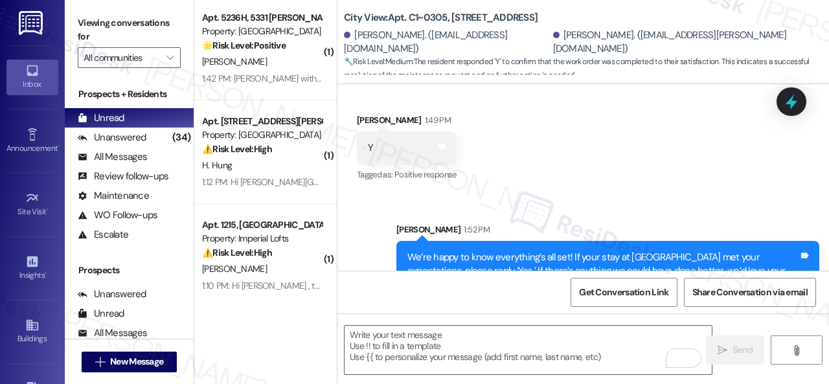
scroll to position [0, 0]
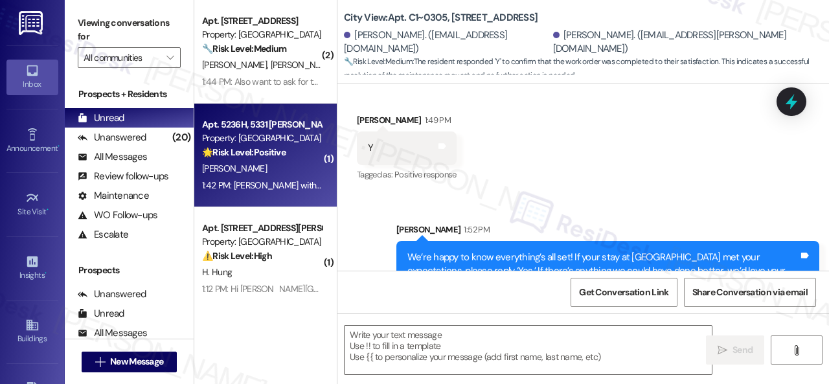
type textarea "Fetching suggested responses. Please feel free to read through the conversation…"
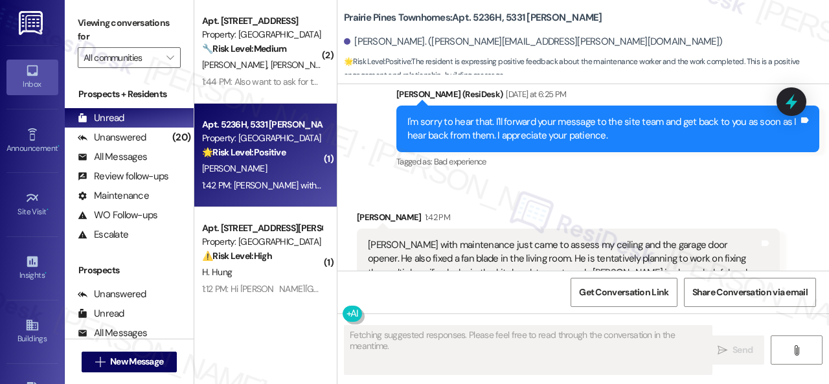
scroll to position [11530, 0]
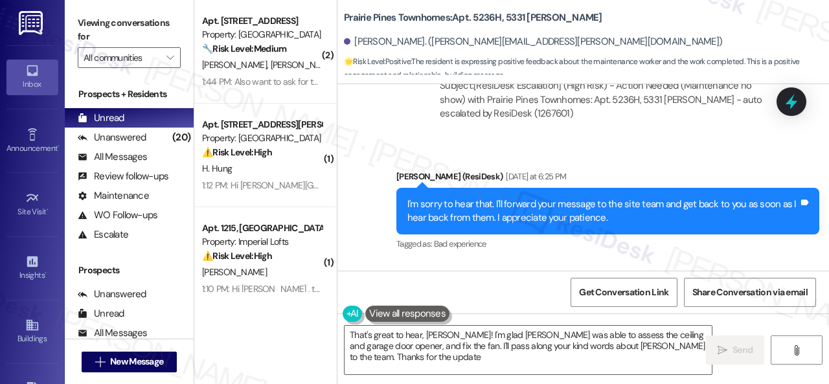
type textarea "That's great to hear, [PERSON_NAME]! I'm glad [PERSON_NAME] was able to assess …"
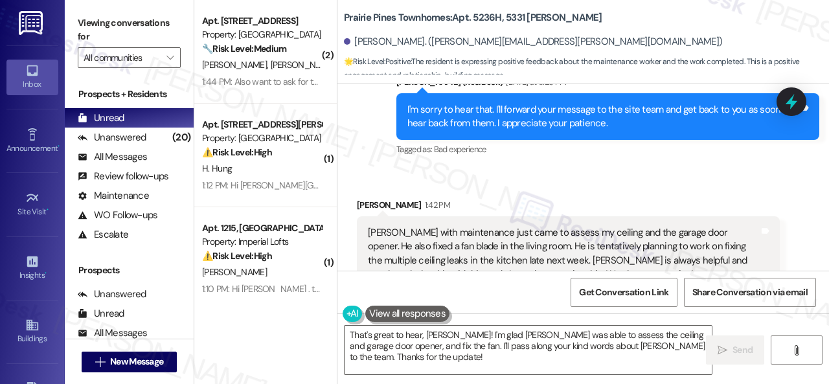
scroll to position [11659, 0]
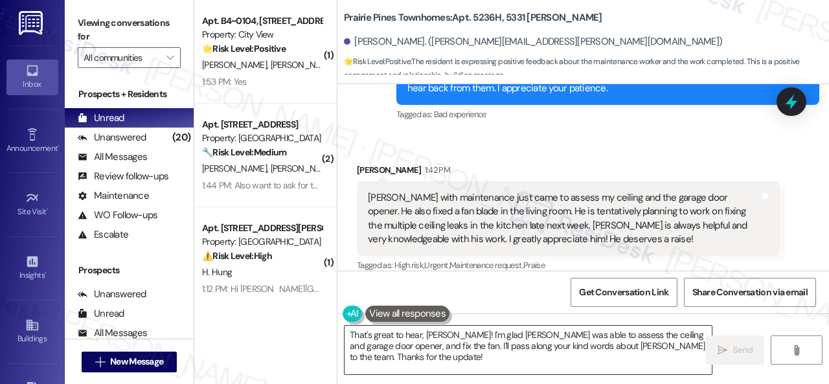
click at [567, 370] on textarea "That's great to hear, Amanda! I'm glad Mike was able to assess the ceiling and …" at bounding box center [527, 350] width 367 height 49
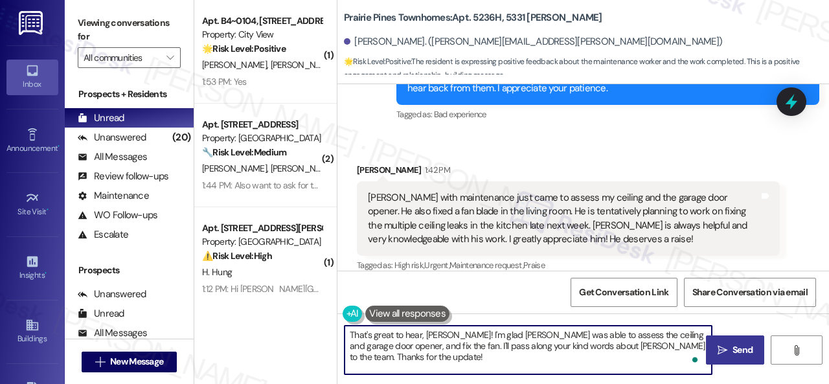
click at [735, 346] on span "Send" at bounding box center [742, 350] width 20 height 14
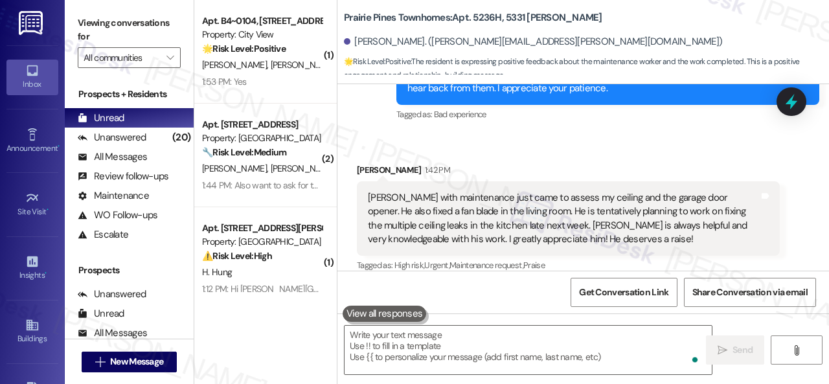
scroll to position [11659, 0]
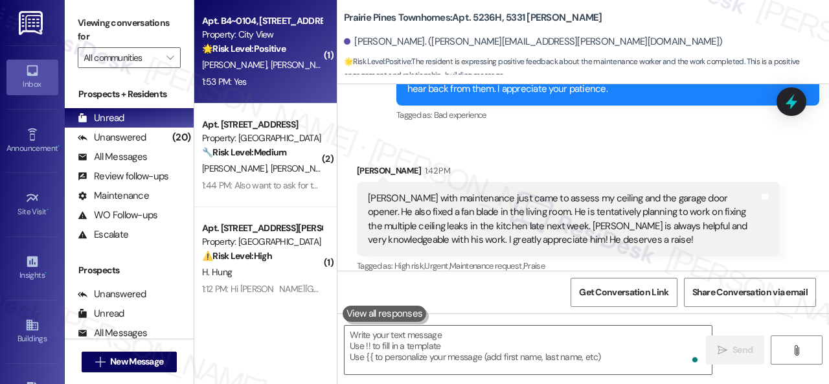
click at [285, 78] on div "1:53 PM: Yes 1:53 PM: Yes" at bounding box center [262, 82] width 122 height 16
type textarea "Fetching suggested responses. Please feel free to read through the conversation…"
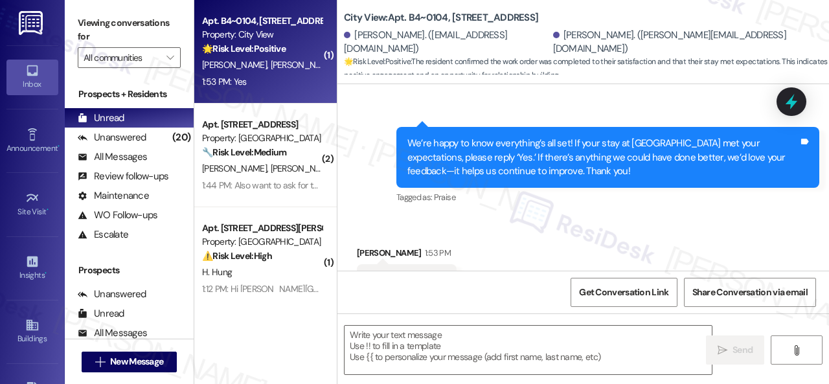
scroll to position [1088, 0]
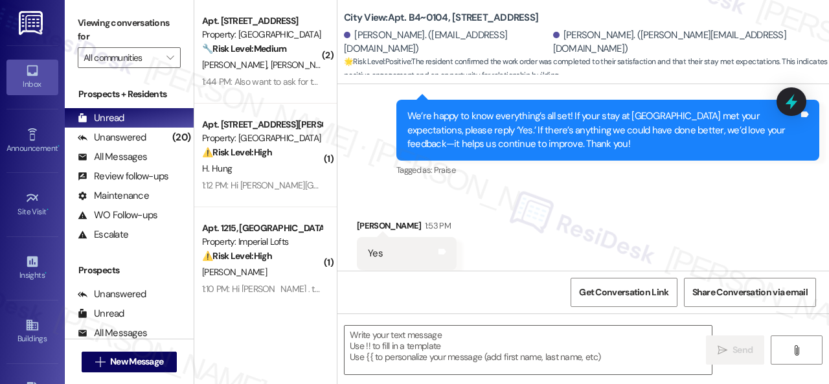
click at [414, 209] on div "Received via SMS Zoe Goss 1:53 PM Yes Tags and notes Tagged as: Positive respon…" at bounding box center [406, 254] width 119 height 90
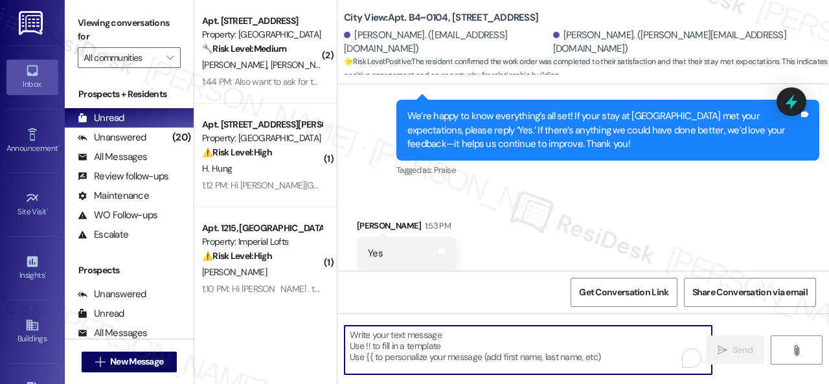
paste textarea "I'm glad you are satisfied with your home. Have you written a review for us bef…"
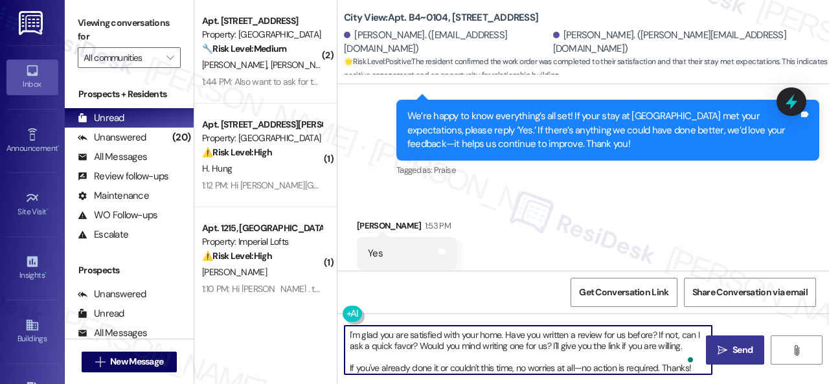
type textarea "I'm glad you are satisfied with your home. Have you written a review for us bef…"
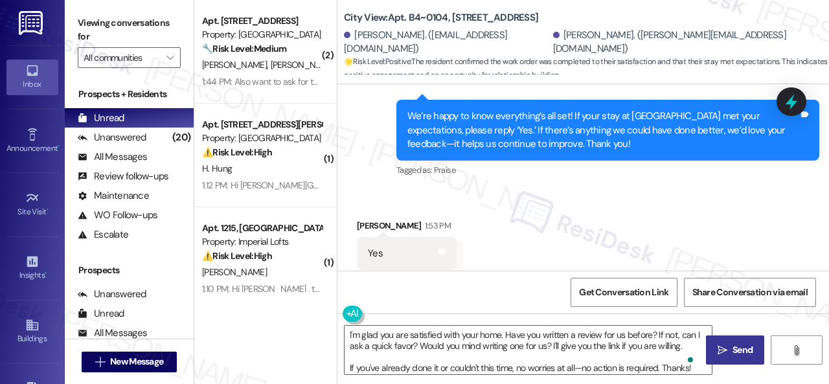
click at [738, 342] on button " Send" at bounding box center [735, 349] width 58 height 29
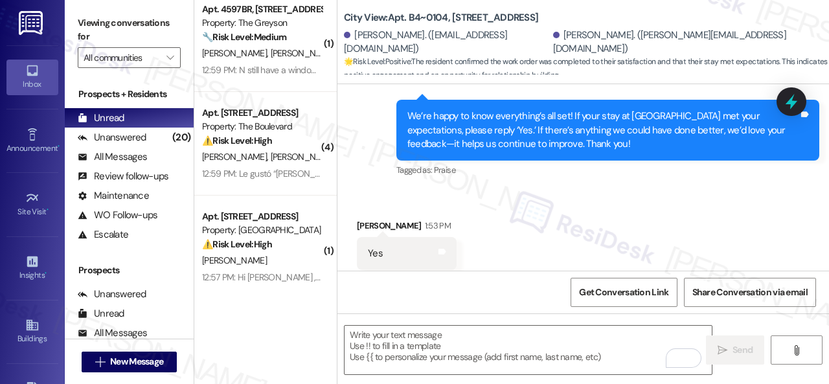
scroll to position [536, 0]
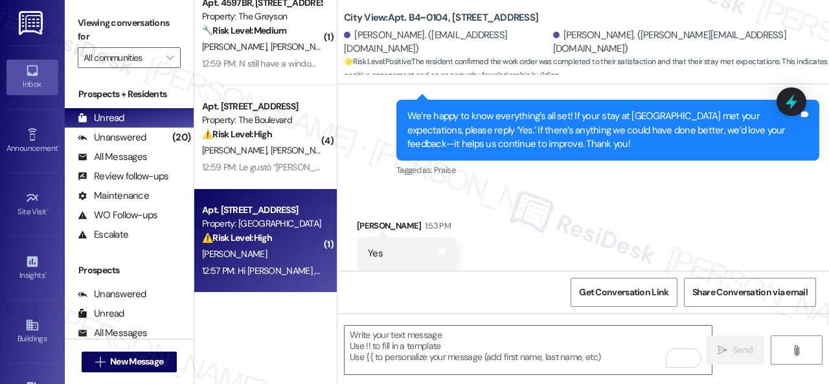
click at [271, 256] on div "M. Sinha" at bounding box center [262, 254] width 122 height 16
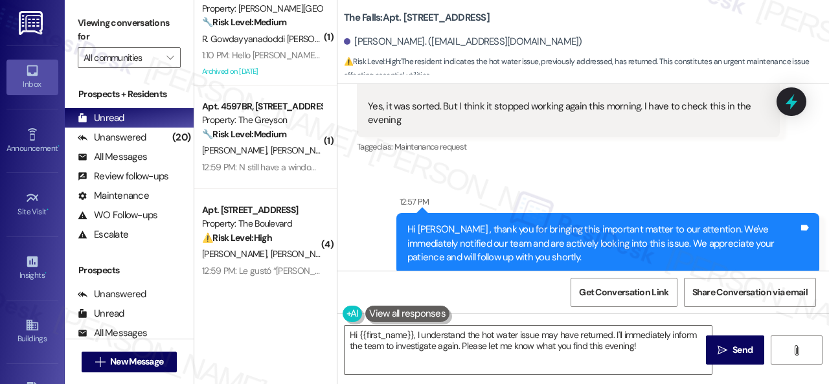
scroll to position [2092, 0]
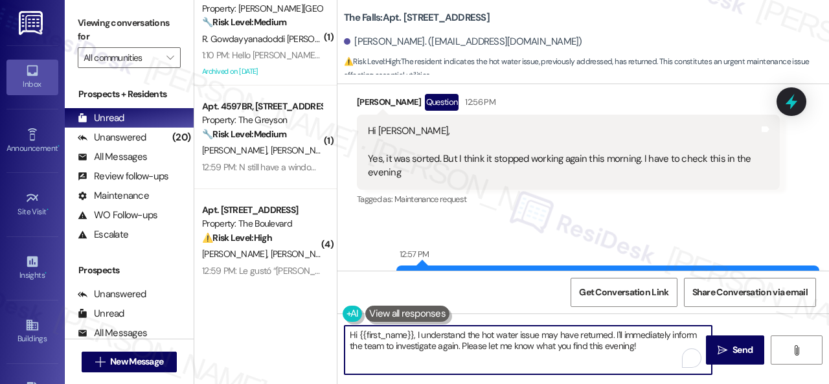
drag, startPoint x: 638, startPoint y: 342, endPoint x: 188, endPoint y: 248, distance: 459.8
click at [190, 249] on div "Viewing conversations for All communities  Prospects + Residents Unread (0) Un…" at bounding box center [447, 192] width 764 height 384
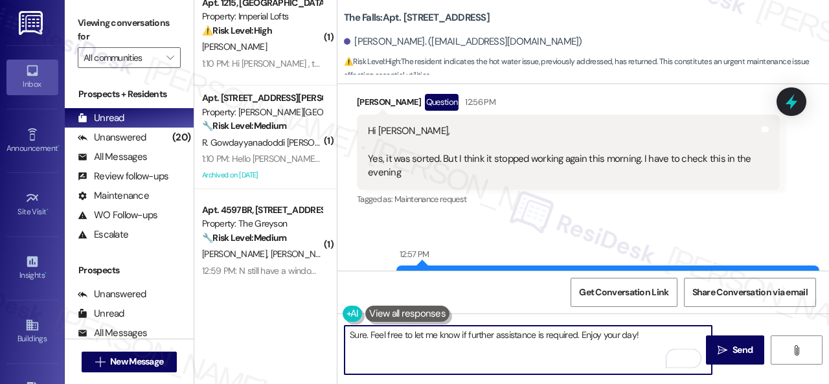
type textarea "Sure. Feel free to let me know if further assistance is required. Enjoy your da…"
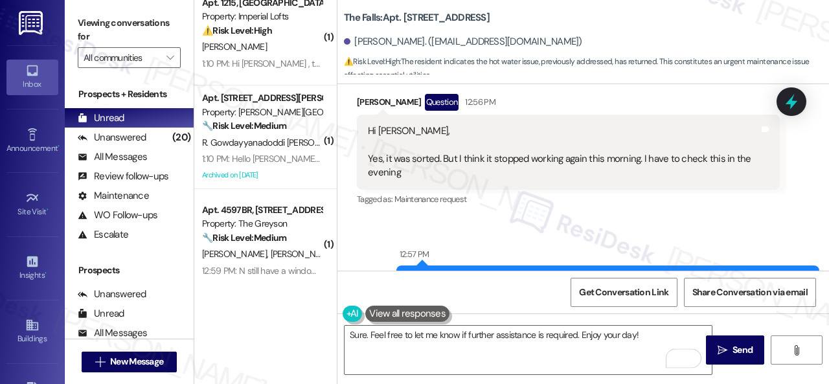
click at [720, 350] on icon "" at bounding box center [722, 350] width 10 height 10
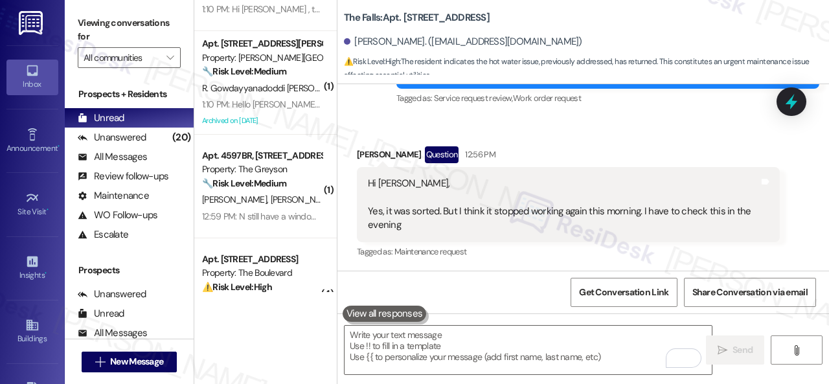
scroll to position [536, 0]
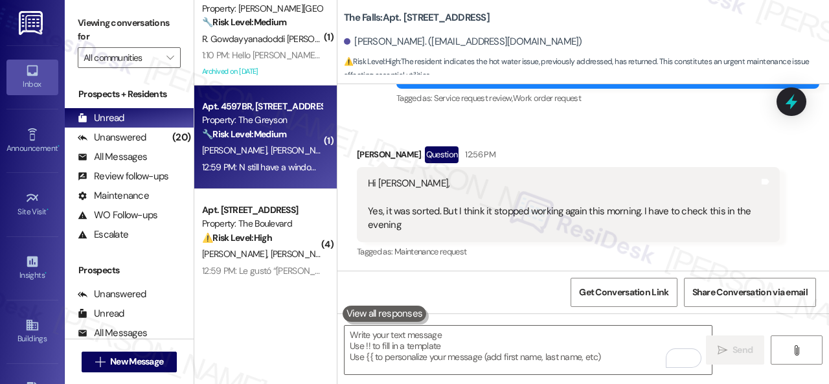
click at [299, 156] on div "M. Beale A. Beale" at bounding box center [262, 150] width 122 height 16
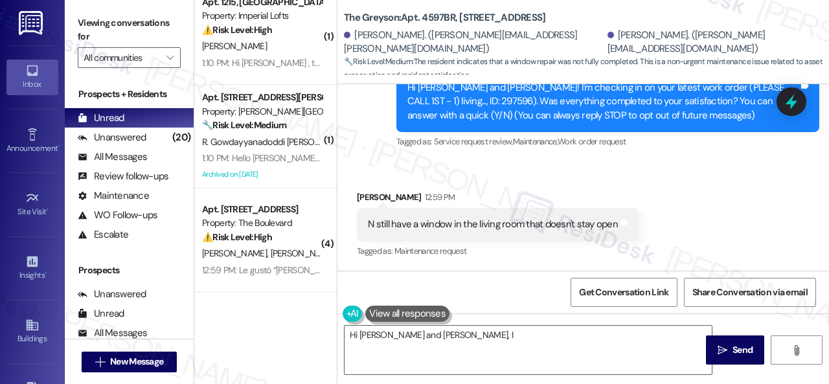
scroll to position [432, 0]
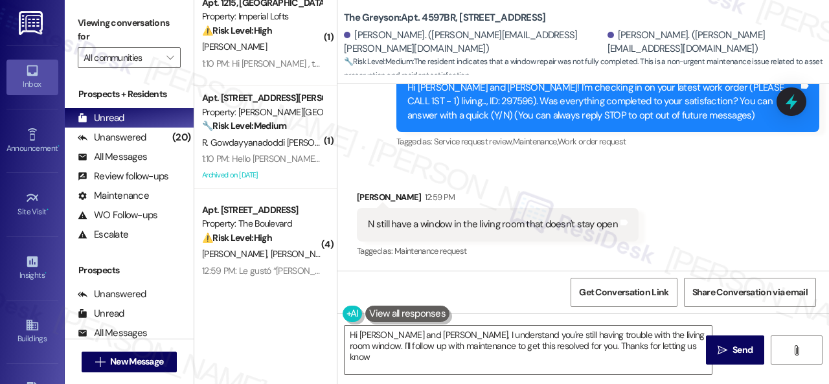
type textarea "Hi Matthew and Allie, I understand you're still having trouble with the living …"
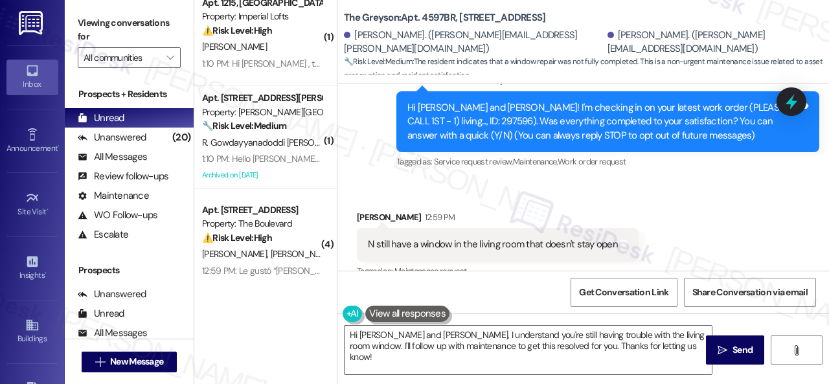
scroll to position [147, 0]
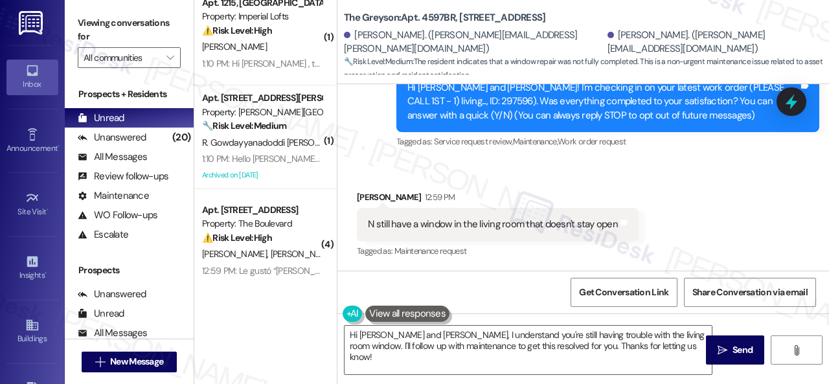
click at [414, 98] on div "Hi Matthew and Allie! I'm checking in on your latest work order (PLEASE CALL 1S…" at bounding box center [602, 101] width 391 height 41
drag, startPoint x: 406, startPoint y: 100, endPoint x: 438, endPoint y: 103, distance: 31.9
click at [438, 103] on div "Hi Matthew and Allie! I'm checking in on your latest work order (PLEASE CALL 1S…" at bounding box center [602, 101] width 391 height 41
copy div "297596"
click at [636, 182] on div "Received via SMS Matthew Beale 12:59 PM N still have a window in the living roo…" at bounding box center [497, 226] width 301 height 90
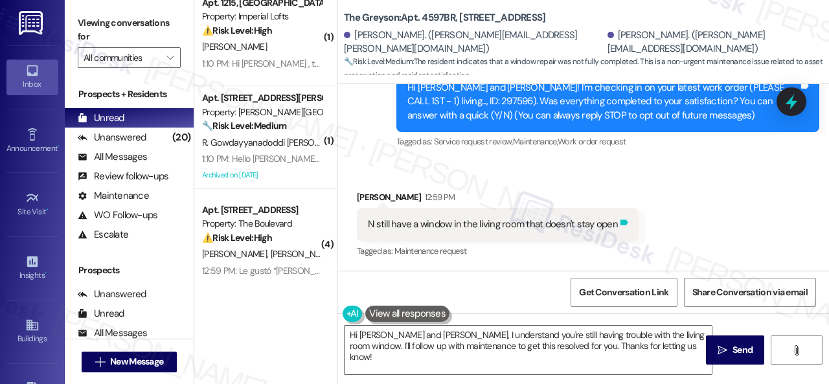
click at [619, 225] on icon at bounding box center [624, 223] width 10 height 10
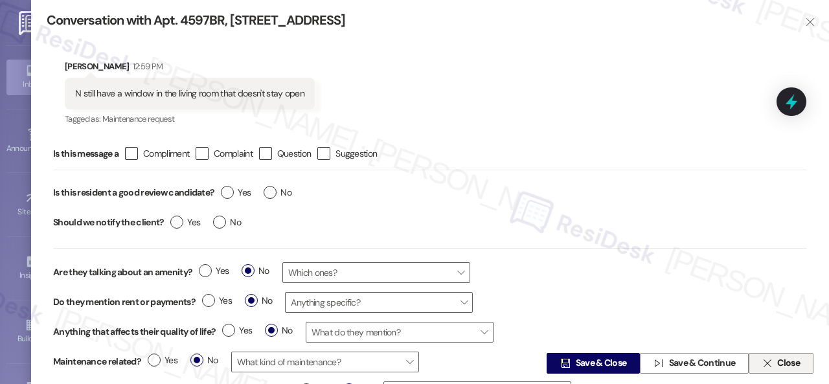
click at [764, 362] on icon "" at bounding box center [767, 363] width 10 height 10
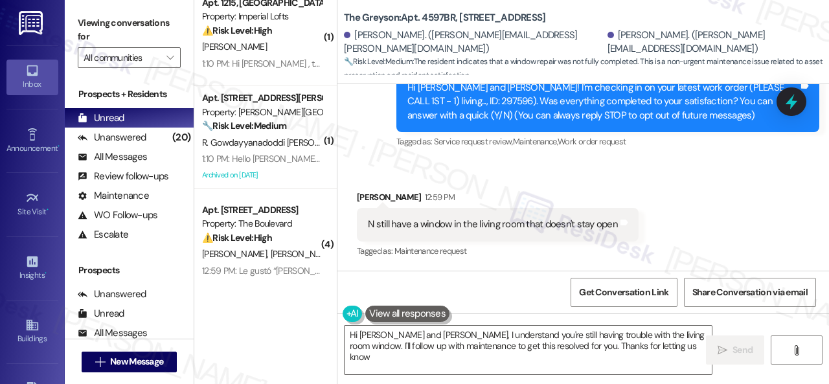
type textarea "Hi Matthew and Allie, I understand you're still having trouble with the living …"
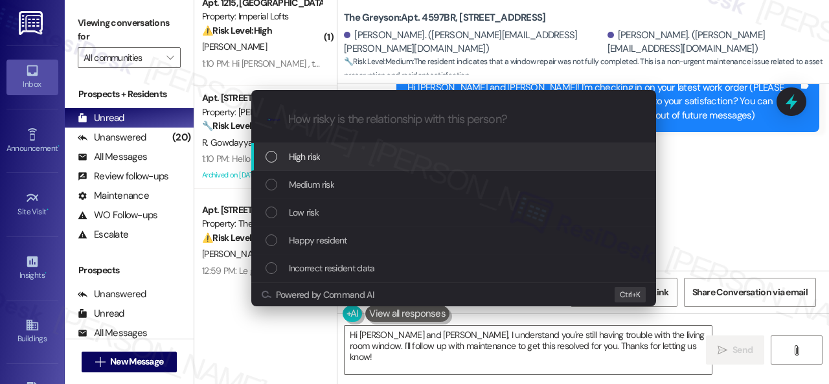
click at [302, 160] on span "High risk" at bounding box center [305, 157] width 32 height 14
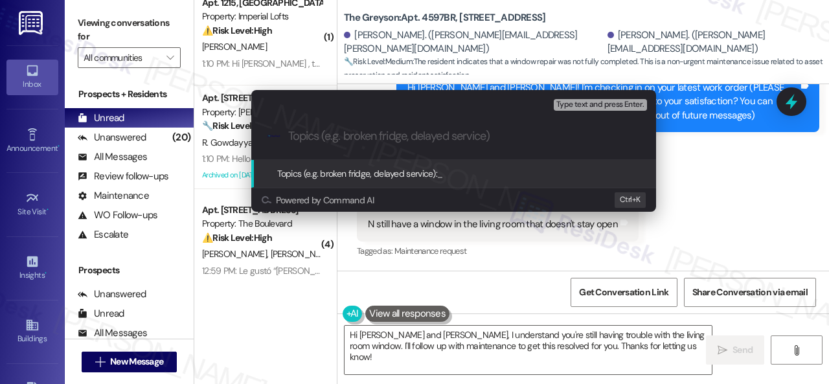
paste input "Follow-up on the closed work order 297596"
type input "Follow-up on the closed work order 297596"
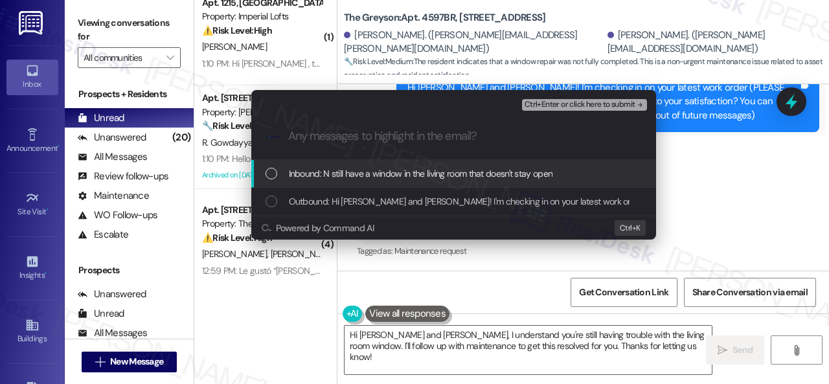
click at [377, 169] on span "Inbound: N still have a window in the living room that doesn't stay open" at bounding box center [421, 173] width 264 height 14
click at [572, 96] on div "Escalate Conversation High risk Follow-up on the closed work order 297596 Inbou…" at bounding box center [453, 101] width 405 height 23
click at [572, 100] on span "Ctrl+Enter or click here to submit" at bounding box center [579, 104] width 111 height 9
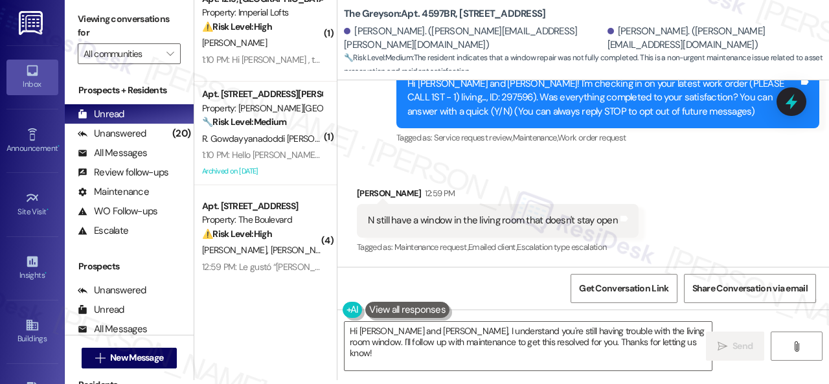
click at [711, 201] on div "Received via SMS Matthew Beale 12:59 PM N still have a window in the living roo…" at bounding box center [582, 211] width 491 height 109
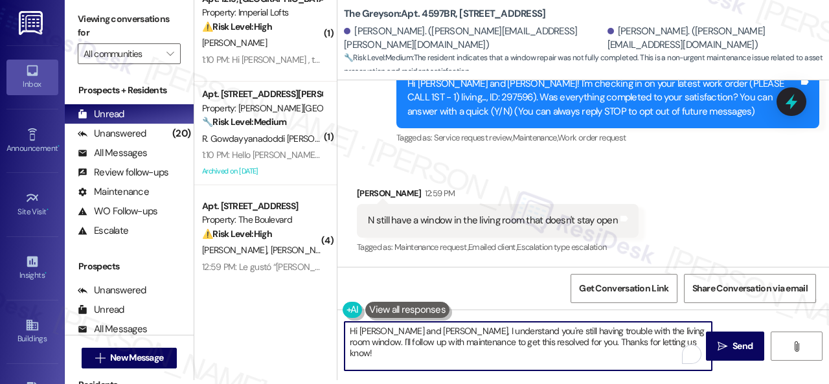
drag, startPoint x: 666, startPoint y: 342, endPoint x: 253, endPoint y: 288, distance: 416.0
click at [255, 286] on div "( 2 ) Apt. 3401, 1550 Katy Gap Rd Property: Grand Villas 🔧 Risk Level: Medium T…" at bounding box center [511, 188] width 634 height 384
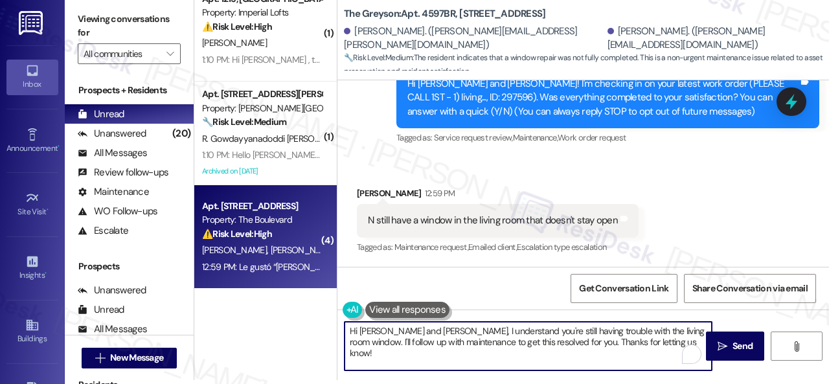
paste textarea "I'm sorry to hear the issue hasn't been resolved yet. We apologize for the dela…"
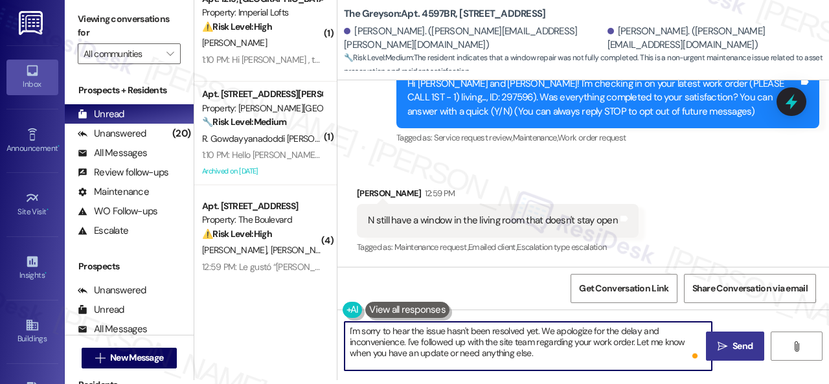
type textarea "I'm sorry to hear the issue hasn't been resolved yet. We apologize for the dela…"
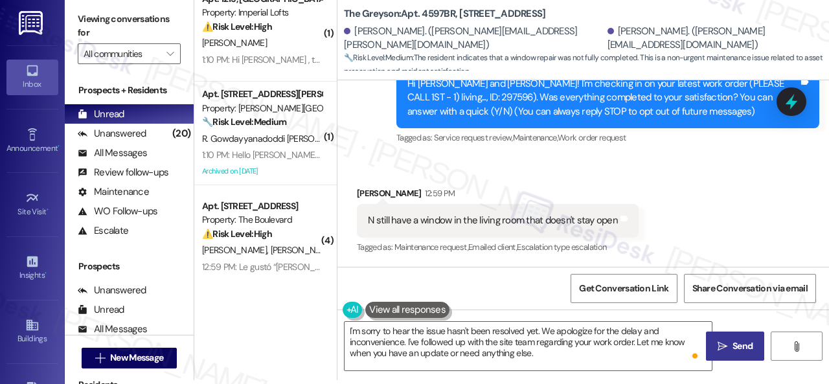
click at [717, 342] on icon "" at bounding box center [722, 346] width 10 height 10
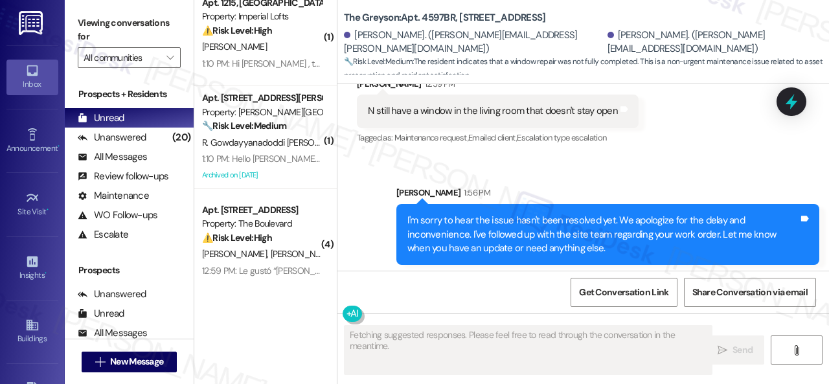
scroll to position [265, 0]
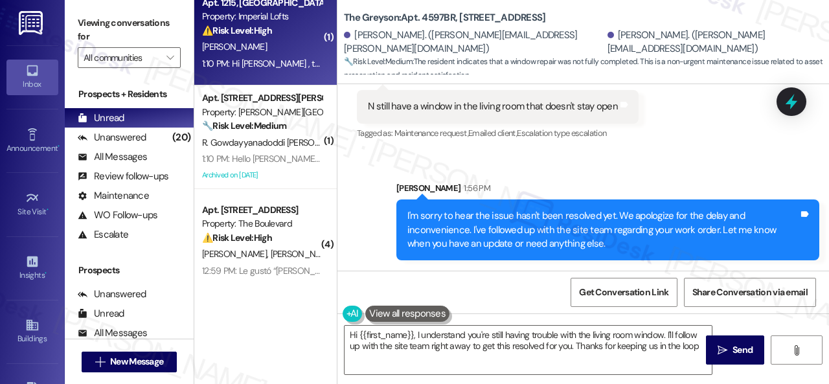
type textarea "Hi {{first_name}}, I understand you're still having trouble with the living roo…"
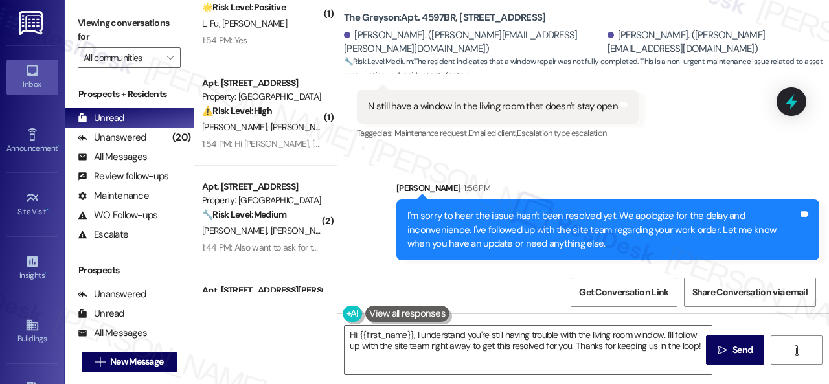
scroll to position [0, 0]
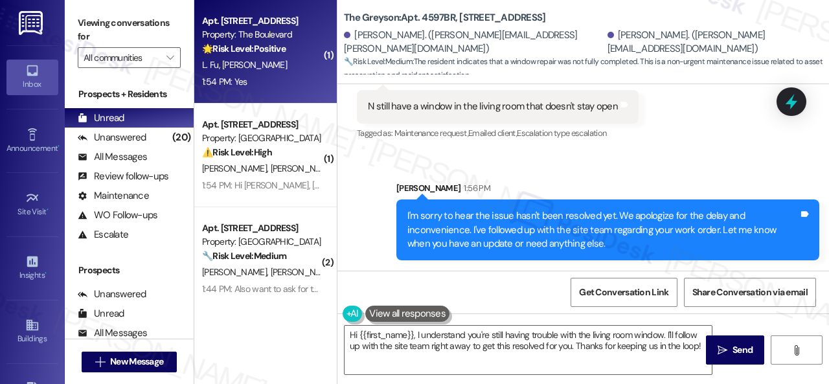
click at [258, 69] on div "L. Fu W. Li" at bounding box center [262, 65] width 122 height 16
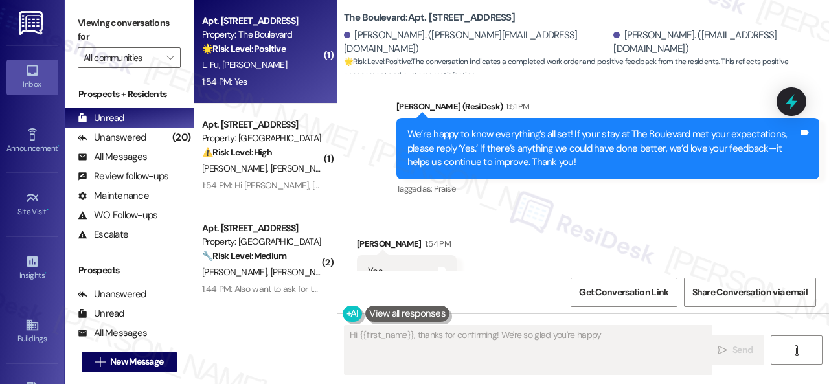
scroll to position [1759, 0]
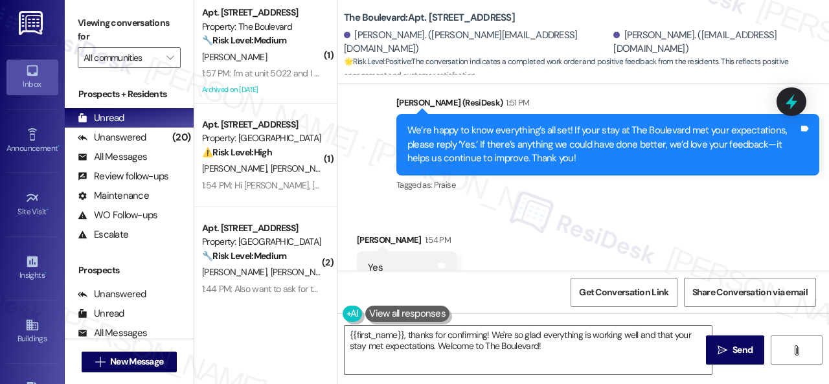
click at [421, 233] on div "1:54 PM" at bounding box center [435, 240] width 29 height 14
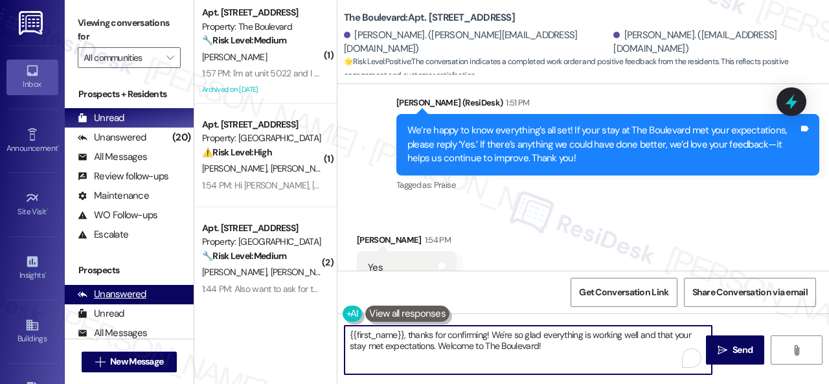
drag, startPoint x: 570, startPoint y: 345, endPoint x: 78, endPoint y: 300, distance: 494.1
click at [69, 290] on div "Viewing conversations for All communities  Prospects + Residents Unread (0) Un…" at bounding box center [447, 192] width 764 height 384
paste textarea "I'm glad you are satisfied with your home. Have you written a review for us bef…"
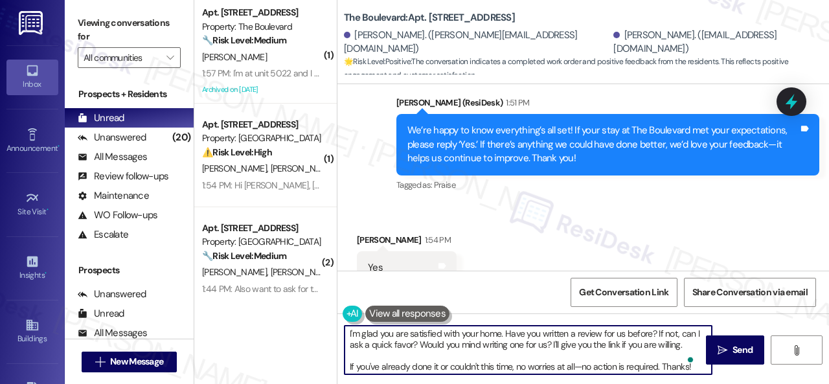
scroll to position [3, 0]
type textarea "I'm glad you are satisfied with your home. Have you written a review for us bef…"
click at [715, 365] on div "I'm glad you are satisfied with your home. Have you written a review for us bef…" at bounding box center [582, 361] width 491 height 97
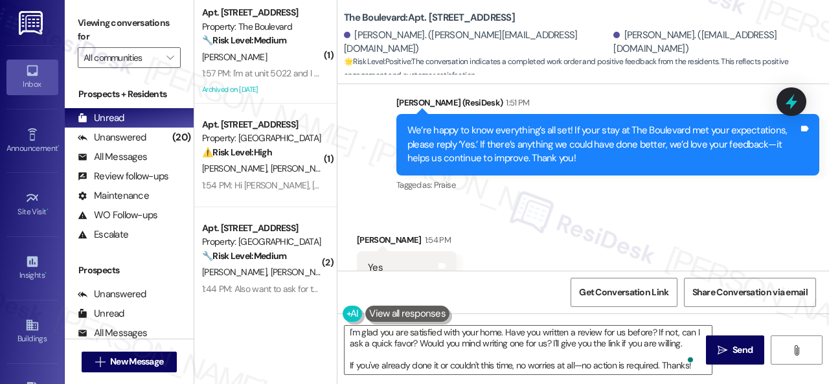
scroll to position [1760, 0]
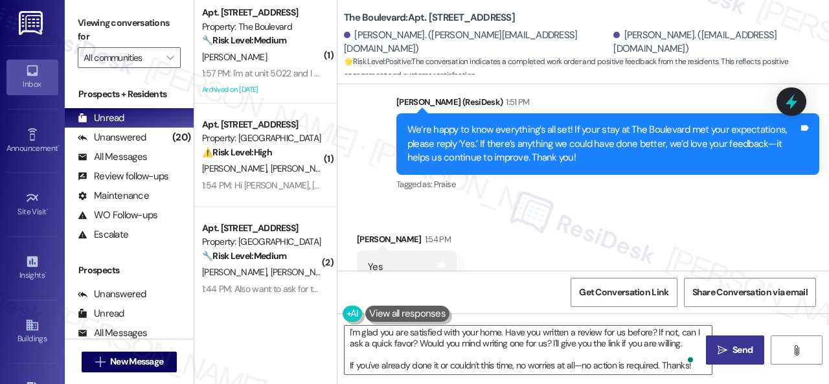
click at [730, 357] on span "Send" at bounding box center [742, 350] width 25 height 14
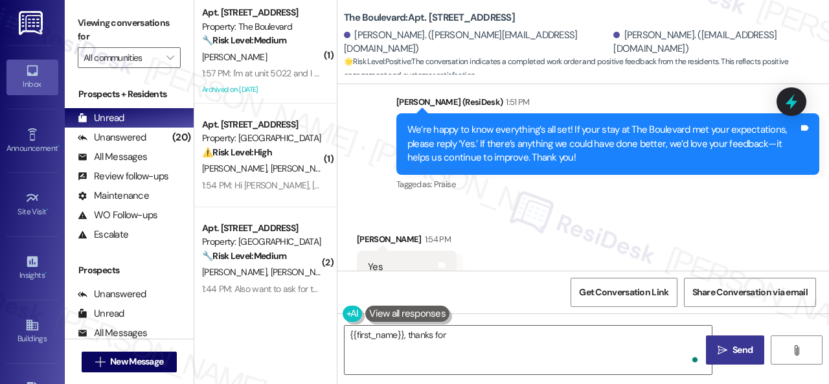
scroll to position [1759, 0]
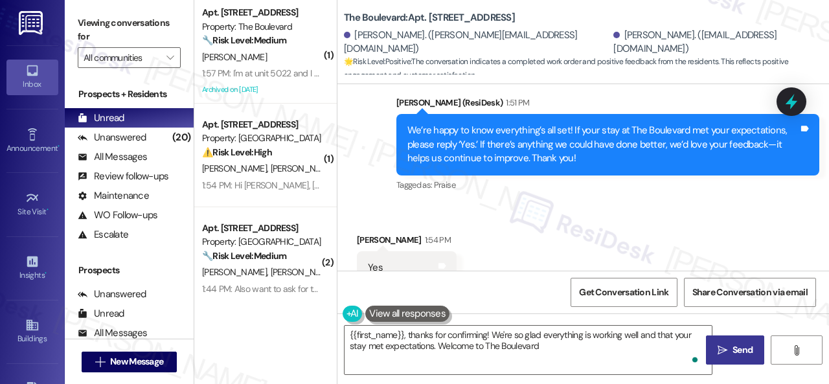
type textarea "{{first_name}}, thanks for confirming! We're so glad everything is working well…"
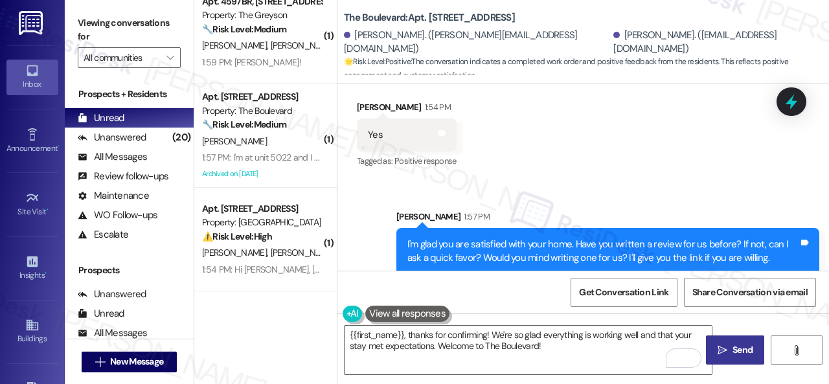
scroll to position [0, 0]
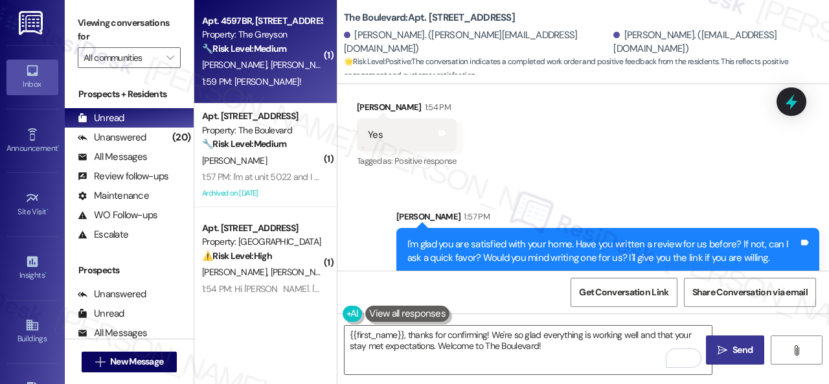
click at [271, 65] on span "A. Beale" at bounding box center [303, 65] width 65 height 12
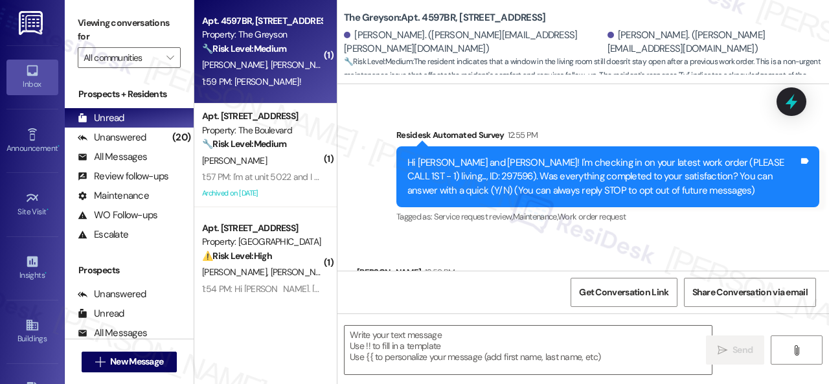
type textarea "Fetching suggested responses. Please feel free to read through the conversation…"
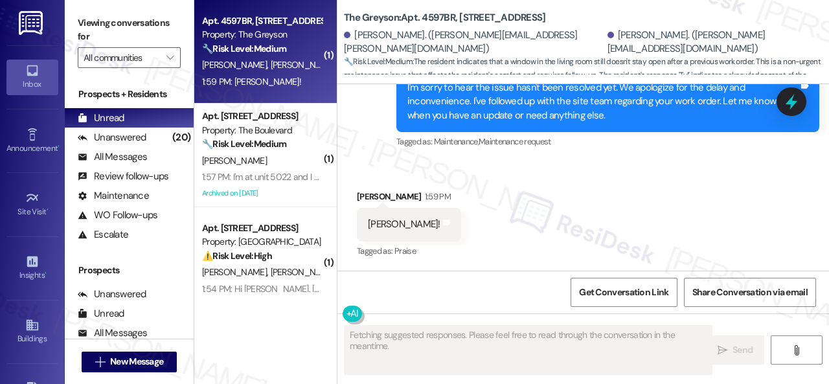
scroll to position [566, 0]
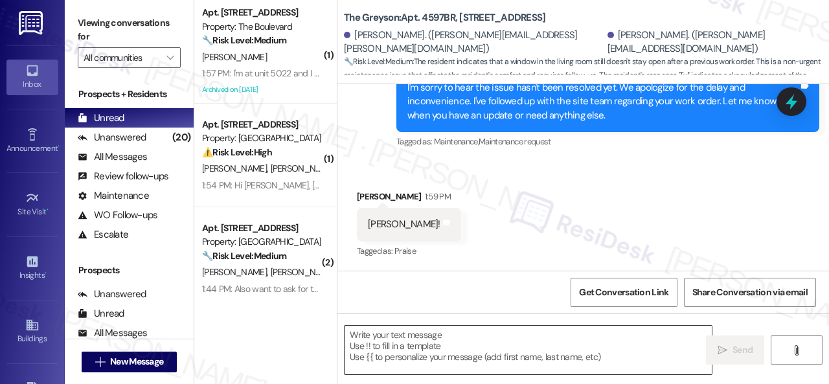
click at [388, 362] on textarea at bounding box center [527, 350] width 367 height 49
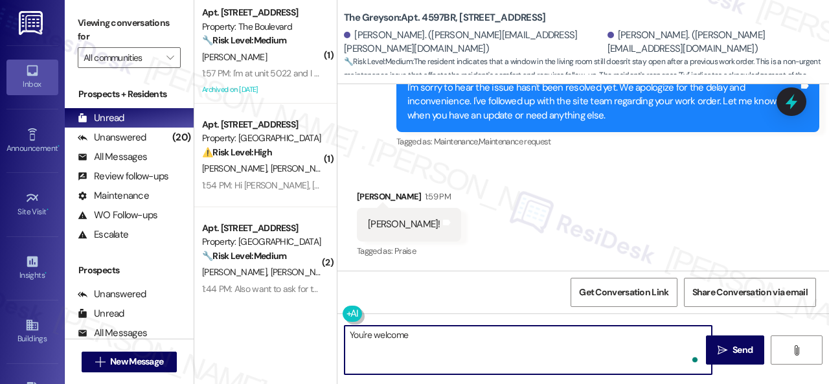
type textarea "You're welcome."
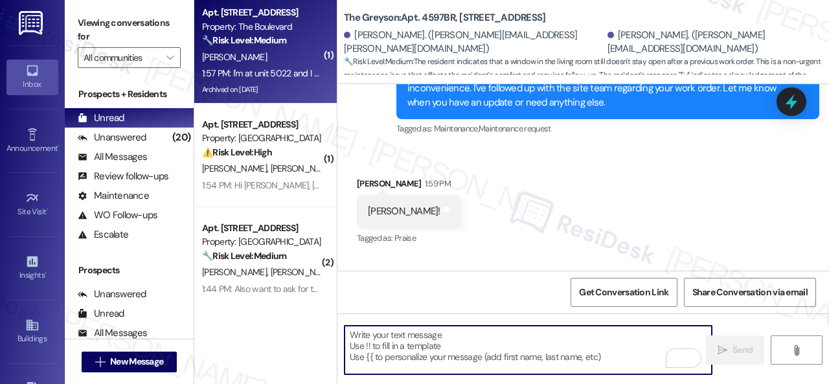
click at [269, 55] on div "[PERSON_NAME]" at bounding box center [262, 57] width 122 height 16
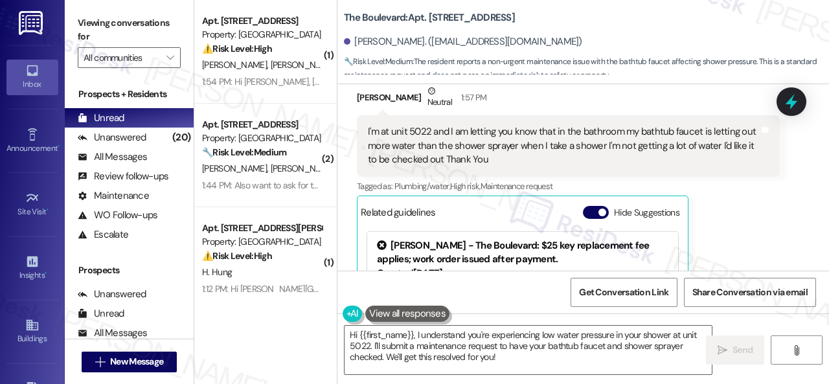
scroll to position [7878, 0]
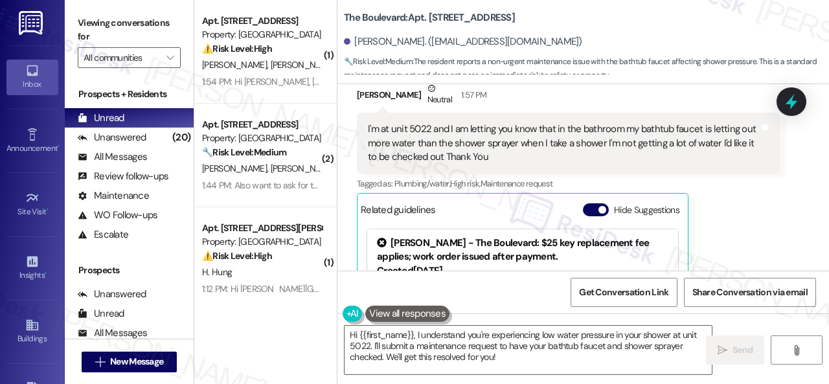
click at [776, 243] on div "Received via SMS Richard Hamilton Neutral 1:57 PM I'm at unit 5022 and I am let…" at bounding box center [568, 231] width 442 height 318
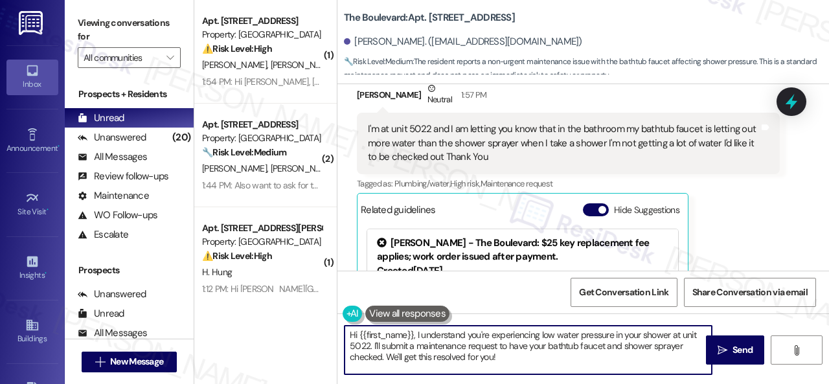
click at [377, 344] on textarea "Hi {{first_name}}, I understand you're experiencing low water pressure in your …" at bounding box center [527, 350] width 367 height 49
drag, startPoint x: 371, startPoint y: 341, endPoint x: 430, endPoint y: 357, distance: 61.1
click at [430, 357] on textarea "Hi {{first_name}}, I understand you're experiencing low water pressure in your …" at bounding box center [527, 350] width 367 height 49
drag, startPoint x: 373, startPoint y: 342, endPoint x: 552, endPoint y: 370, distance: 180.9
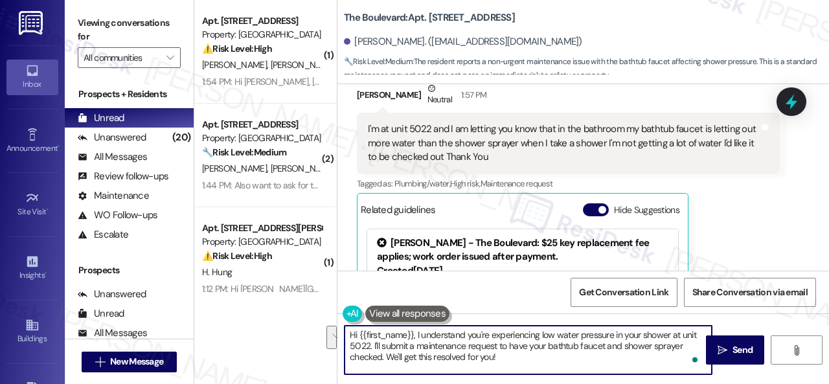
click at [552, 370] on textarea "Hi {{first_name}}, I understand you're experiencing low water pressure in your …" at bounding box center [527, 350] width 367 height 49
paste textarea "s there already a work order for the issue? If so, may I have the work order nu…"
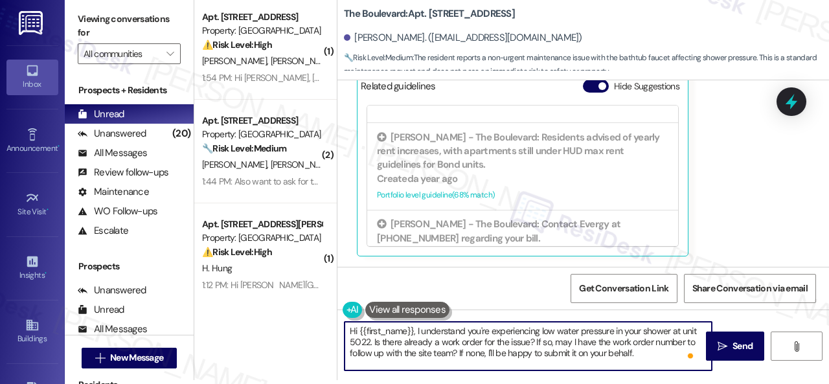
scroll to position [194, 0]
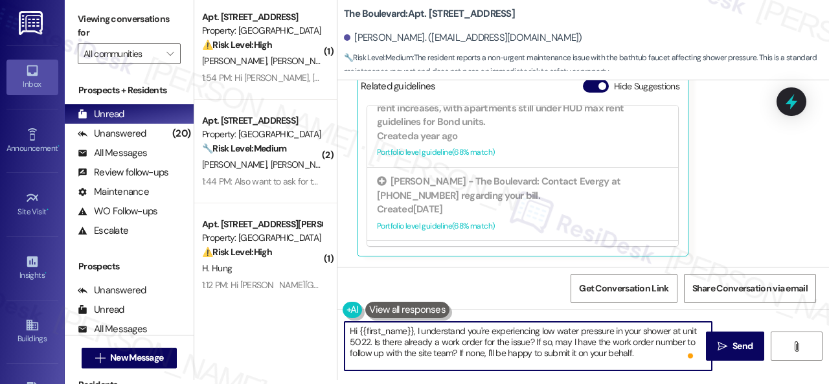
click at [641, 353] on textarea "Hi {{first_name}}, I understand you're experiencing low water pressure in your …" at bounding box center [527, 346] width 367 height 49
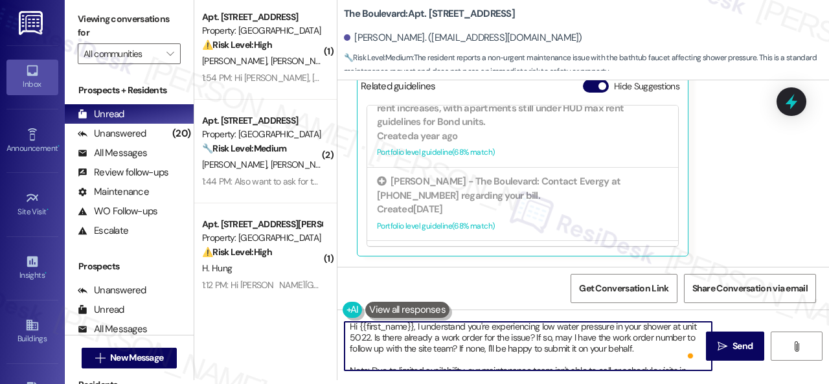
scroll to position [69, 0]
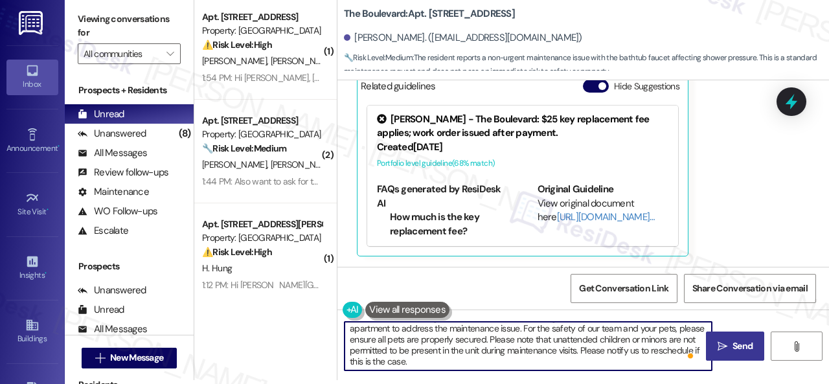
type textarea "Hi {{first_name}}, I understand you're experiencing low water pressure in your …"
click at [750, 336] on button " Send" at bounding box center [735, 345] width 58 height 29
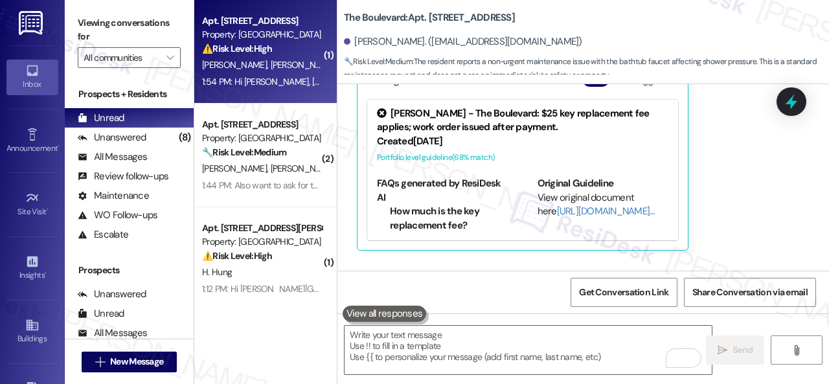
click at [247, 82] on div "1:54 PM: Hi Cheryl, Emma and Scott , thank you for bringing this important matt…" at bounding box center [707, 82] width 1011 height 12
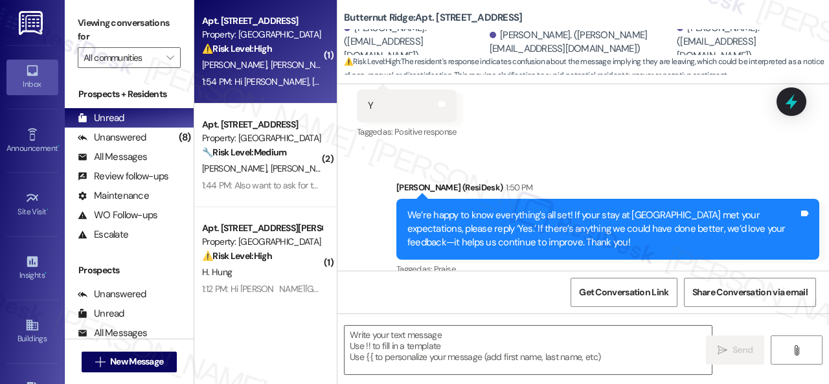
type textarea "Fetching suggested responses. Please feel free to read through the conversation…"
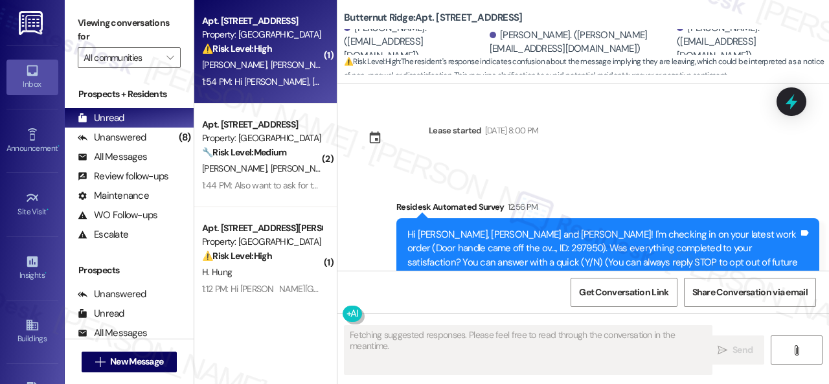
scroll to position [392, 0]
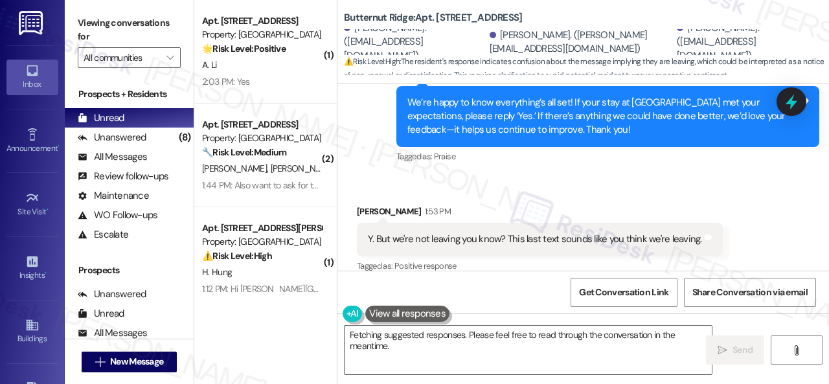
click at [443, 156] on div "Sent via SMS Sarah (ResiDesk) 1:50 PM We’re happy to know everything’s all set!…" at bounding box center [608, 117] width 442 height 118
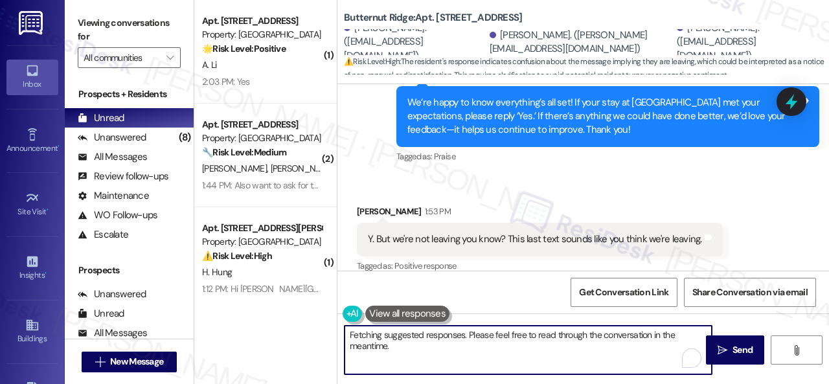
drag, startPoint x: 497, startPoint y: 355, endPoint x: 177, endPoint y: 255, distance: 335.0
click at [180, 255] on div "Viewing conversations for All communities  Prospects + Residents Unread (0) Un…" at bounding box center [447, 192] width 764 height 384
paste textarea "I'm glad you are satisfied with your home. Have you written a review for us bef…"
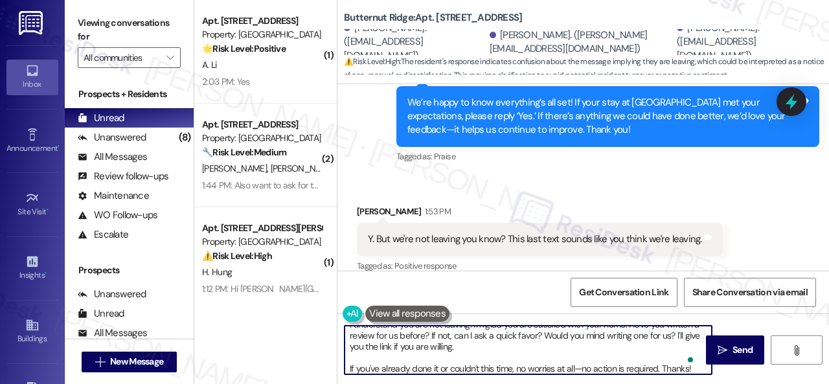
scroll to position [0, 0]
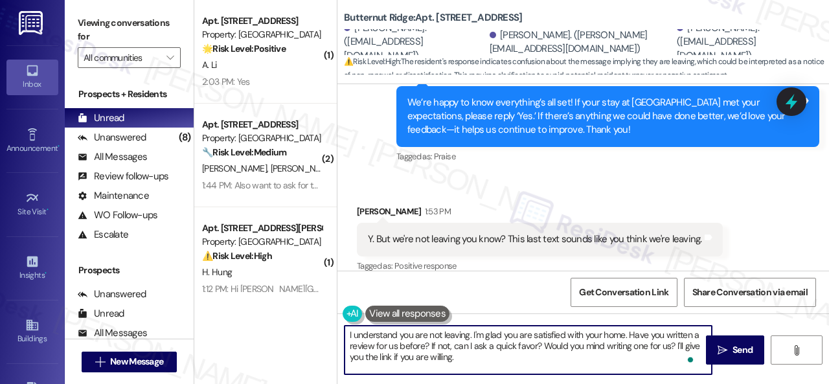
drag, startPoint x: 470, startPoint y: 336, endPoint x: 480, endPoint y: 338, distance: 9.9
click at [480, 338] on textarea "I understand you are not leaving. I'm glad you are satisfied with your home. Ha…" at bounding box center [527, 350] width 367 height 49
type textarea "I understand you are not leaving, and I'm glad you are satisfied with your home…"
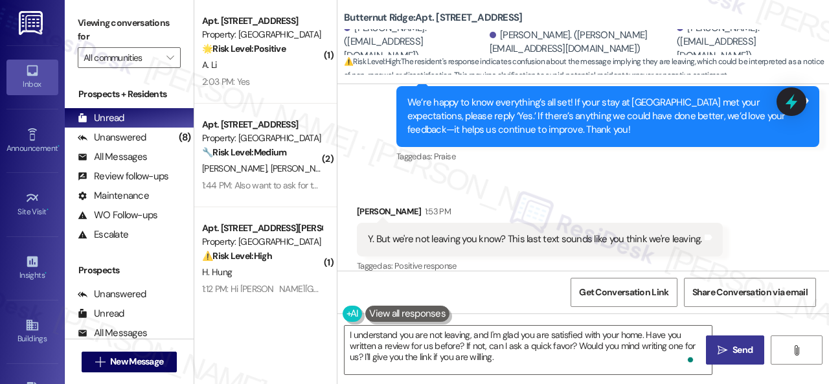
click at [730, 350] on span "Send" at bounding box center [742, 350] width 25 height 14
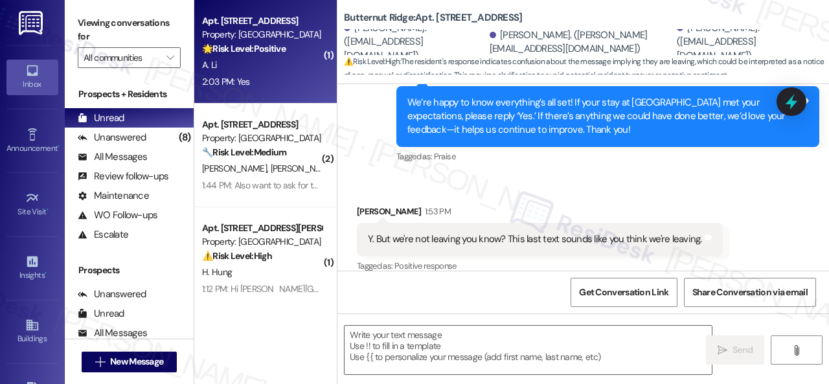
type textarea "Fetching suggested responses. Please feel free to read through the conversation…"
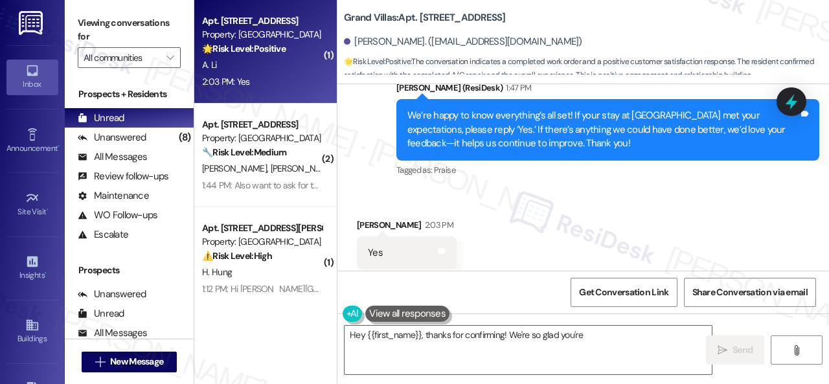
scroll to position [515, 0]
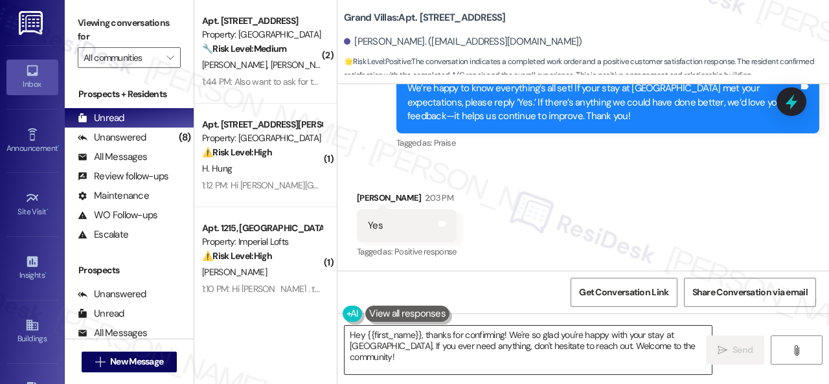
click at [432, 342] on textarea "Hey {{first_name}}, thanks for confirming! We're so glad you're happy with your…" at bounding box center [527, 350] width 367 height 49
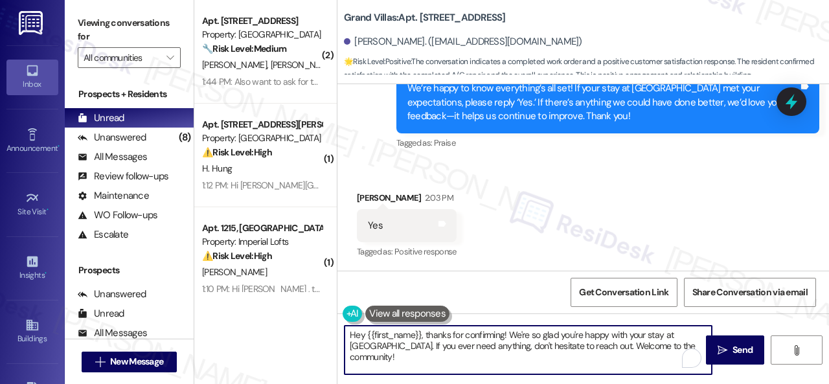
paste textarea "I'm glad you are satisfied with your home. Have you written a review for us bef…"
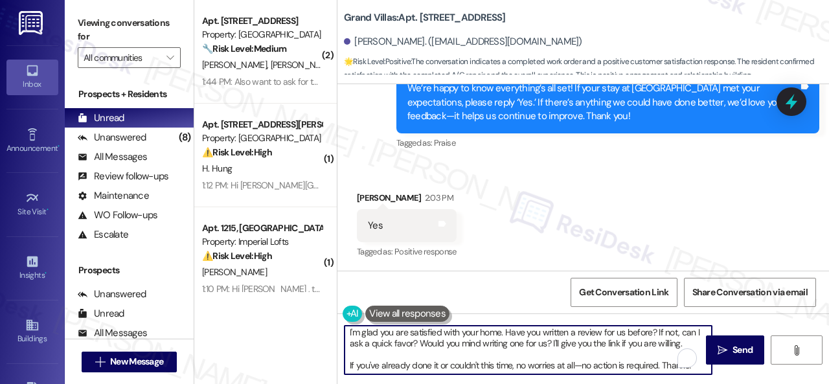
scroll to position [3, 0]
type textarea "I'm glad you are satisfied with your home. Have you written a review for us bef…"
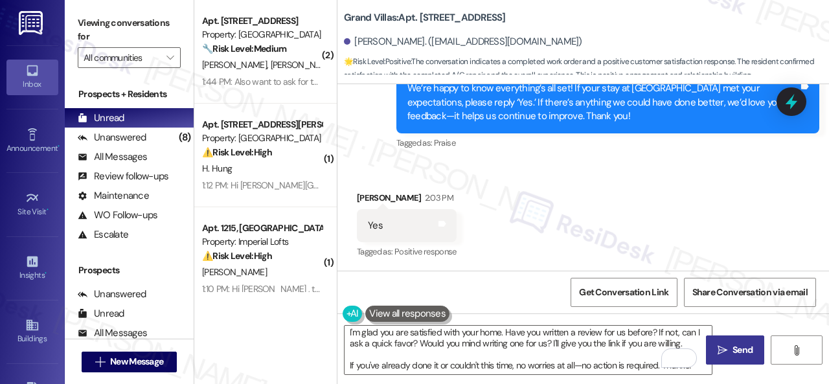
click at [738, 354] on span "Send" at bounding box center [742, 350] width 20 height 14
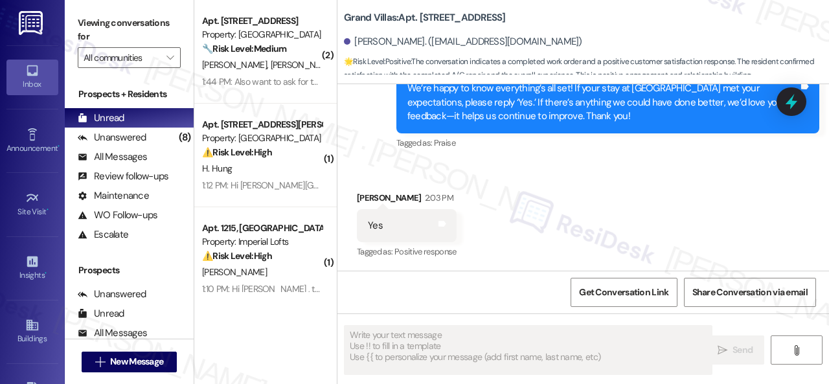
scroll to position [0, 0]
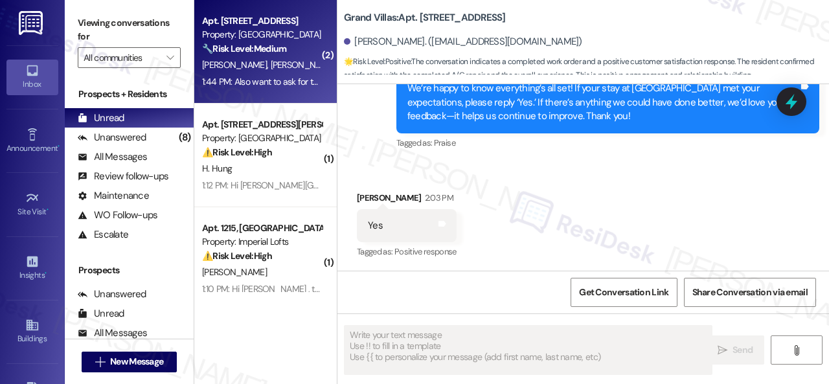
click at [299, 60] on div "S. Alam A. Abdelaal" at bounding box center [262, 65] width 122 height 16
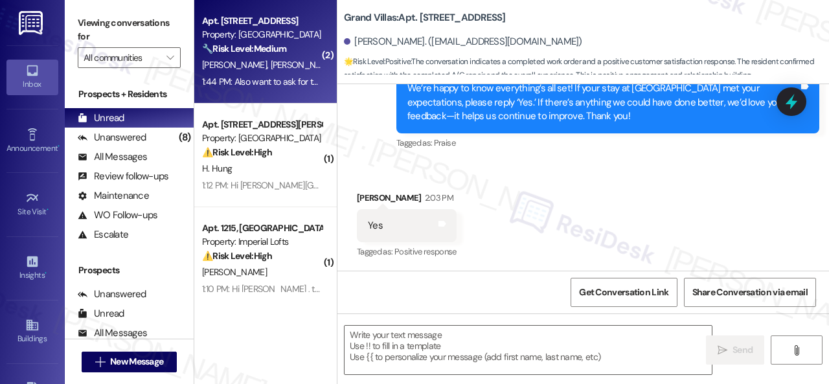
type textarea "Fetching suggested responses. Please feel free to read through the conversation…"
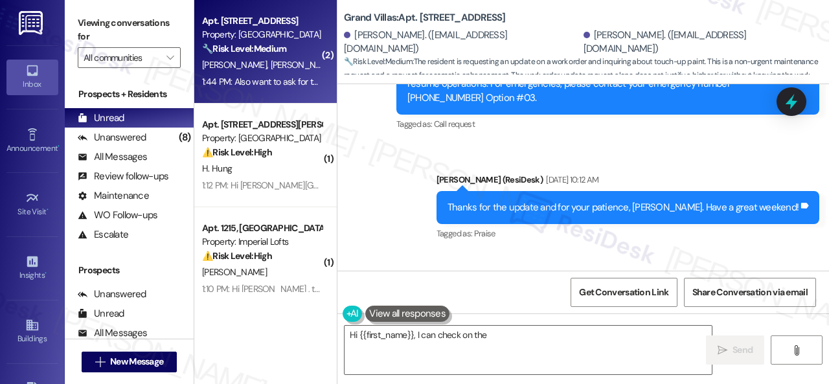
scroll to position [960, 0]
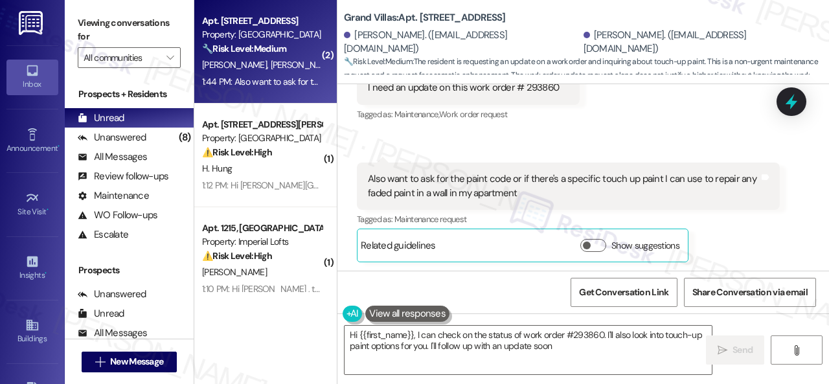
type textarea "Hi {{first_name}}, I can check on the status of work order #293860. I'll also l…"
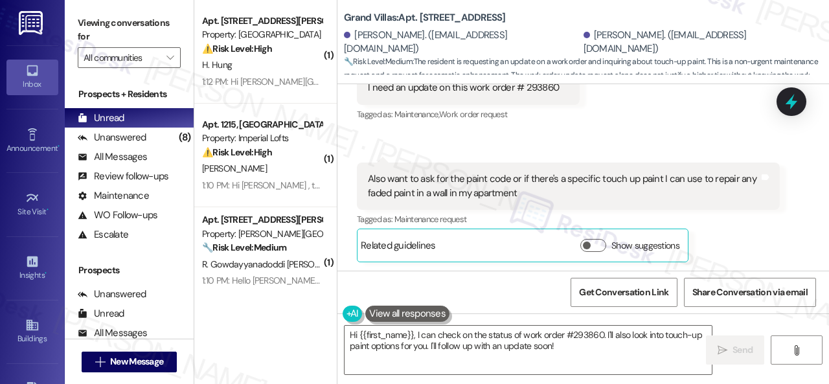
scroll to position [895, 0]
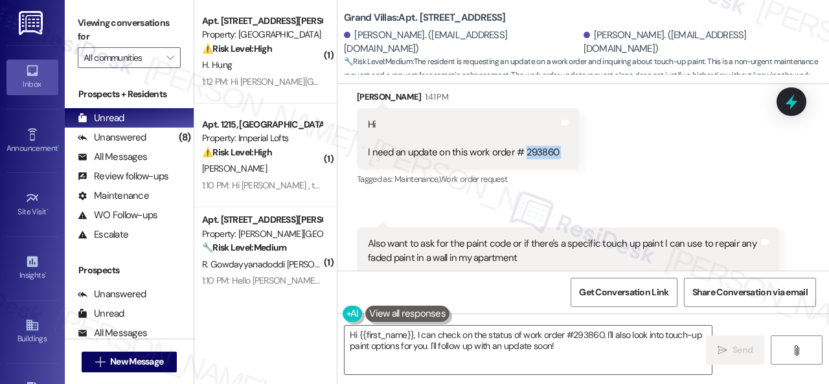
drag, startPoint x: 557, startPoint y: 150, endPoint x: 522, endPoint y: 150, distance: 35.6
click at [522, 150] on div "Hi I need an update on this work order # 293860 Tags and notes" at bounding box center [468, 138] width 223 height 61
copy div "293860 Tags and notes"
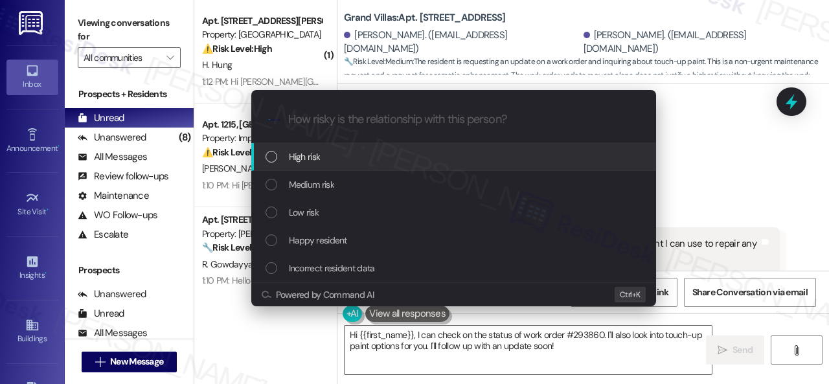
click at [299, 157] on span "High risk" at bounding box center [305, 157] width 32 height 14
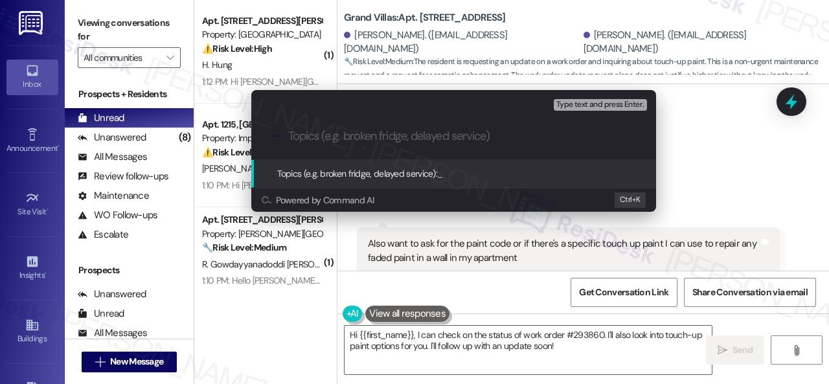
click at [348, 139] on input "Topics (e.g. broken fridge, delayed service)" at bounding box center [464, 136] width 352 height 14
paste input "Follow-up on work order 293860"
type input "Follow-up on work order 293860"
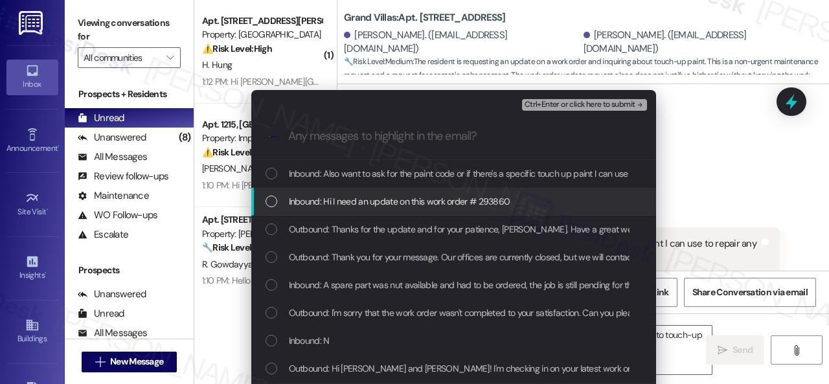
click at [385, 196] on span "Inbound: Hi I need an update on this work order # 293860" at bounding box center [399, 201] width 221 height 14
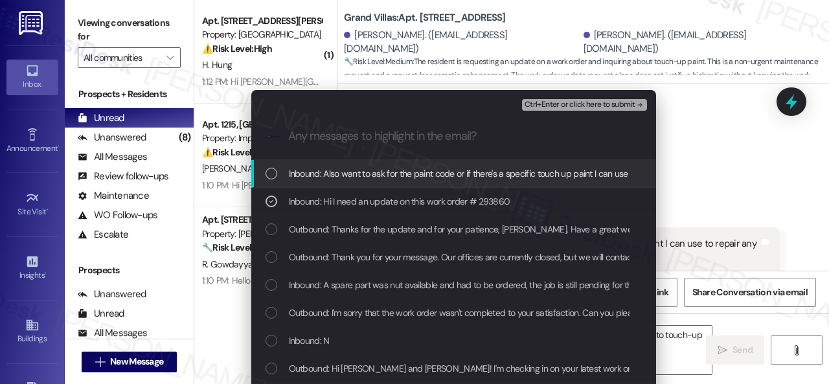
click at [574, 101] on span "Ctrl+Enter or click here to submit" at bounding box center [579, 104] width 111 height 9
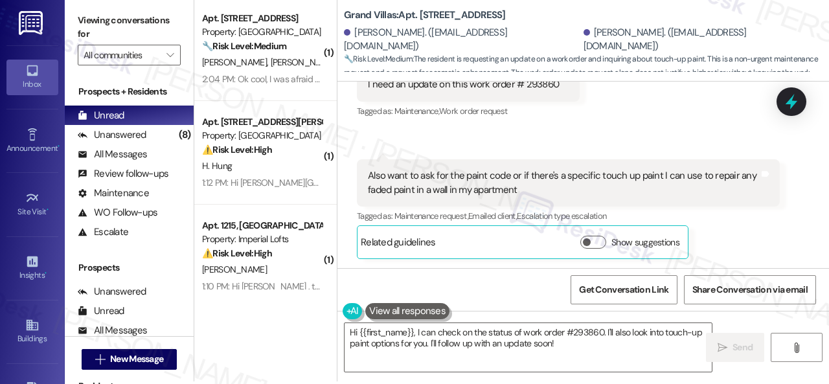
scroll to position [4, 0]
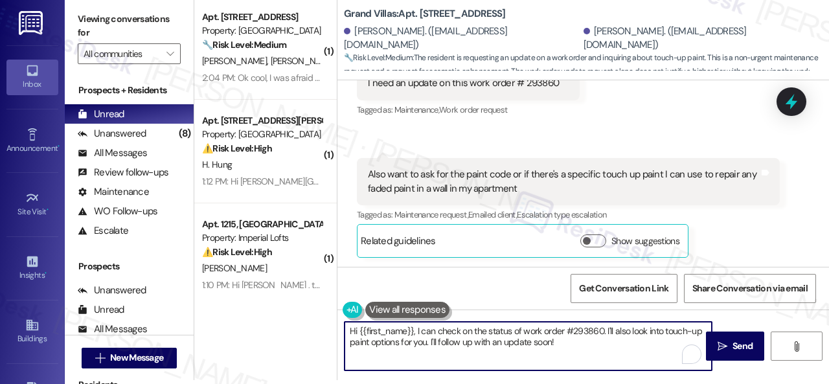
drag, startPoint x: 570, startPoint y: 342, endPoint x: 440, endPoint y: 329, distance: 130.8
click at [440, 333] on textarea "Hi {{first_name}}, I can check on the status of work order #293860. I'll also l…" at bounding box center [527, 346] width 367 height 49
click at [500, 284] on div "Get Conversation Link Share Conversation via email" at bounding box center [582, 288] width 491 height 43
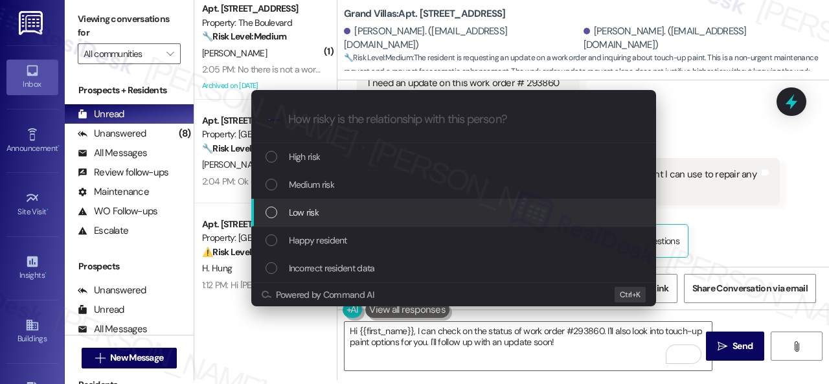
click at [293, 212] on span "Low risk" at bounding box center [304, 212] width 30 height 14
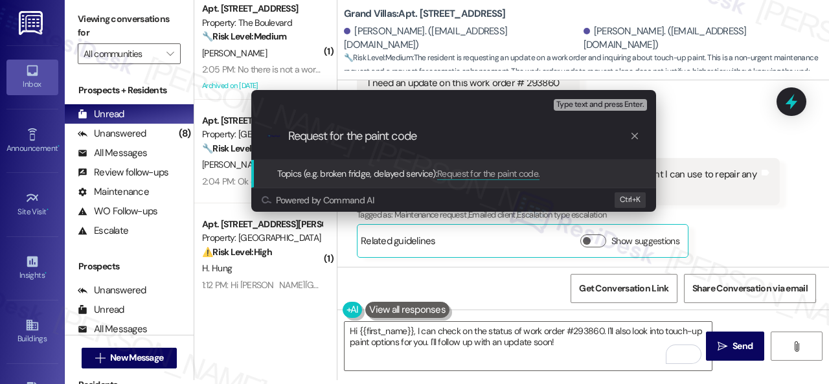
type input "Request for the paint code."
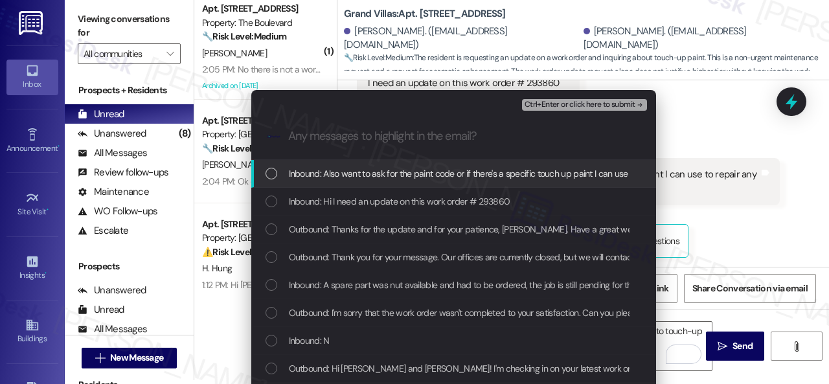
click at [414, 185] on div "Inbound: Also want to ask for the paint code or if there's a specific touch up …" at bounding box center [453, 174] width 405 height 28
click at [550, 110] on button "Ctrl+Enter or click here to submit" at bounding box center [584, 105] width 125 height 12
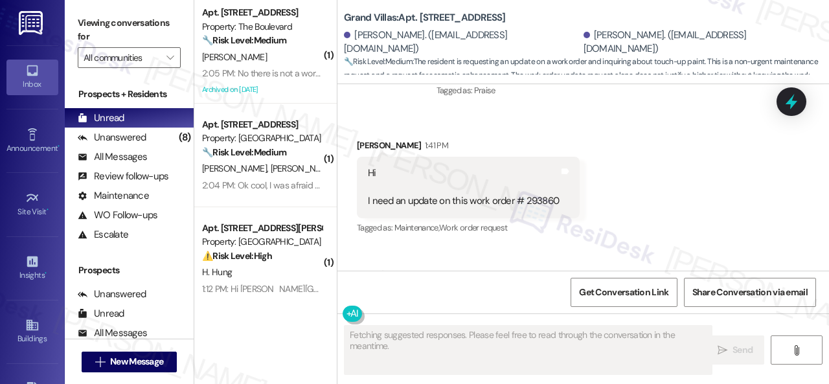
scroll to position [960, 0]
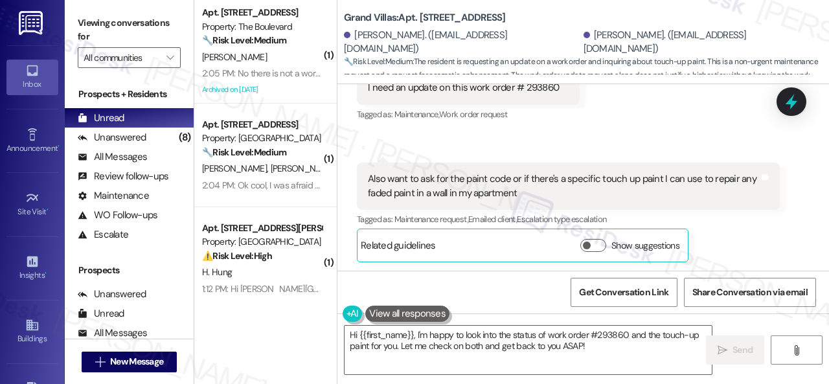
click at [742, 237] on div "Ahmed Abdelaal Question 1:44 PM Also want to ask for the paint code or if there…" at bounding box center [568, 213] width 423 height 100
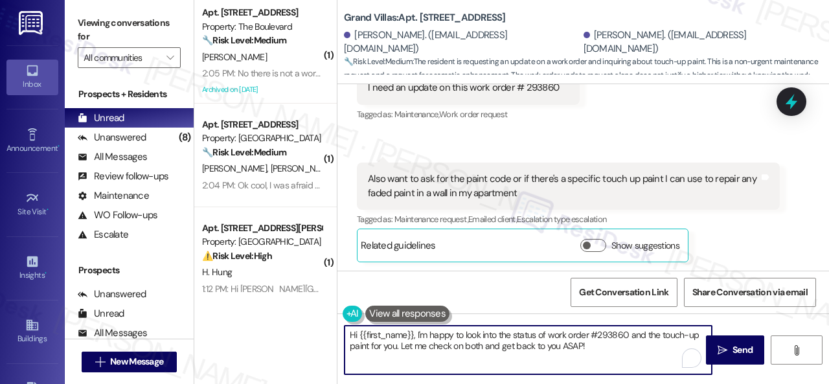
drag, startPoint x: 608, startPoint y: 345, endPoint x: 289, endPoint y: 298, distance: 322.7
click at [289, 298] on div "( 1 ) Apt. 5022, 4800 Skyline Dr Property: The Boulevard 🔧 Risk Level: Medium T…" at bounding box center [511, 192] width 634 height 384
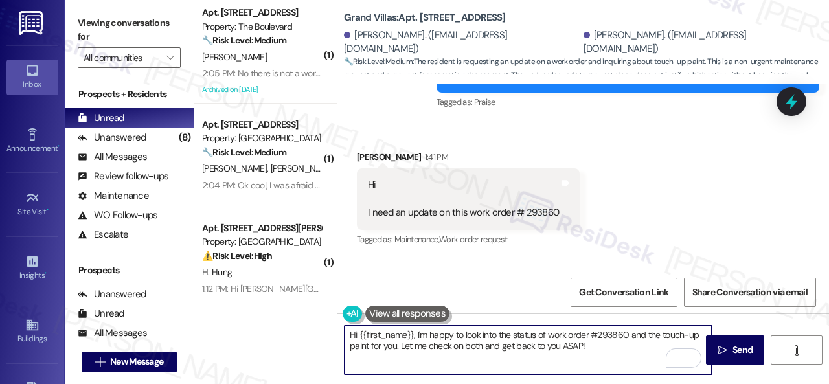
scroll to position [831, 0]
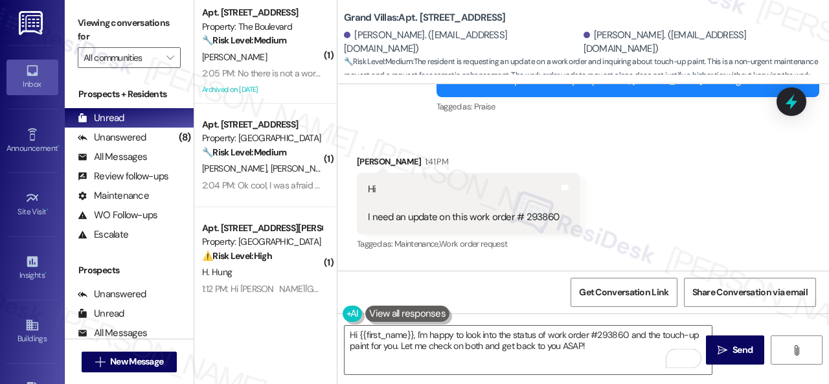
click at [501, 293] on div "Get Conversation Link Share Conversation via email" at bounding box center [582, 292] width 491 height 43
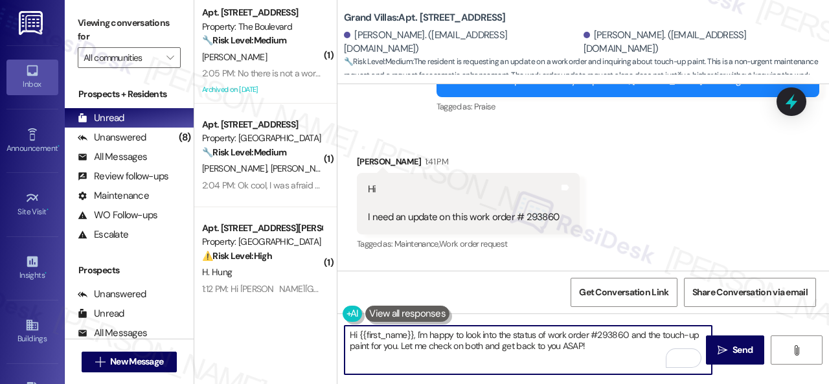
click at [416, 336] on textarea "Hi {{first_name}}, I'm happy to look into the status of work order #293860 and …" at bounding box center [527, 350] width 367 height 49
drag, startPoint x: 416, startPoint y: 336, endPoint x: 646, endPoint y: 356, distance: 230.1
click at [646, 356] on textarea "Hi {{first_name}}, I'm happy to look into the status of work order #293860 and …" at bounding box center [527, 350] width 367 height 49
paste textarea "ve followed up with the site team regarding your work order."
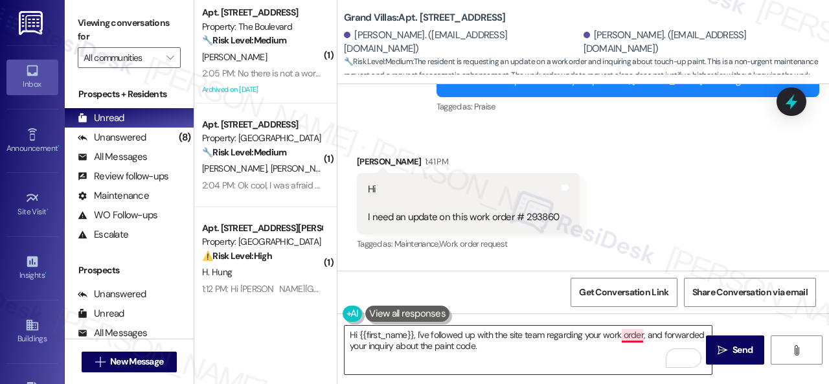
click at [640, 334] on textarea "Hi {{first_name}}, I've followed up with the site team regarding your work orde…" at bounding box center [527, 350] width 367 height 49
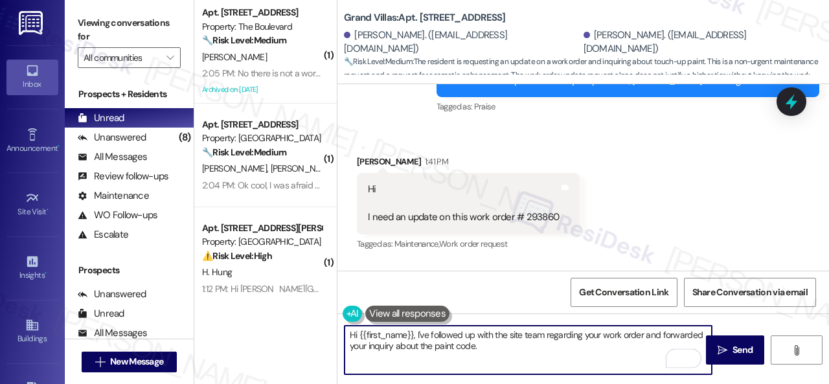
click at [587, 350] on textarea "Hi {{first_name}}, I've followed up with the site team regarding your work orde…" at bounding box center [527, 350] width 367 height 49
paste textarea "get back to you as soon as I receive a response. I appreciate your patience."
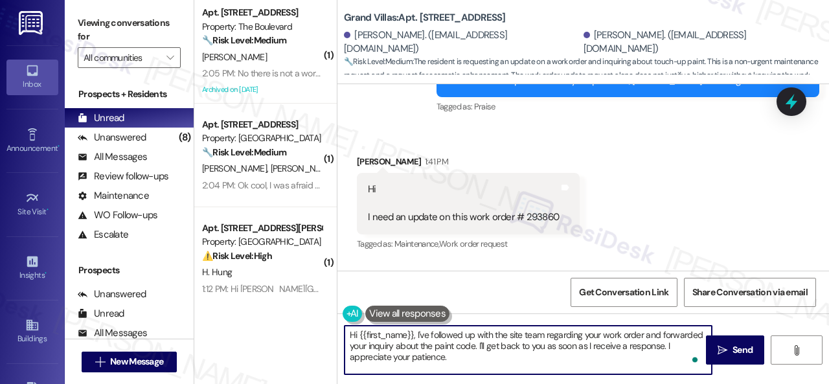
drag, startPoint x: 367, startPoint y: 336, endPoint x: 414, endPoint y: 339, distance: 46.7
click at [414, 339] on textarea "Hi {{first_name}}, I've followed up with the site team regarding your work orde…" at bounding box center [527, 350] width 367 height 49
type textarea "Hi Ahmed! I've followed up with the site team regarding your work order and for…"
click at [743, 345] on span "Send" at bounding box center [742, 350] width 20 height 14
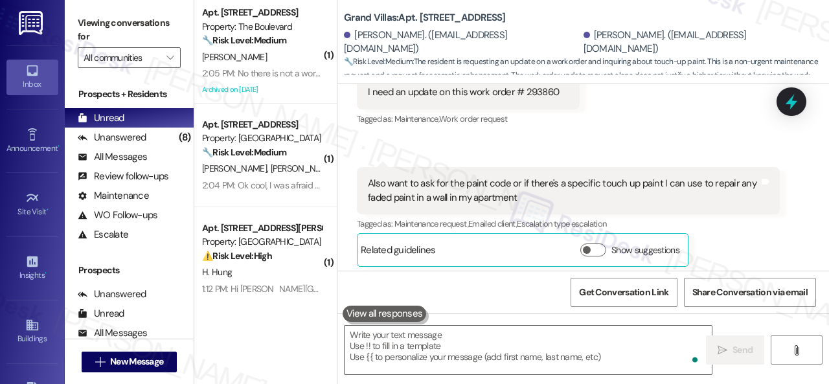
scroll to position [960, 0]
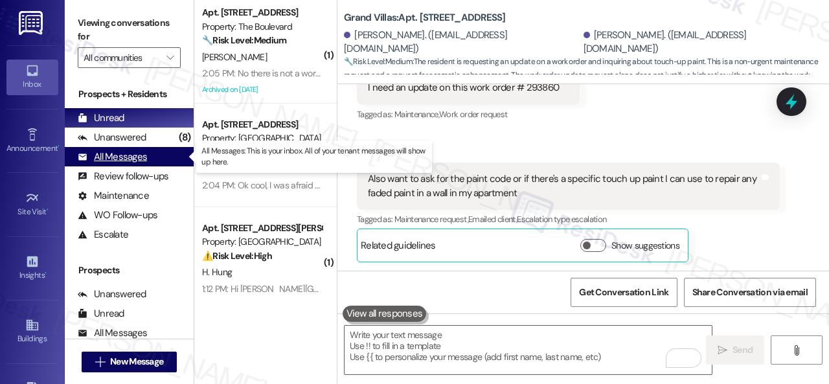
click at [120, 157] on div "All Messages" at bounding box center [112, 157] width 69 height 14
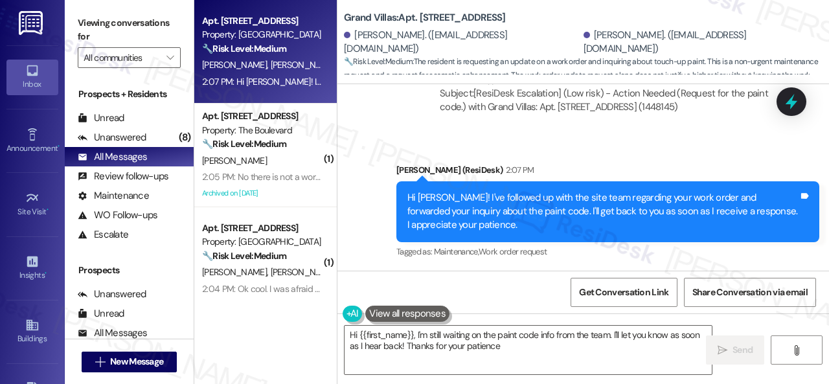
type textarea "Hi {{first_name}}, I'm still waiting on the paint code info from the team. I'll…"
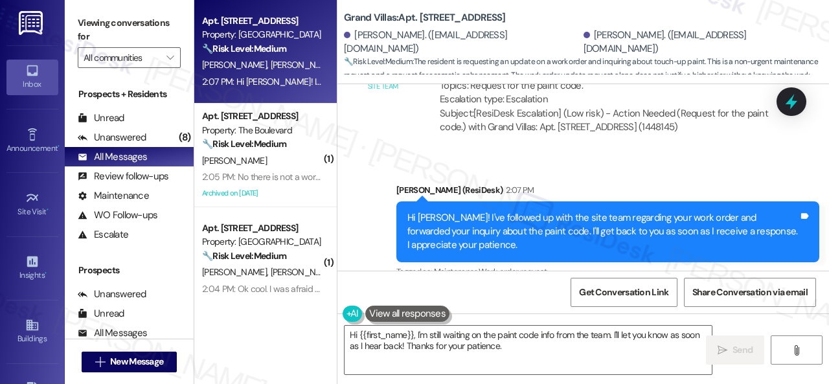
scroll to position [1417, 0]
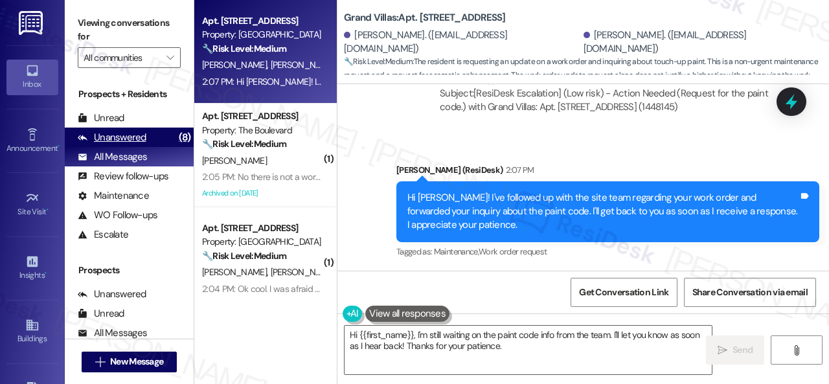
click at [122, 144] on div "Unanswered" at bounding box center [112, 138] width 69 height 14
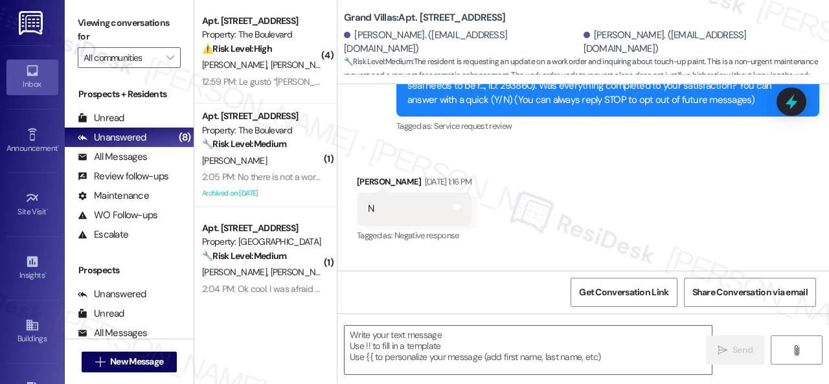
type textarea "Fetching suggested responses. Please feel free to read through the conversation…"
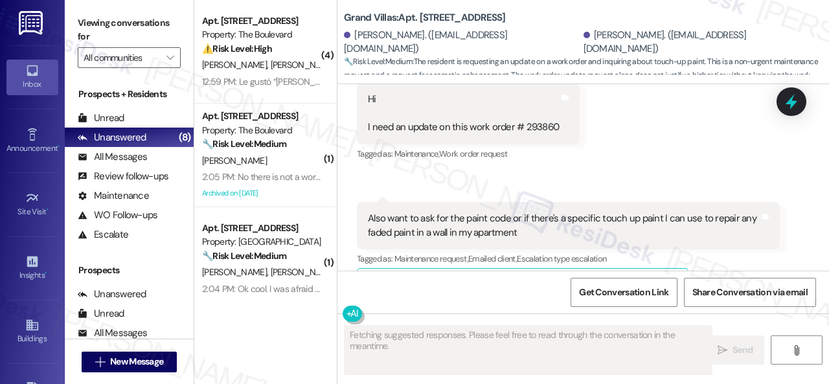
scroll to position [960, 0]
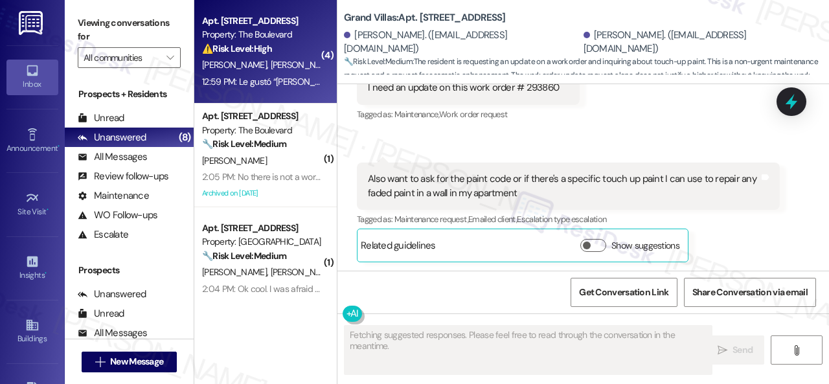
click at [272, 51] on strong "⚠️ Risk Level: High" at bounding box center [237, 49] width 70 height 12
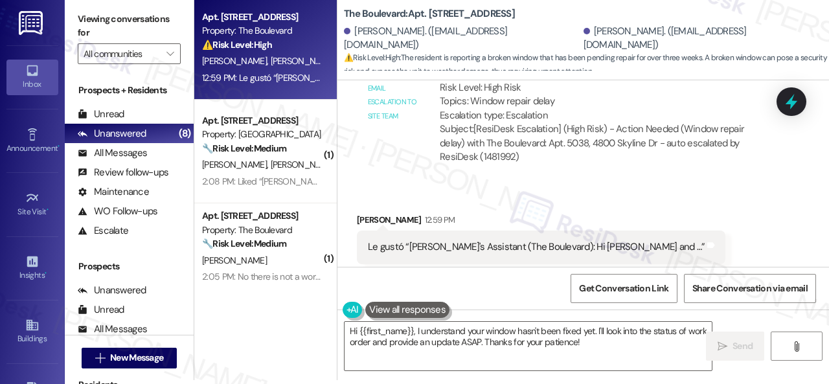
scroll to position [1582, 0]
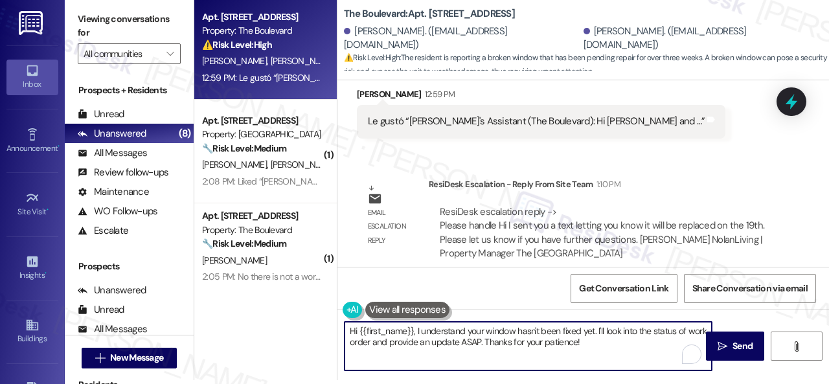
drag, startPoint x: 347, startPoint y: 326, endPoint x: 751, endPoint y: 409, distance: 412.5
click at [751, 383] on html "Inbox Go to Inbox Announcement • Send A Text Announcement Site Visit • Go to Si…" at bounding box center [414, 192] width 829 height 384
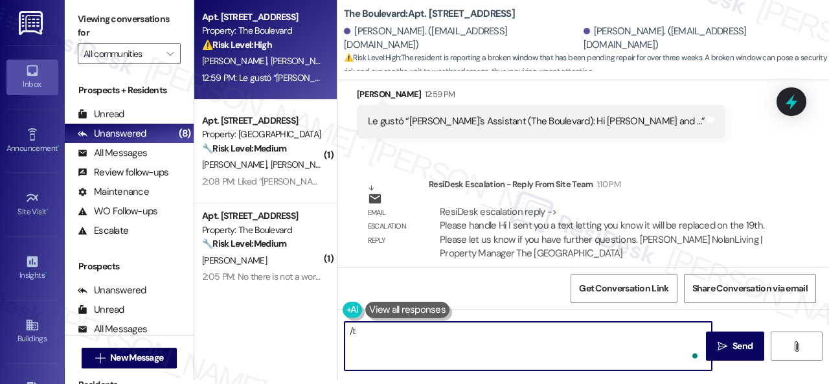
type textarea "/"
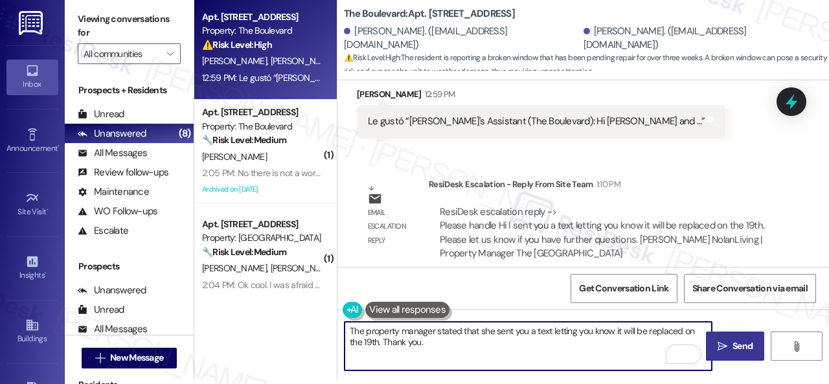
type textarea "The property manager stated that she sent you a text letting you know it will b…"
click at [743, 344] on span "Send" at bounding box center [742, 346] width 20 height 14
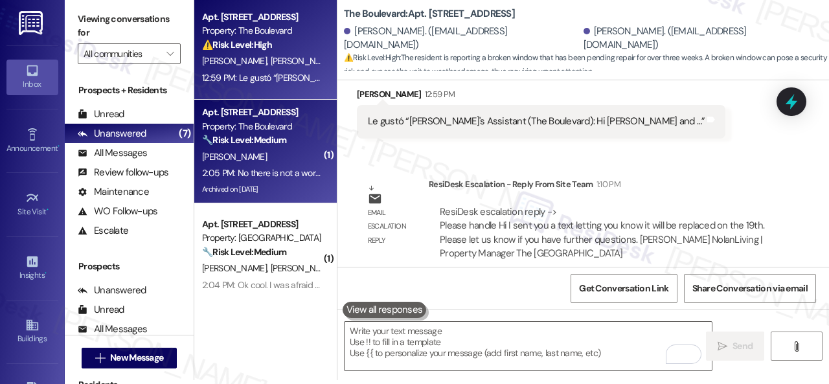
click at [285, 153] on div "[PERSON_NAME]" at bounding box center [262, 157] width 122 height 16
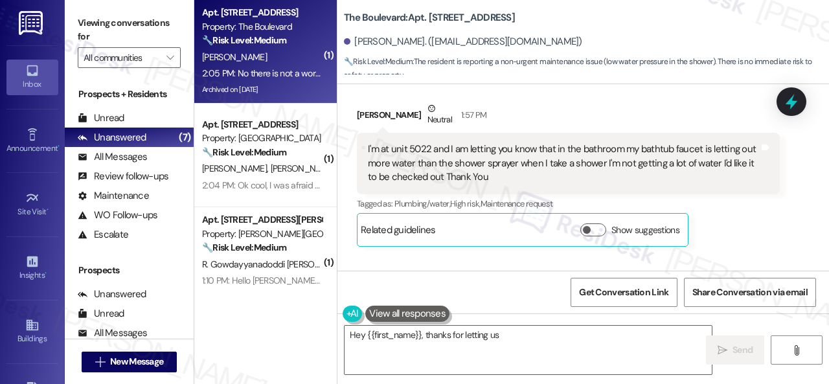
scroll to position [8197, 0]
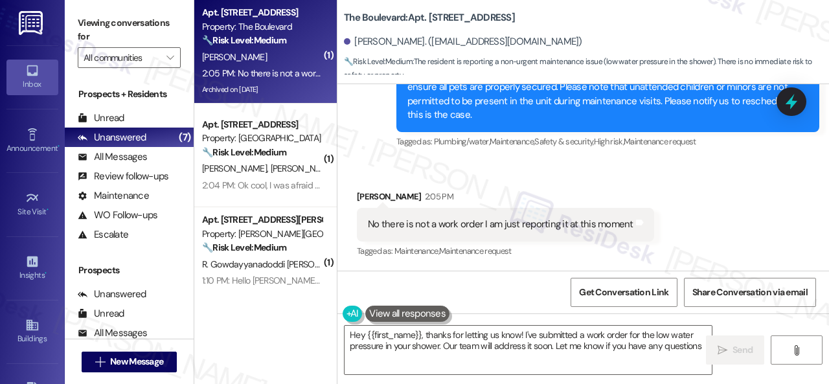
type textarea "Hey {{first_name}}, thanks for letting us know! I've submitted a work order for…"
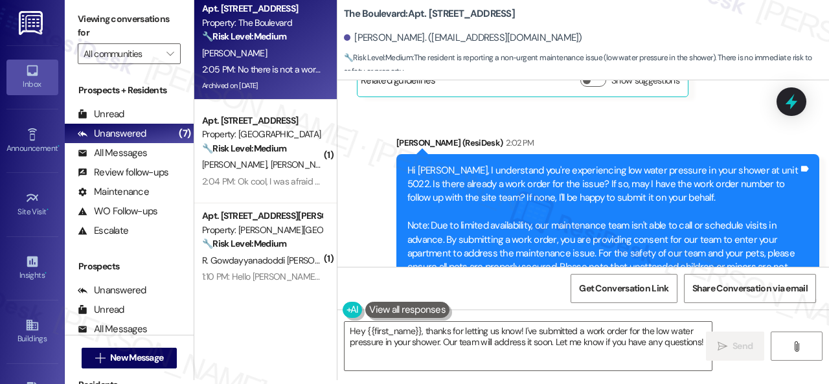
scroll to position [7874, 0]
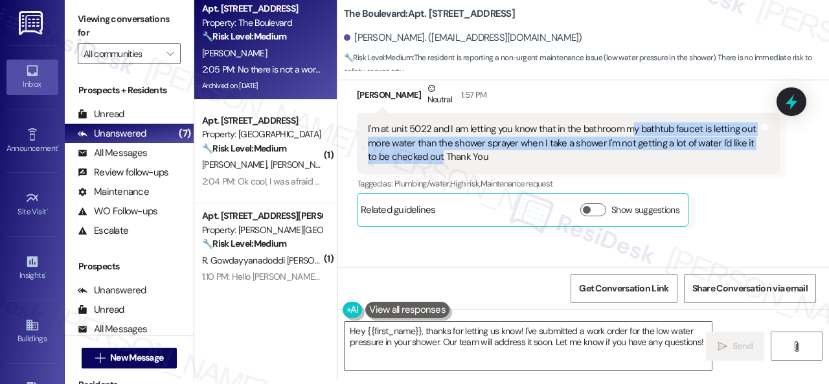
drag, startPoint x: 631, startPoint y: 140, endPoint x: 442, endPoint y: 170, distance: 190.8
click at [442, 164] on div "I'm at unit 5022 and I am letting you know that in the bathroom my bathtub fauc…" at bounding box center [563, 142] width 391 height 41
copy div "y bathtub faucet is letting out more water than the shower sprayer when I take …"
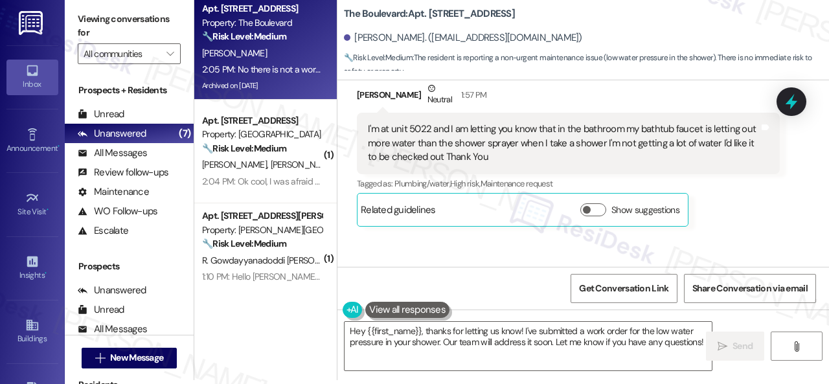
click at [724, 219] on div "Richard Hamilton Neutral 1:57 PM I'm at unit 5022 and I am letting you know tha…" at bounding box center [568, 154] width 423 height 145
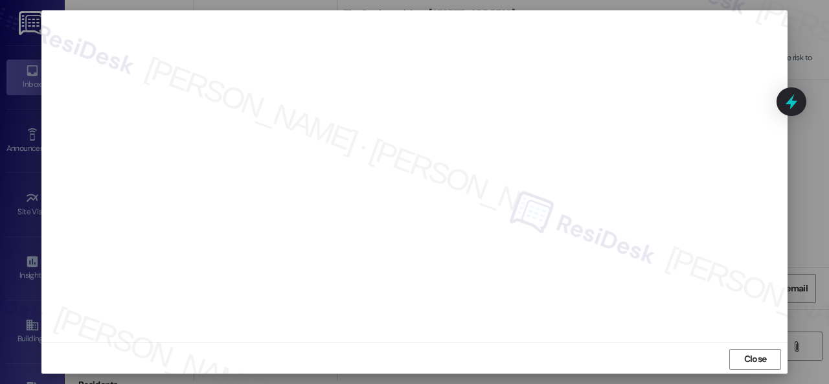
scroll to position [16, 0]
click at [741, 361] on span "Close" at bounding box center [755, 357] width 28 height 14
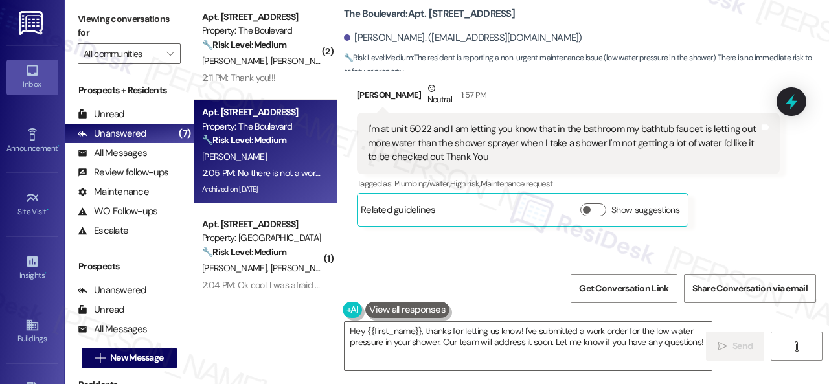
click at [754, 223] on div "Richard Hamilton Neutral 1:57 PM I'm at unit 5022 and I am letting you know tha…" at bounding box center [568, 154] width 423 height 145
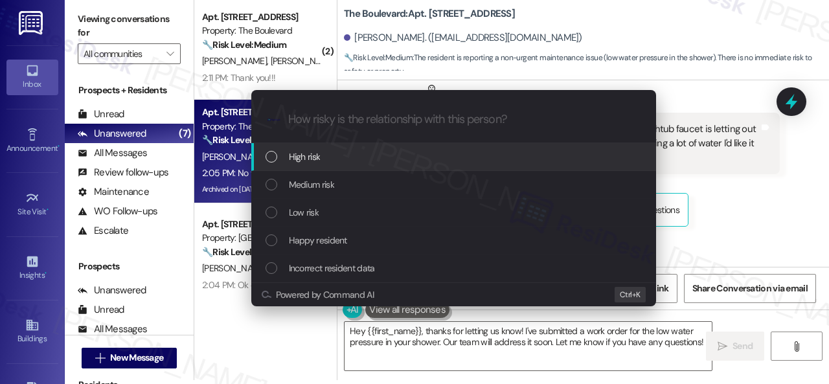
click at [319, 154] on span "High risk" at bounding box center [305, 157] width 32 height 14
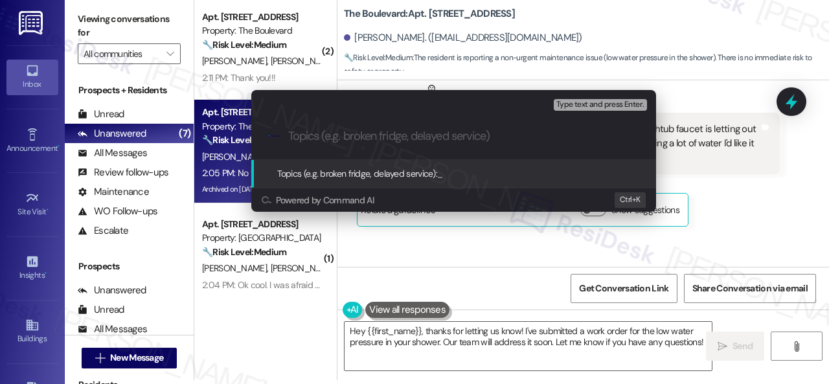
paste input "Work Order filed by ResiDesk 298107"
type input "Work Order filed by ResiDesk 298107"
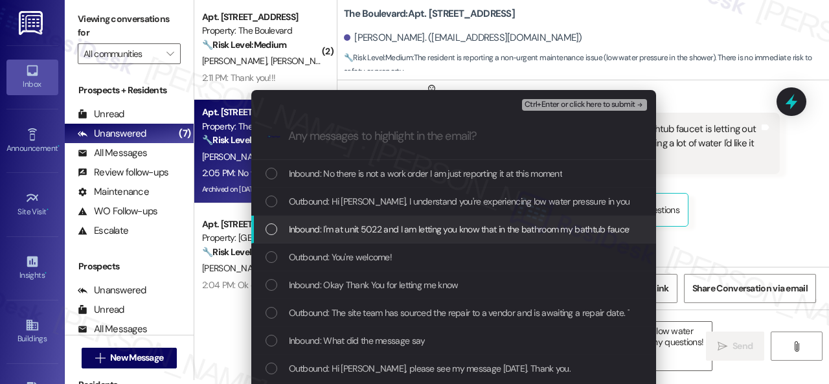
click at [357, 236] on span "Inbound: I'm at unit 5022 and I am letting you know that in the bathroom my bat…" at bounding box center [717, 229] width 857 height 14
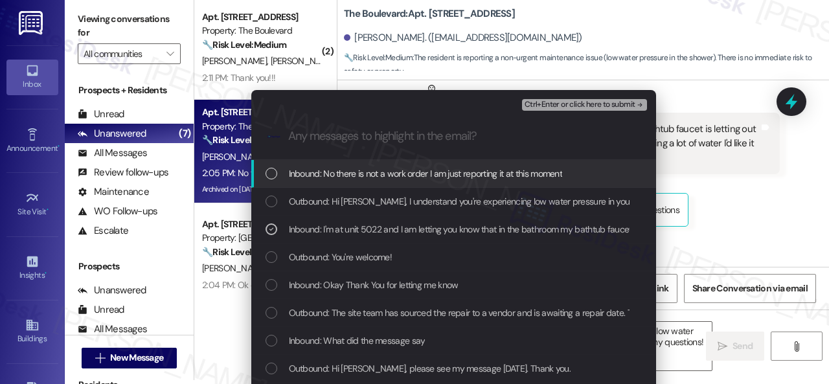
click at [566, 102] on span "Ctrl+Enter or click here to submit" at bounding box center [579, 104] width 111 height 9
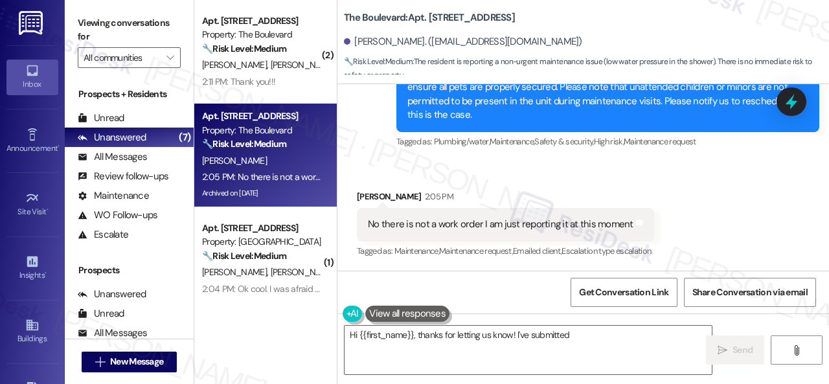
scroll to position [8197, 0]
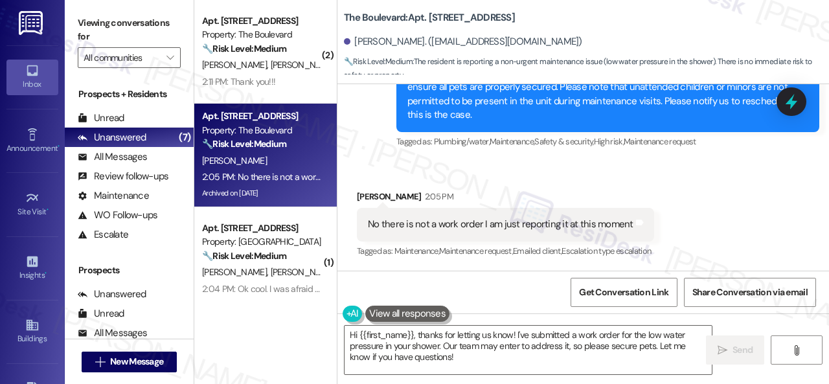
click at [680, 189] on div "Received via SMS Richard Hamilton 2:05 PM No there is not a work order I am jus…" at bounding box center [582, 215] width 491 height 109
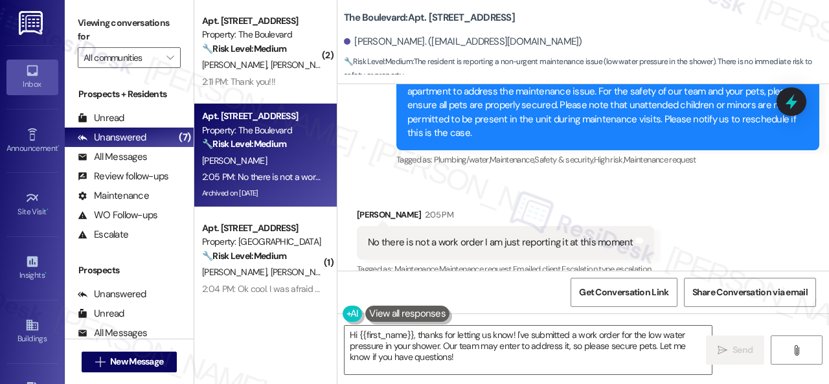
scroll to position [8198, 0]
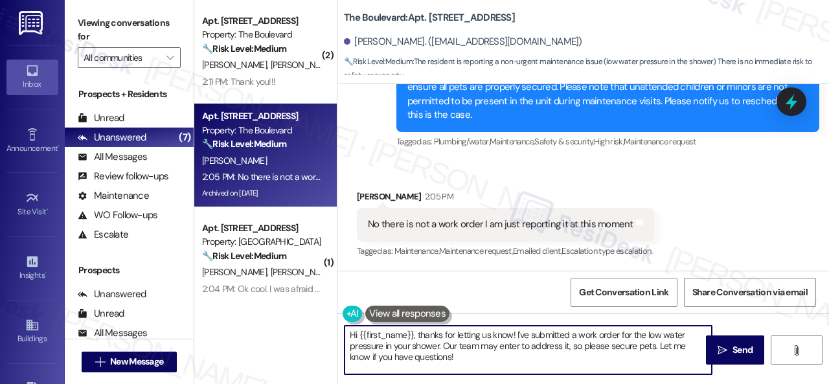
drag, startPoint x: 316, startPoint y: 313, endPoint x: 271, endPoint y: 297, distance: 47.9
click at [271, 297] on div "( 2 ) Apt. 5038, 4800 Skyline Dr Property: The Boulevard 🔧 Risk Level: Medium T…" at bounding box center [511, 192] width 634 height 384
paste textarea "I've submitted a work order on your behalf and notified the site team. Please l…"
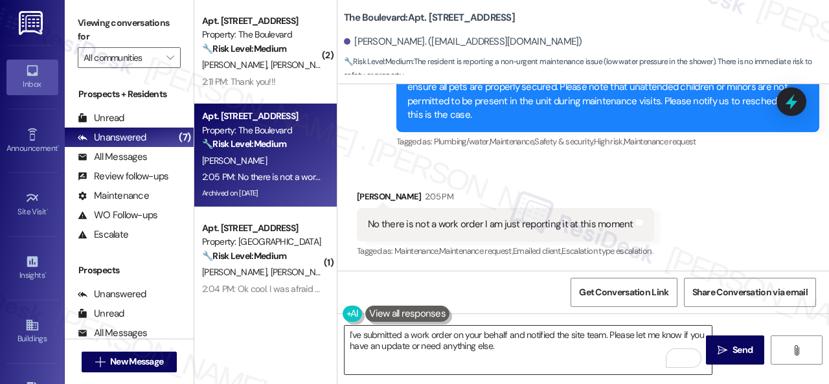
click at [569, 341] on textarea "I've submitted a work order on your behalf and notified the site team. Please l…" at bounding box center [527, 350] width 367 height 49
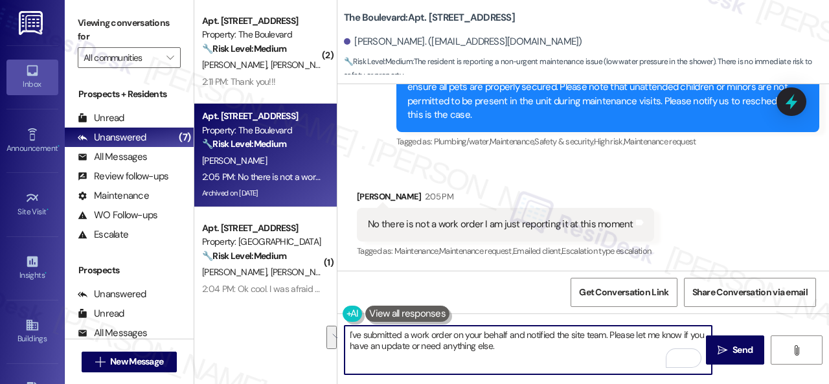
drag, startPoint x: 496, startPoint y: 346, endPoint x: 229, endPoint y: 317, distance: 268.3
click at [229, 317] on div "( 2 ) Apt. 5038, 4800 Skyline Dr Property: The Boulevard 🔧 Risk Level: Medium T…" at bounding box center [511, 192] width 634 height 384
paste textarea "Thank you."
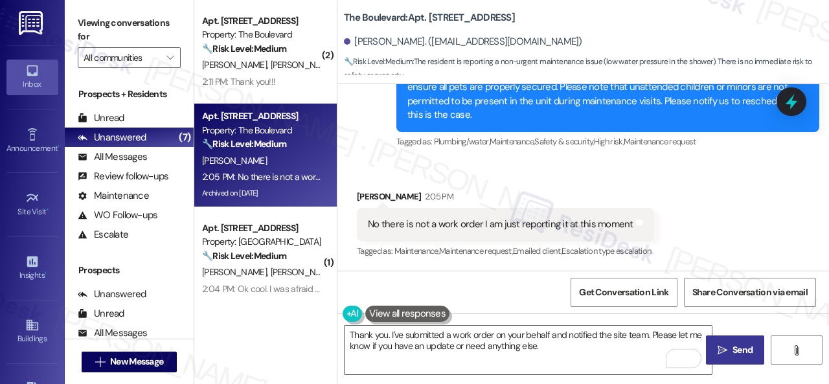
click at [708, 340] on button " Send" at bounding box center [735, 349] width 58 height 29
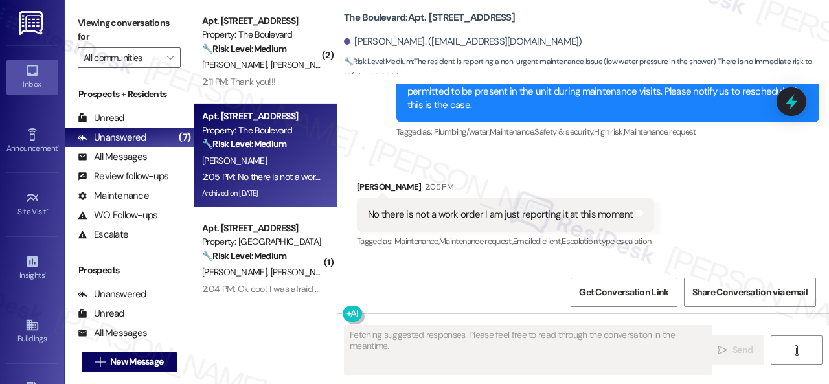
scroll to position [8302, 0]
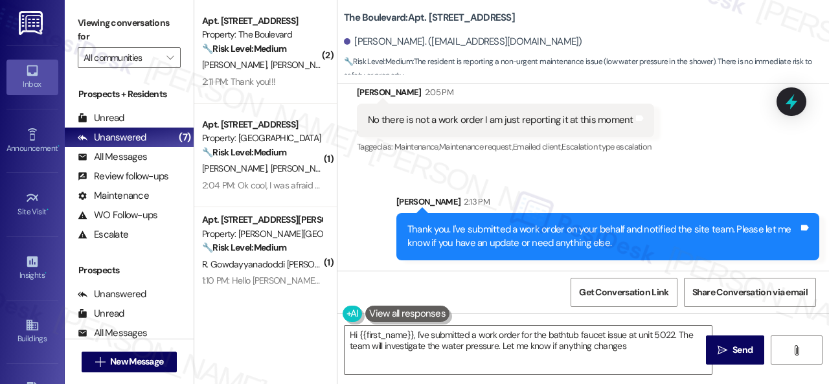
type textarea "Hi {{first_name}}, I've submitted a work order for the bathtub faucet issue at …"
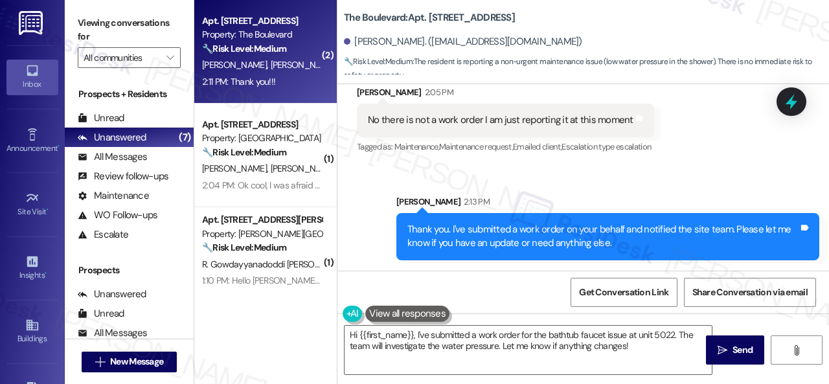
click at [302, 73] on div "A. Ruiz E. Castillo" at bounding box center [262, 65] width 122 height 16
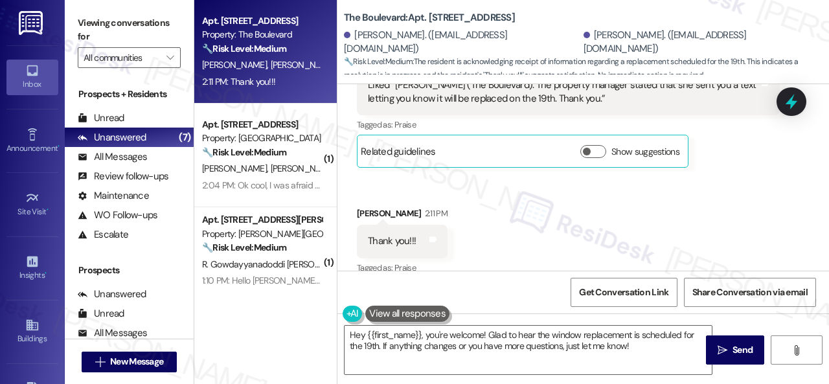
scroll to position [1971, 0]
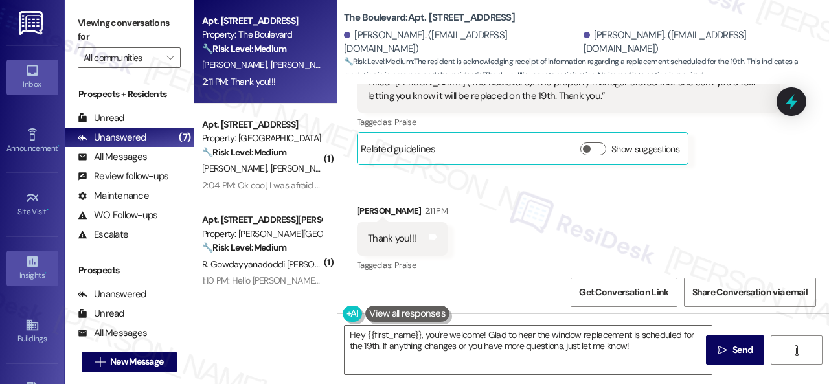
drag, startPoint x: 638, startPoint y: 349, endPoint x: 0, endPoint y: 274, distance: 642.1
click at [302, 330] on div "Apt. 5038, 4800 Skyline Dr Property: The Boulevard 🔧 Risk Level: Medium The res…" at bounding box center [511, 192] width 634 height 384
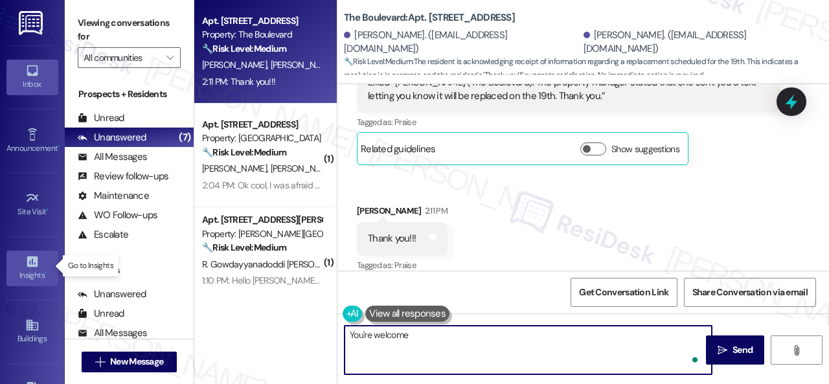
type textarea "You're welcome."
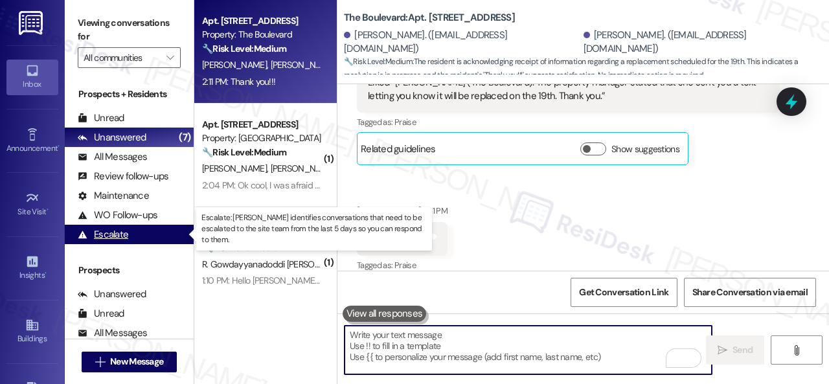
scroll to position [1970, 0]
